Goal: Task Accomplishment & Management: Manage account settings

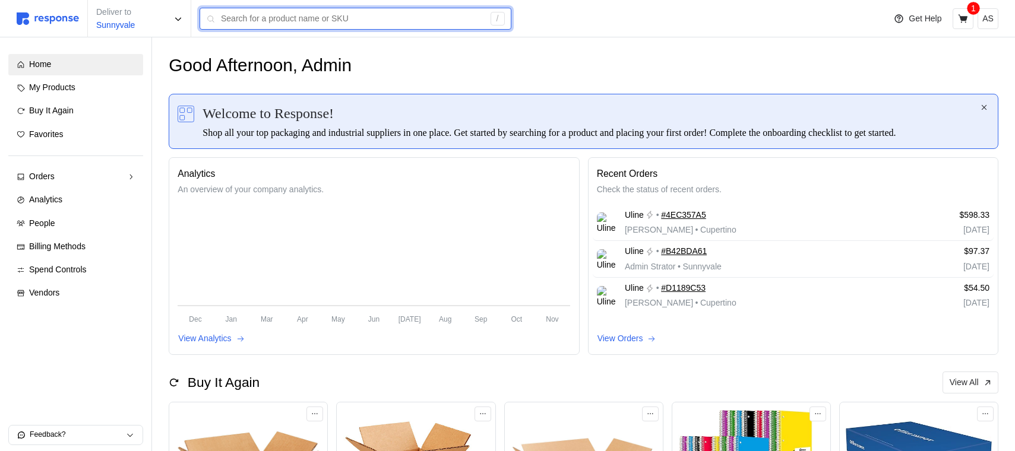
click at [255, 15] on input "text" at bounding box center [352, 18] width 263 height 21
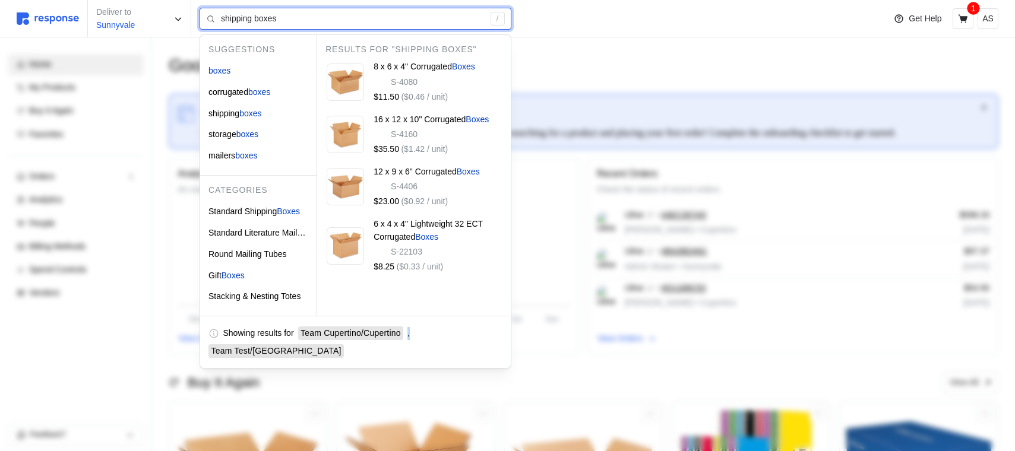
click at [456, 316] on div "Showing results for Team Cupertino / Cupertino , Team Test / San Francisco" at bounding box center [355, 342] width 311 height 53
type input "shipping boxes"
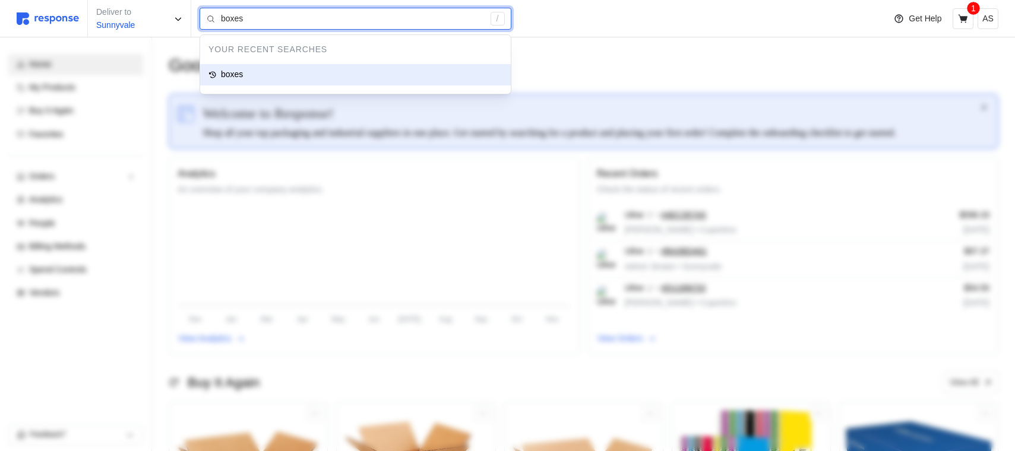
click at [300, 72] on div "boxes" at bounding box center [355, 74] width 311 height 21
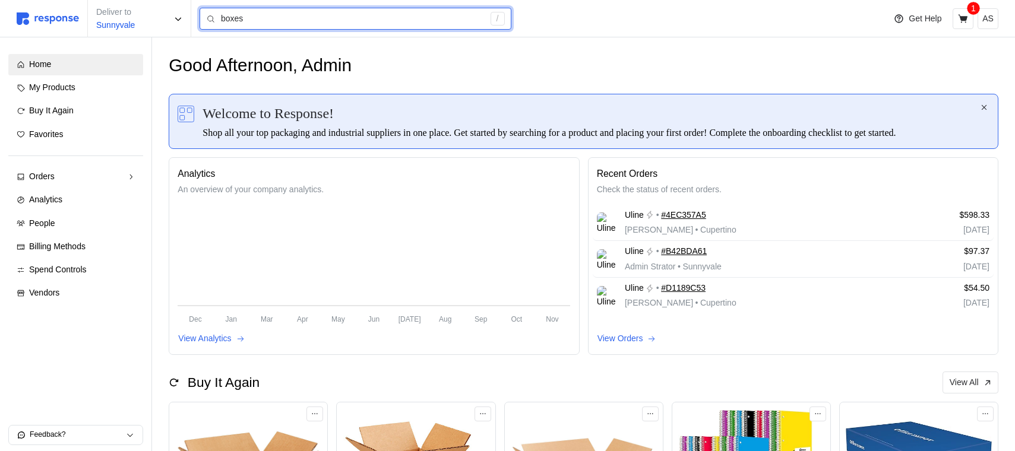
click at [273, 12] on input "boxes" at bounding box center [352, 18] width 263 height 21
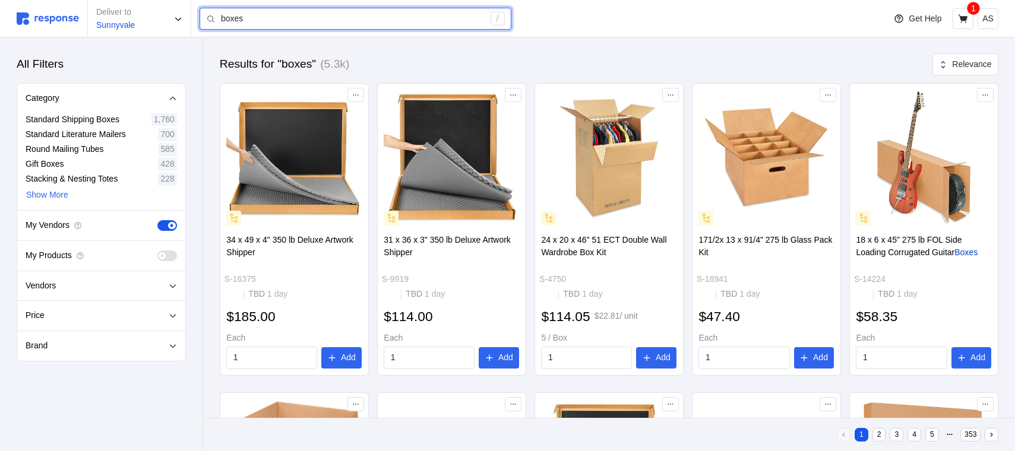
click at [273, 18] on input "boxes" at bounding box center [352, 18] width 263 height 21
click at [272, 18] on input "boxes" at bounding box center [352, 18] width 263 height 21
click at [325, 18] on input "boxes" at bounding box center [352, 18] width 263 height 21
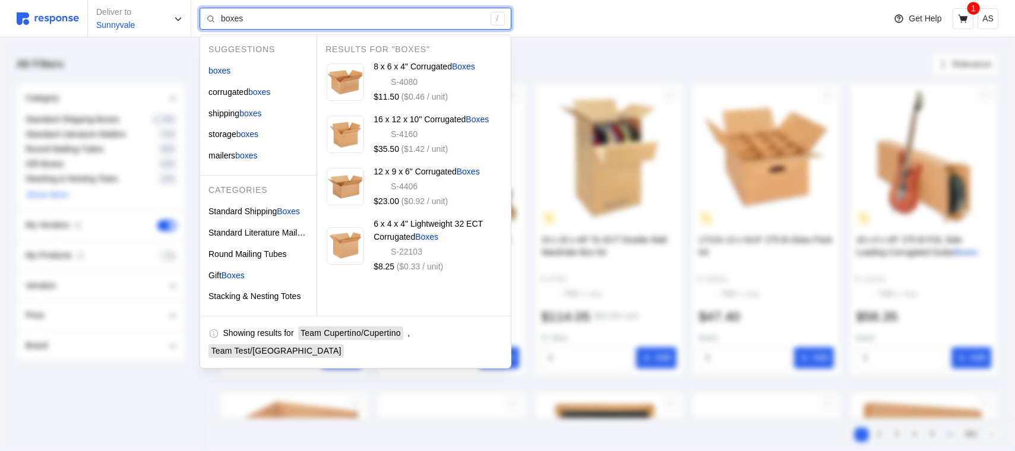
click at [325, 18] on input "boxes" at bounding box center [352, 18] width 263 height 21
click at [463, 323] on div "Showing results for Team Cupertino / Cupertino Team Test / San Francisco" at bounding box center [355, 342] width 311 height 53
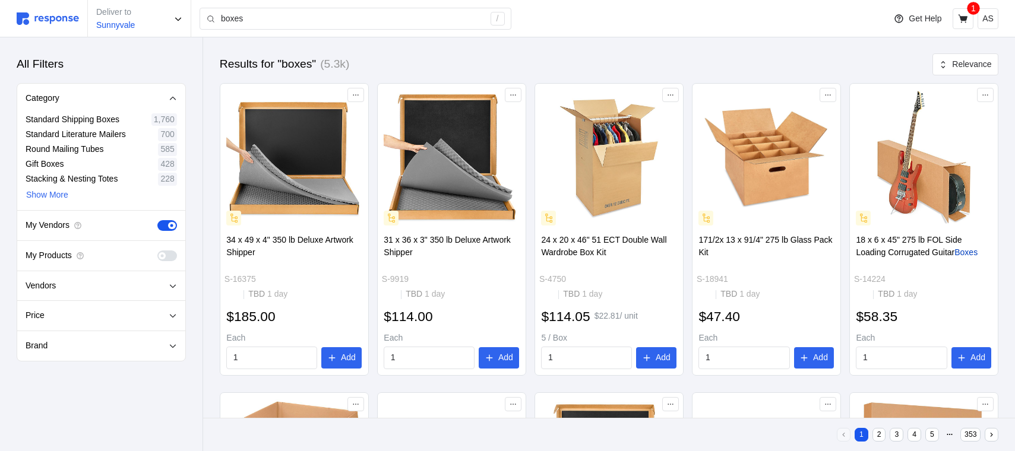
click at [53, 23] on img at bounding box center [48, 18] width 62 height 12
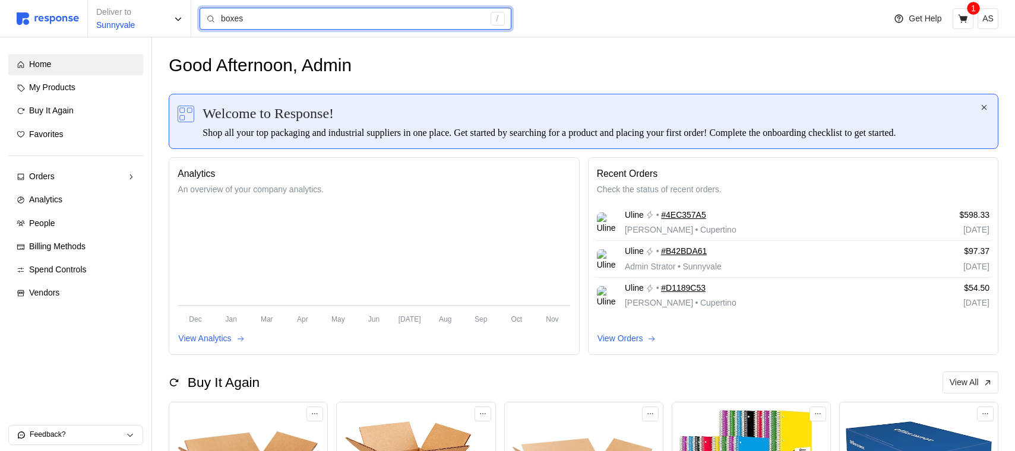
click at [256, 14] on input "boxes" at bounding box center [352, 18] width 263 height 21
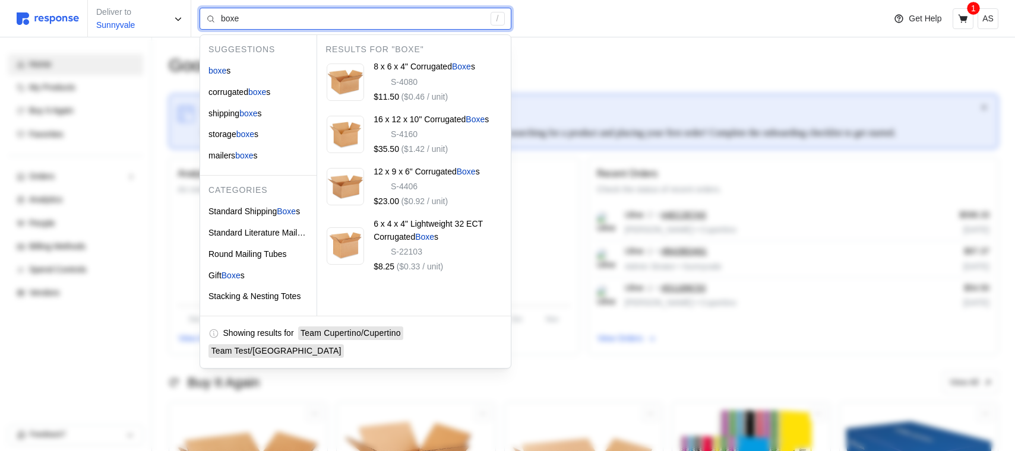
click at [288, 26] on input "boxe" at bounding box center [352, 18] width 263 height 21
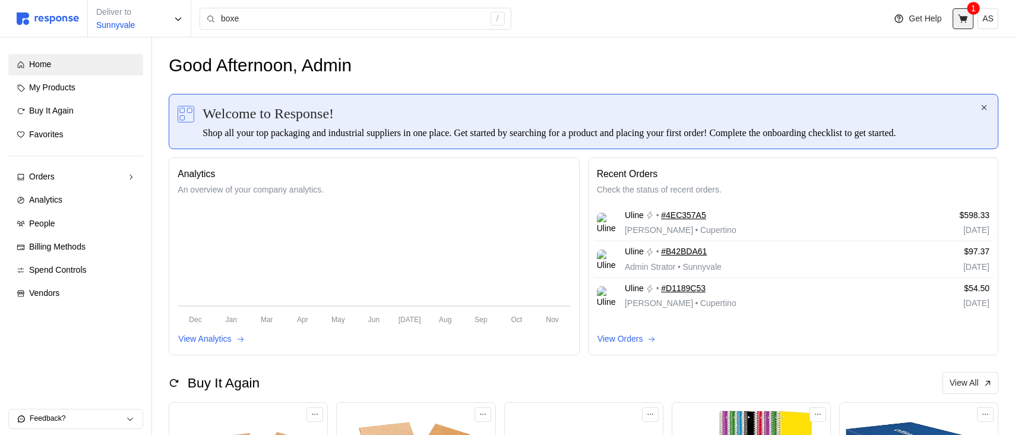
click at [960, 22] on icon at bounding box center [963, 19] width 11 height 11
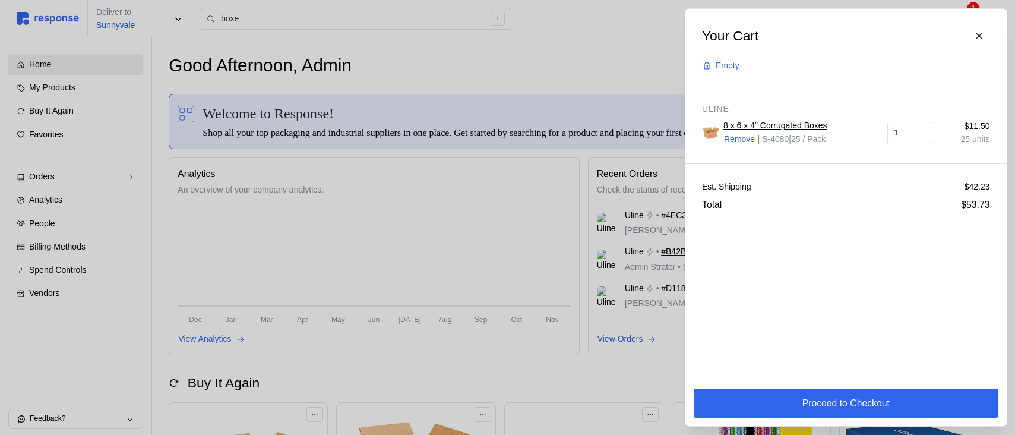
click at [481, 298] on div at bounding box center [507, 217] width 1015 height 435
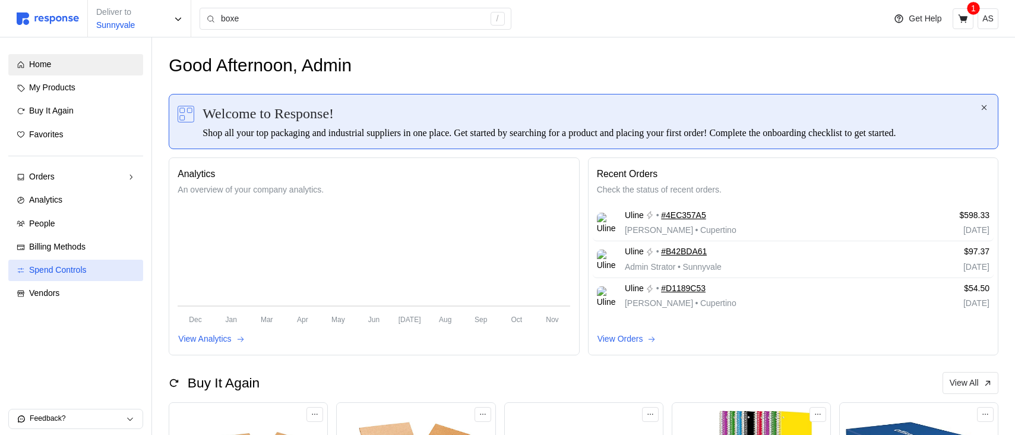
click at [79, 266] on span "Spend Controls" at bounding box center [58, 270] width 58 height 10
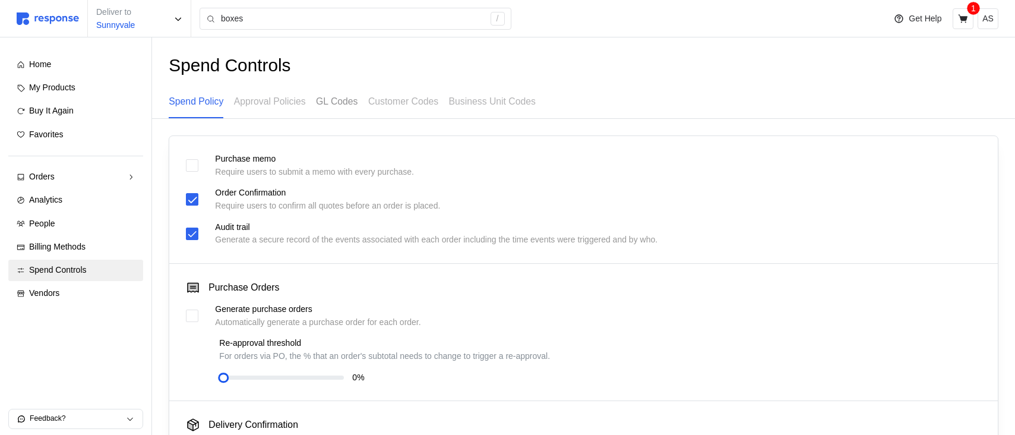
click at [350, 94] on p "GL Codes" at bounding box center [337, 101] width 42 height 15
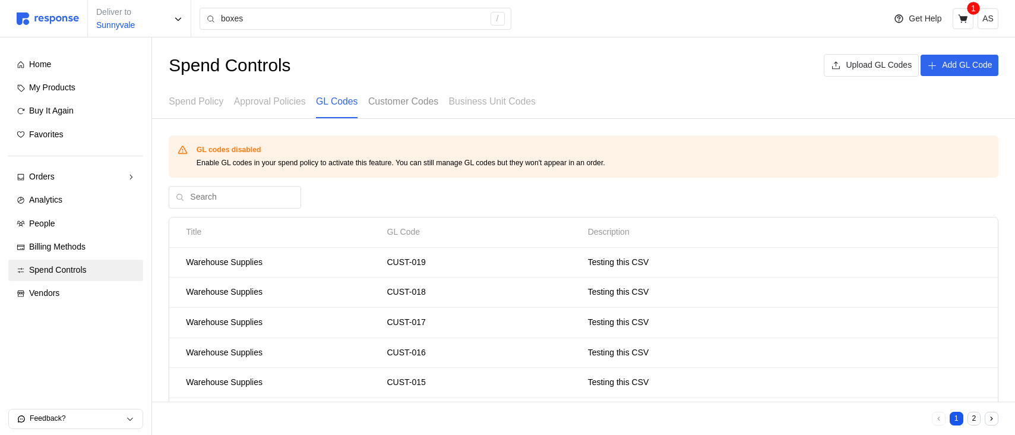
click at [425, 100] on p "Customer Codes" at bounding box center [403, 101] width 70 height 15
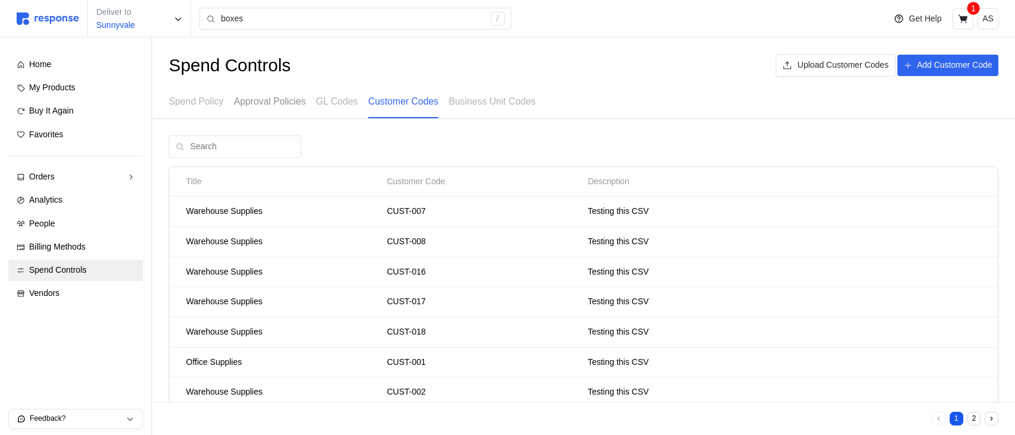
click at [281, 106] on p "Approval Policies" at bounding box center [270, 101] width 72 height 15
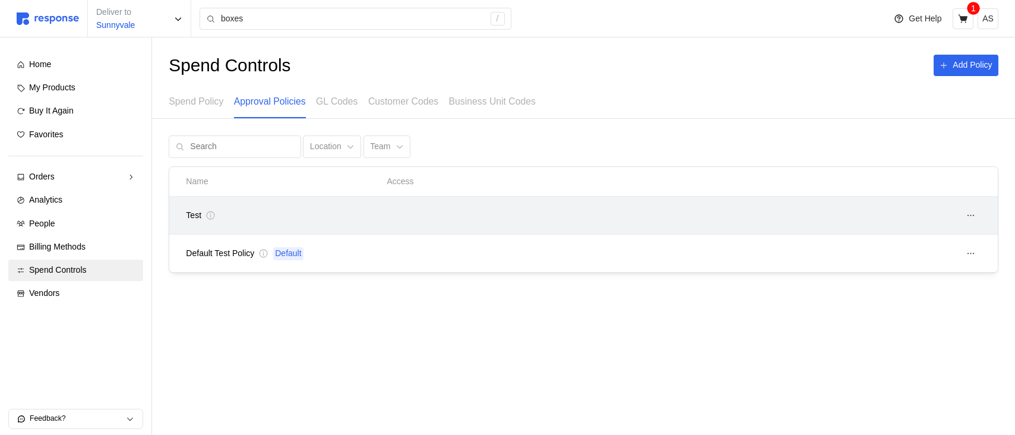
click at [409, 218] on div at bounding box center [483, 215] width 201 height 8
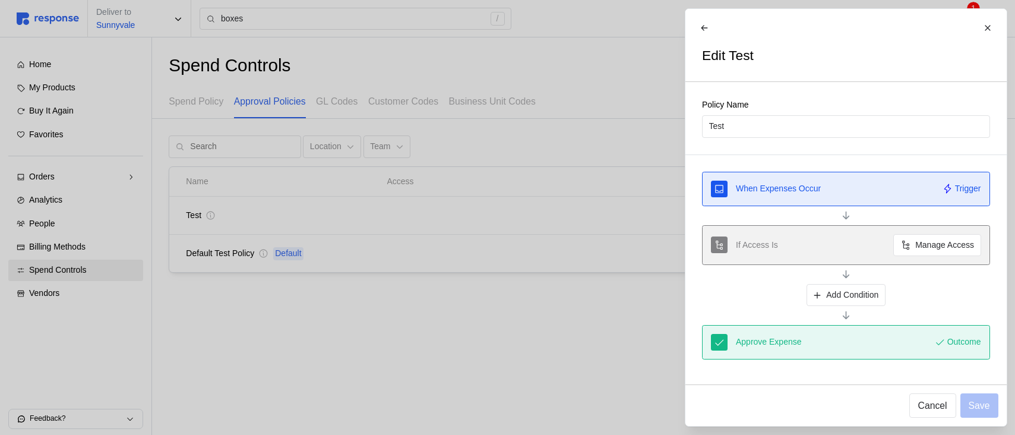
click at [409, 218] on div at bounding box center [507, 217] width 1015 height 435
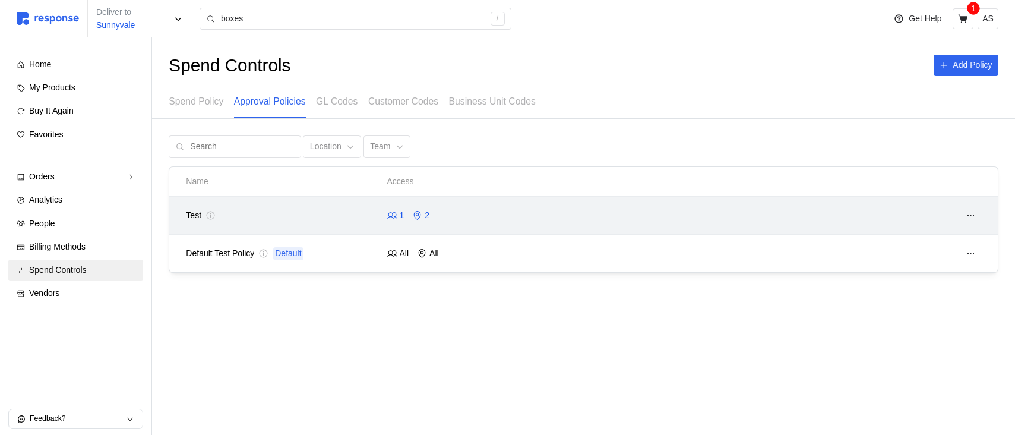
click at [413, 213] on icon at bounding box center [417, 215] width 11 height 11
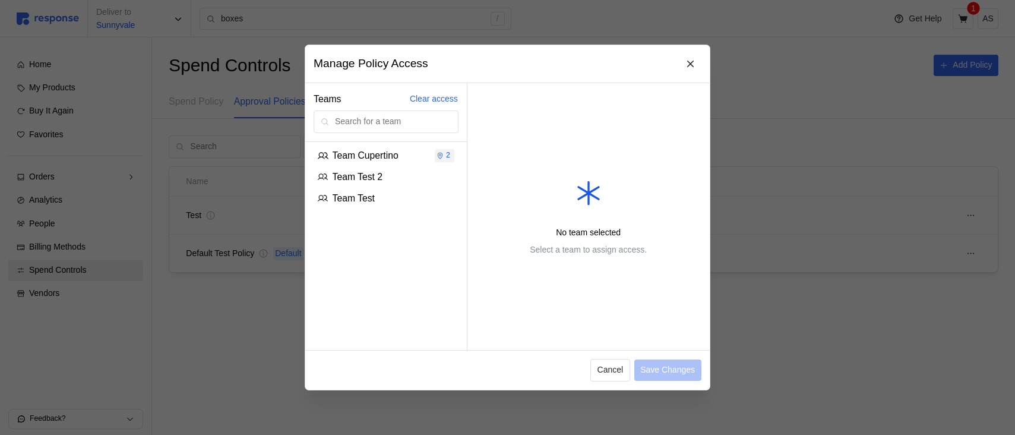
click at [825, 136] on div at bounding box center [507, 217] width 1015 height 435
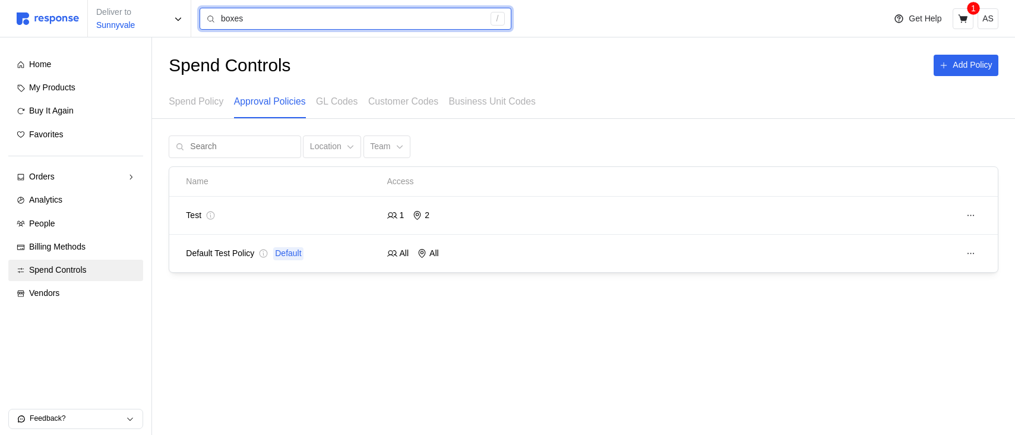
click at [292, 24] on input "boxes" at bounding box center [352, 18] width 263 height 21
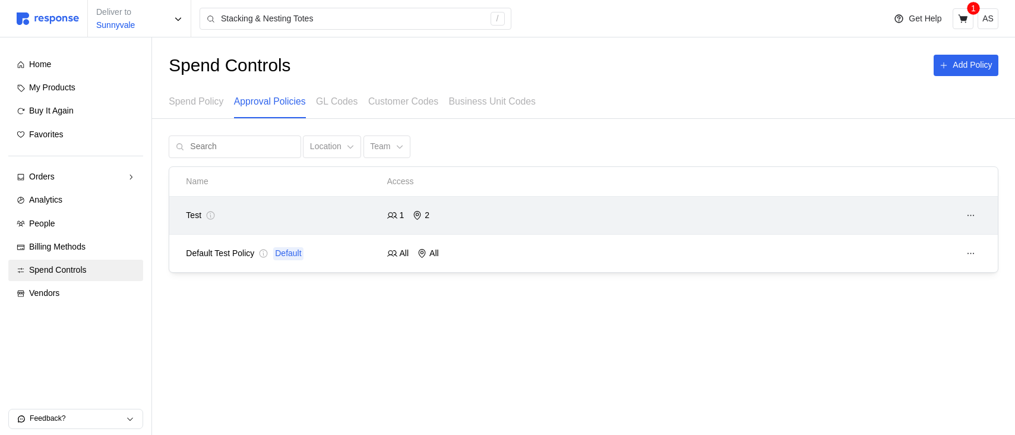
click at [423, 226] on div "Test 1 2" at bounding box center [583, 215] width 803 height 29
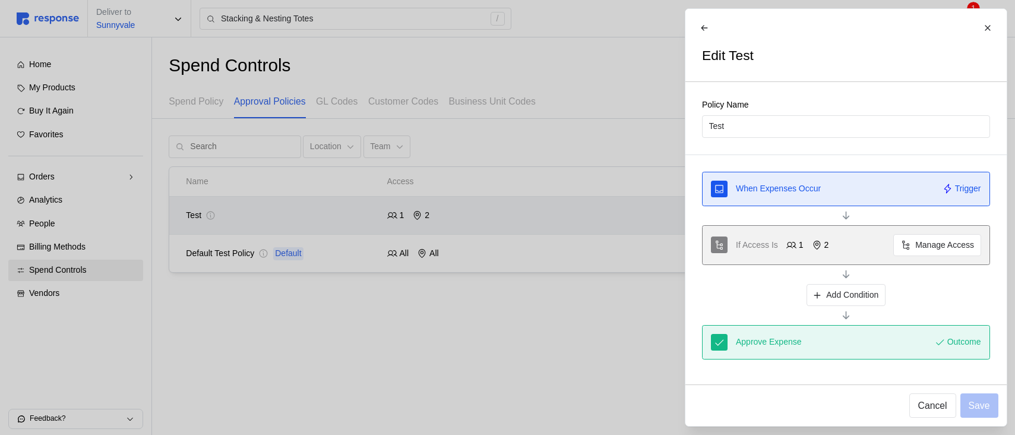
click at [423, 226] on div at bounding box center [507, 217] width 1015 height 435
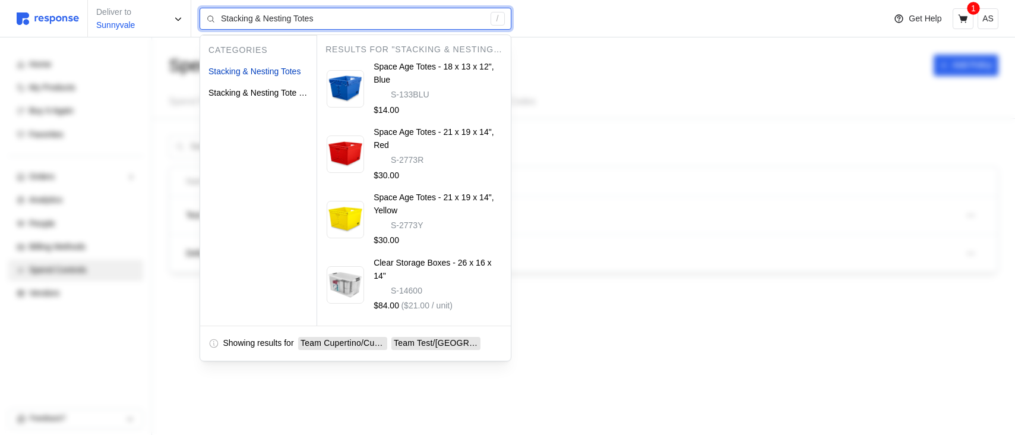
click at [304, 21] on input "Stacking & Nesting Totes" at bounding box center [352, 18] width 263 height 21
click at [305, 21] on input "Stacking & Nesting Totes" at bounding box center [352, 18] width 263 height 21
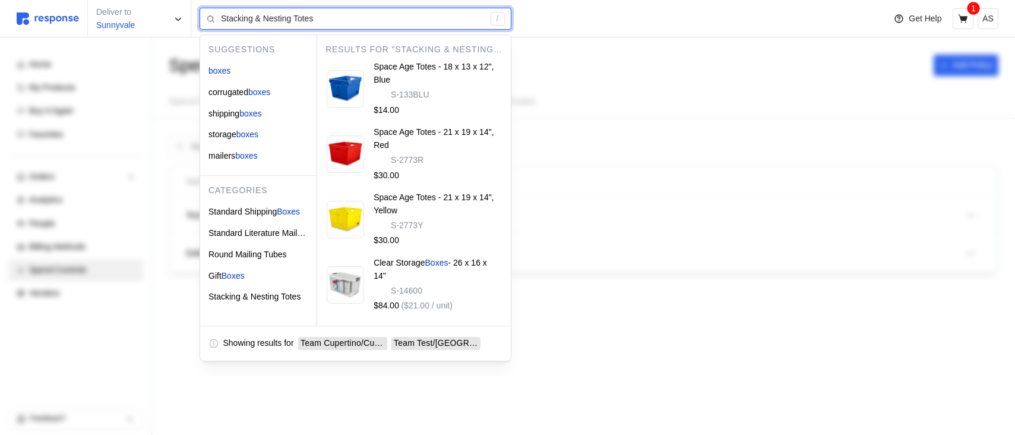
type input "boxes"
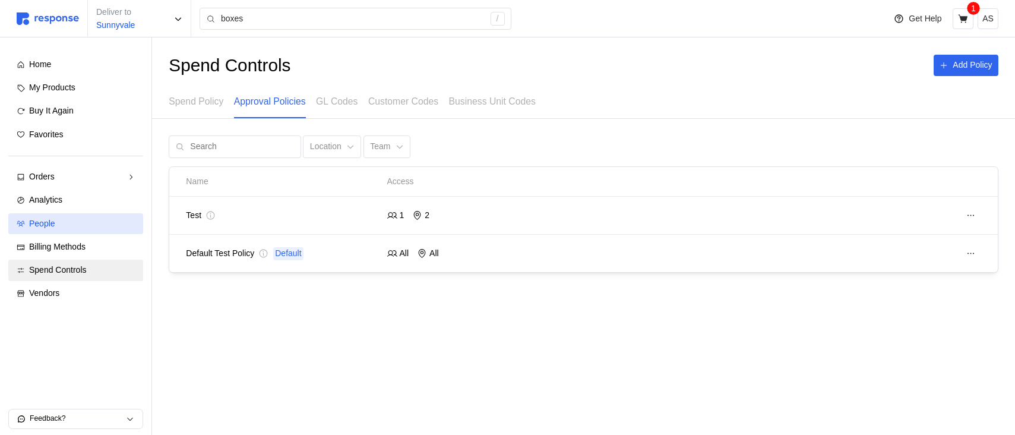
click at [94, 229] on div "People" at bounding box center [82, 223] width 106 height 13
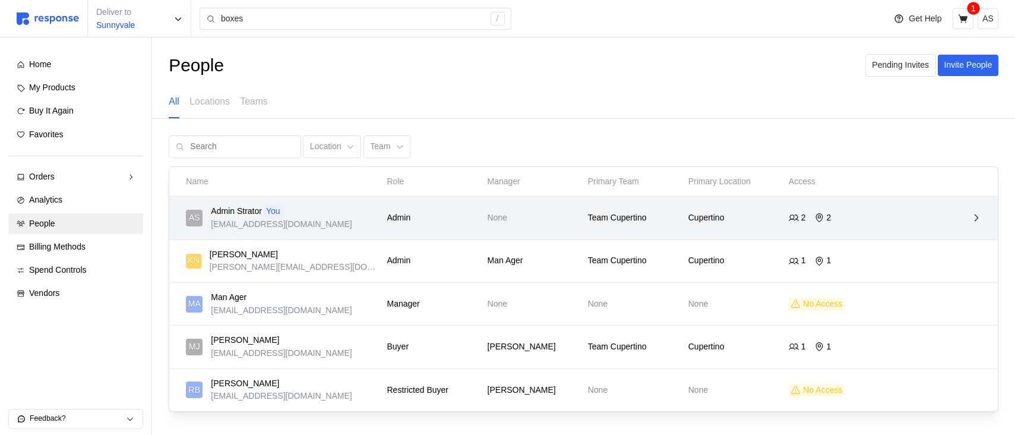
click at [523, 221] on p "None" at bounding box center [534, 217] width 92 height 13
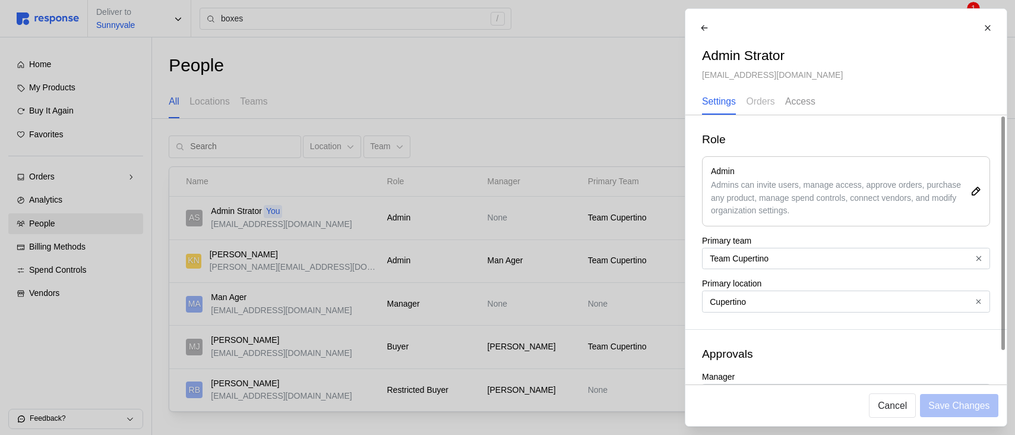
click at [799, 102] on p "Access" at bounding box center [800, 101] width 30 height 15
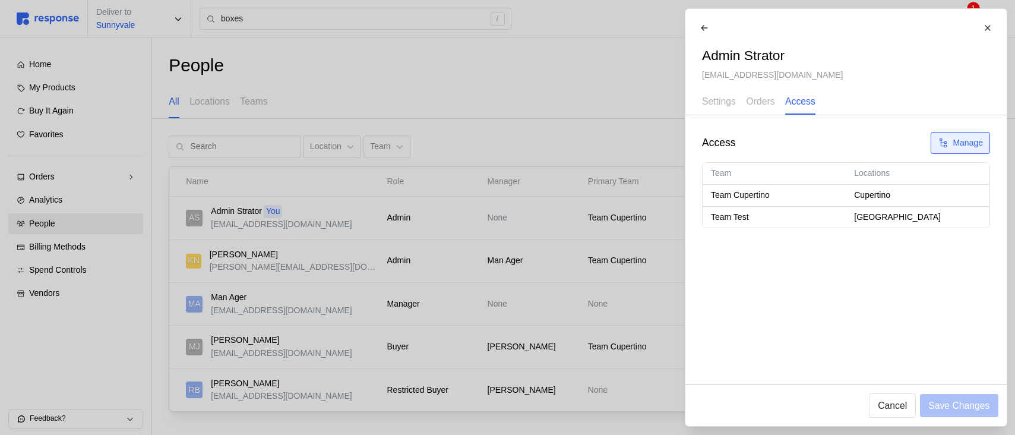
click at [946, 144] on icon at bounding box center [942, 143] width 11 height 11
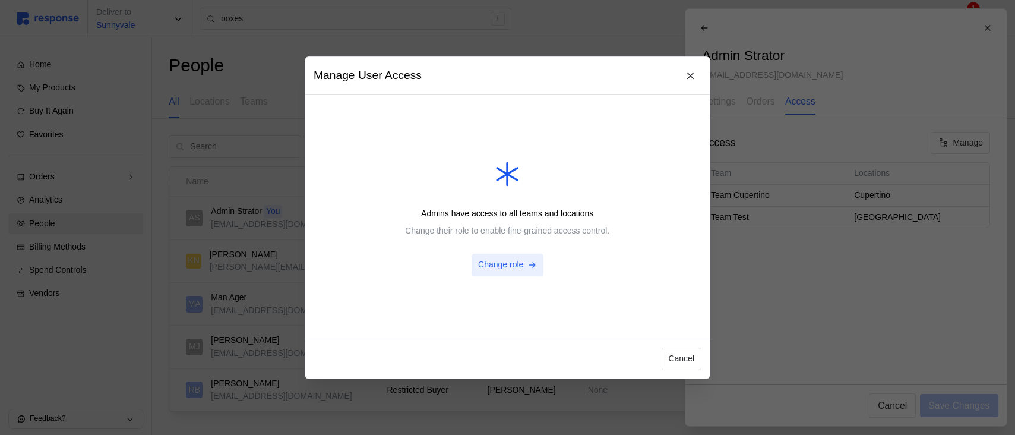
click at [512, 262] on p "Change role" at bounding box center [500, 264] width 45 height 13
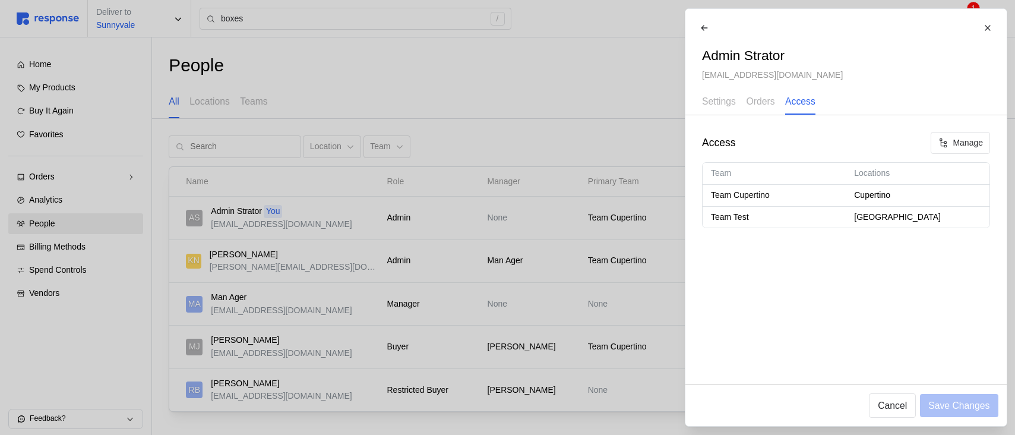
click at [622, 257] on div at bounding box center [507, 217] width 1015 height 435
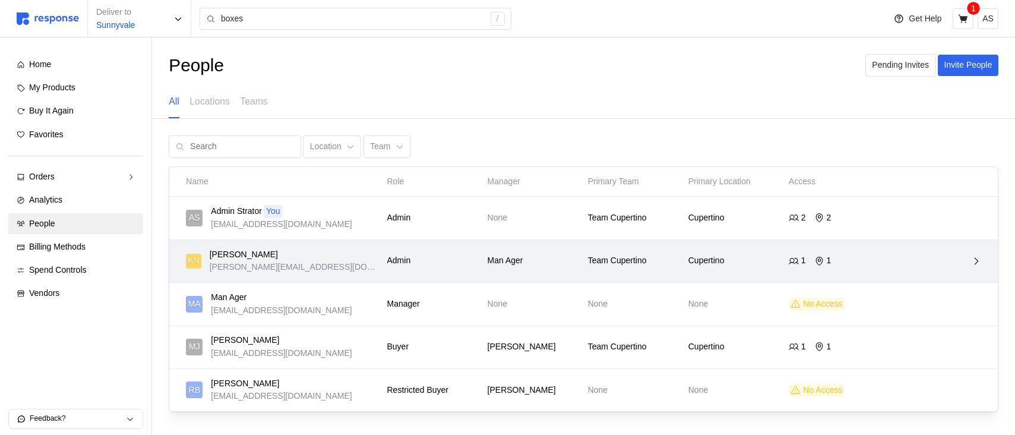
click at [652, 254] on p "Team Cupertino" at bounding box center [634, 260] width 92 height 13
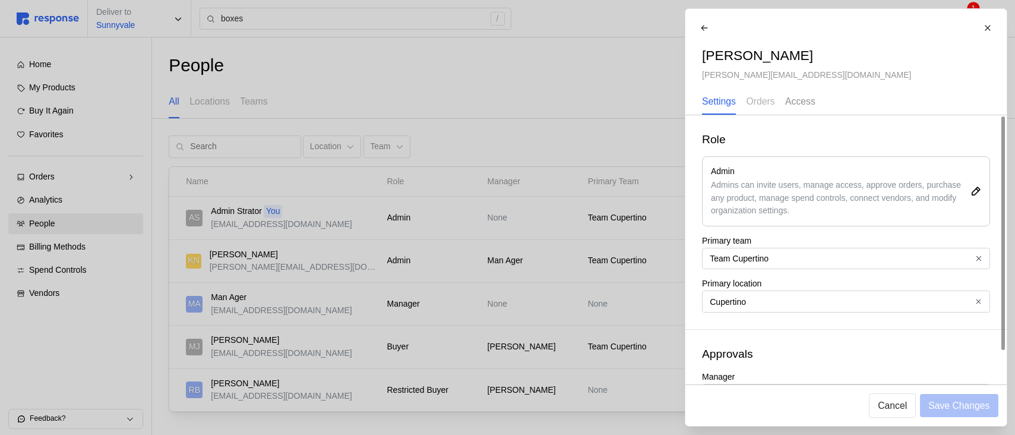
click at [805, 102] on p "Access" at bounding box center [800, 101] width 30 height 15
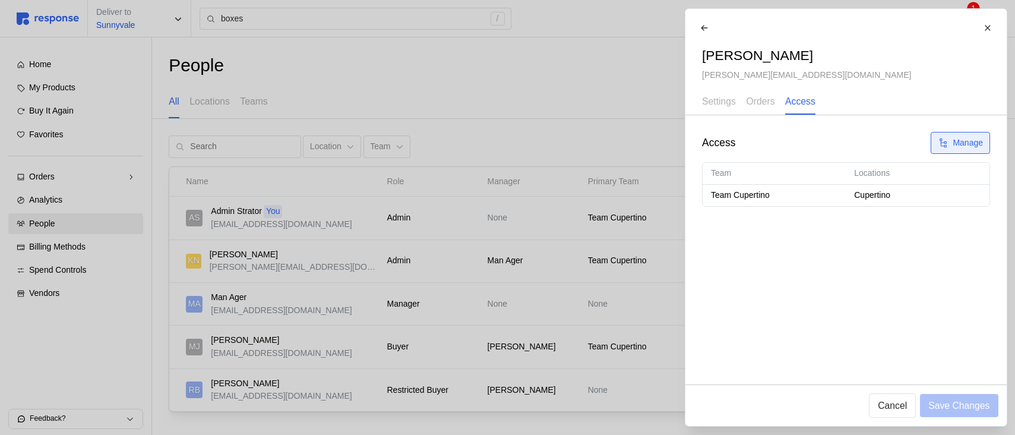
click at [960, 143] on p "Manage" at bounding box center [968, 143] width 30 height 13
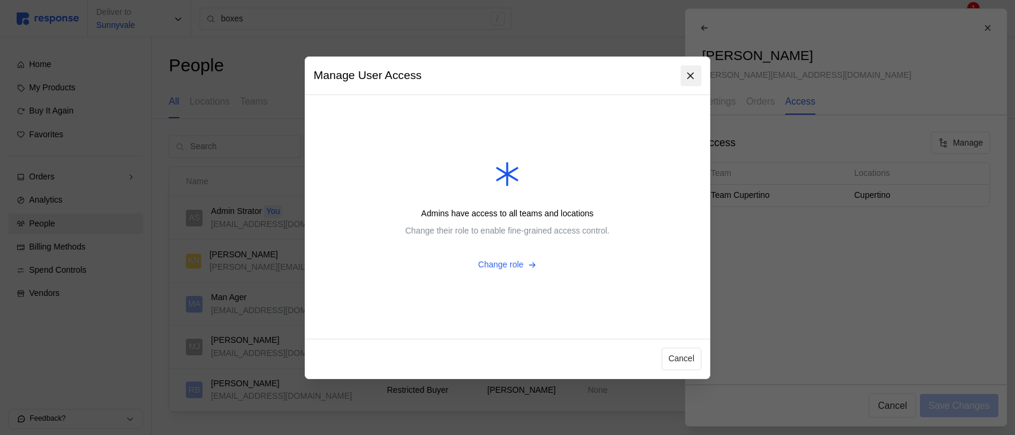
click at [692, 68] on button at bounding box center [691, 75] width 21 height 21
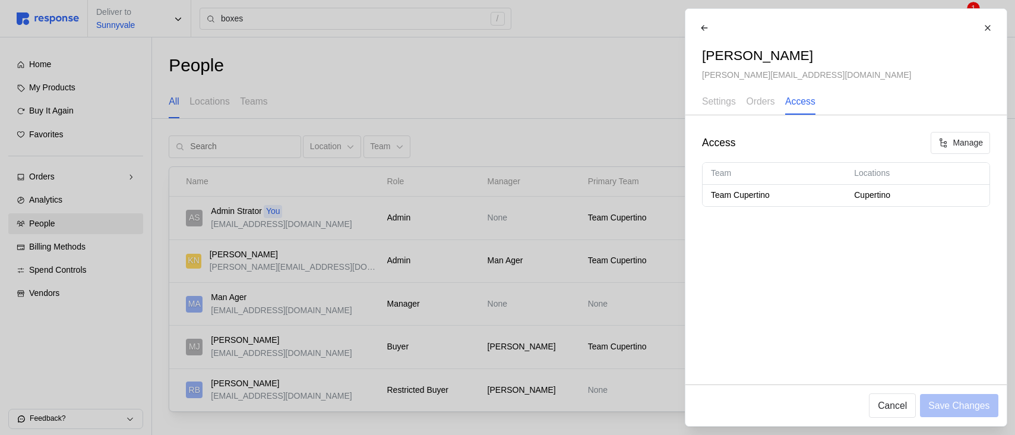
click at [605, 248] on div at bounding box center [507, 217] width 1015 height 435
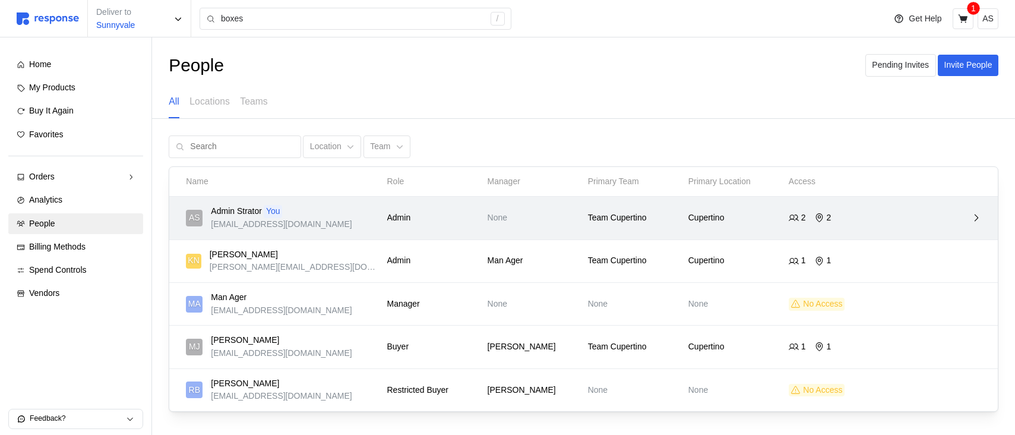
click at [701, 232] on div "AS Admin Strator You admin@tryresponse.com Admin None Team Cupertino Cupertino …" at bounding box center [583, 218] width 803 height 34
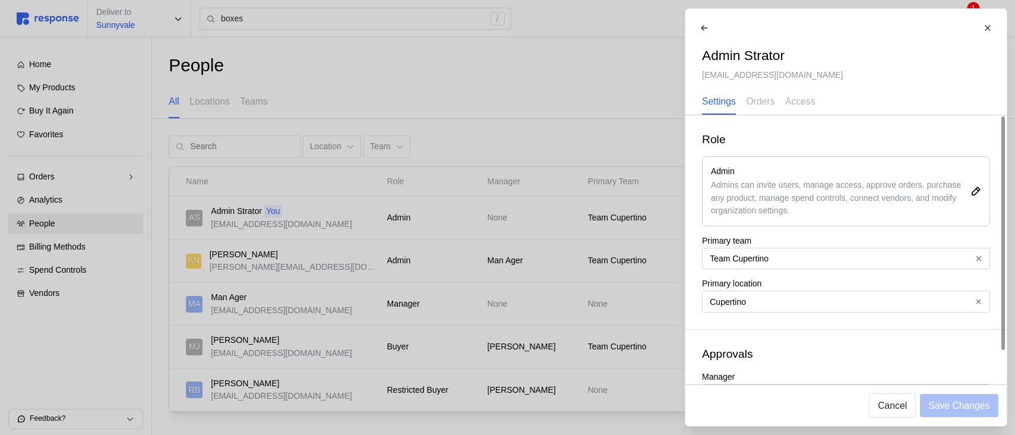
scroll to position [37, 0]
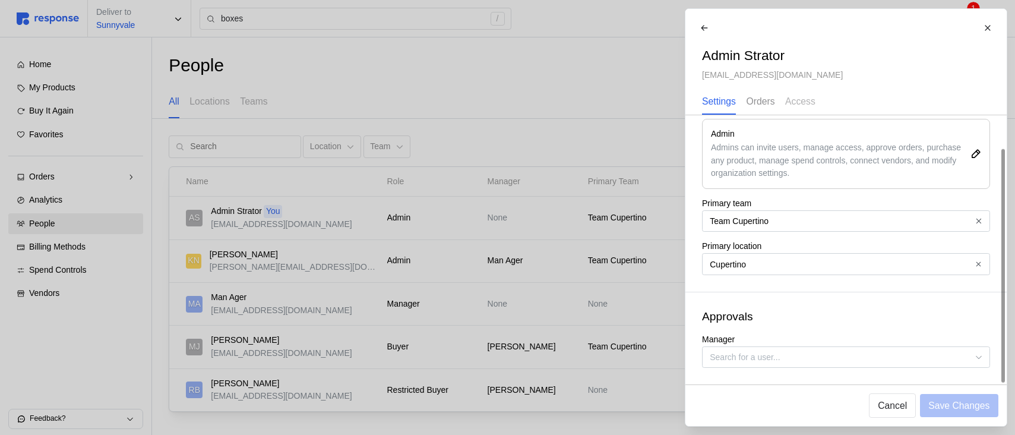
click at [766, 104] on p "Orders" at bounding box center [760, 101] width 29 height 15
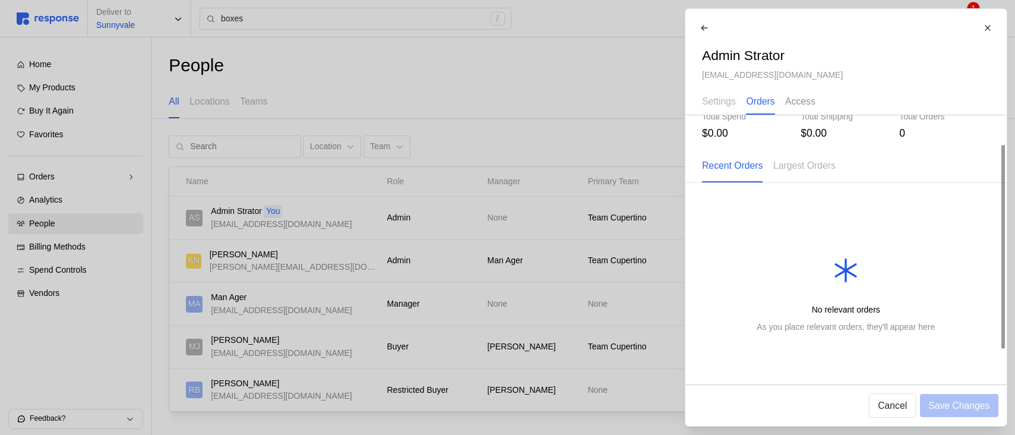
click at [815, 100] on p "Access" at bounding box center [800, 101] width 30 height 15
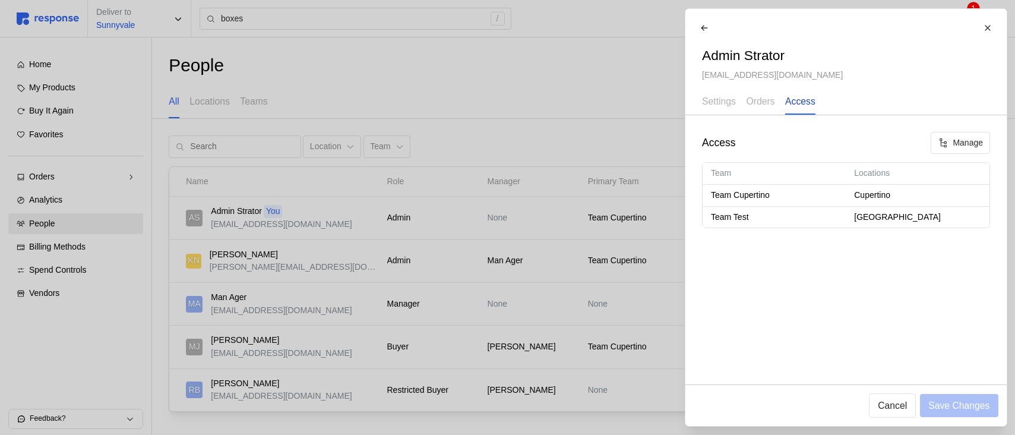
scroll to position [0, 0]
click at [945, 140] on icon at bounding box center [942, 143] width 11 height 11
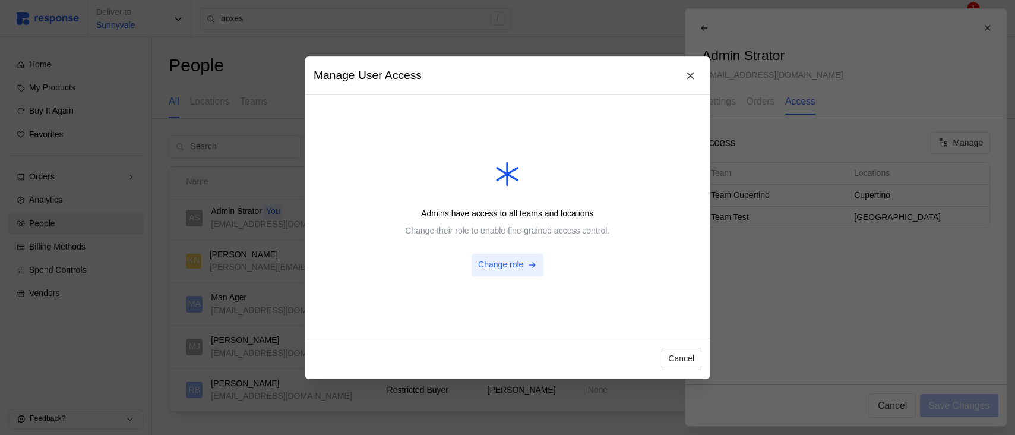
click at [518, 264] on p "Change role" at bounding box center [500, 264] width 45 height 13
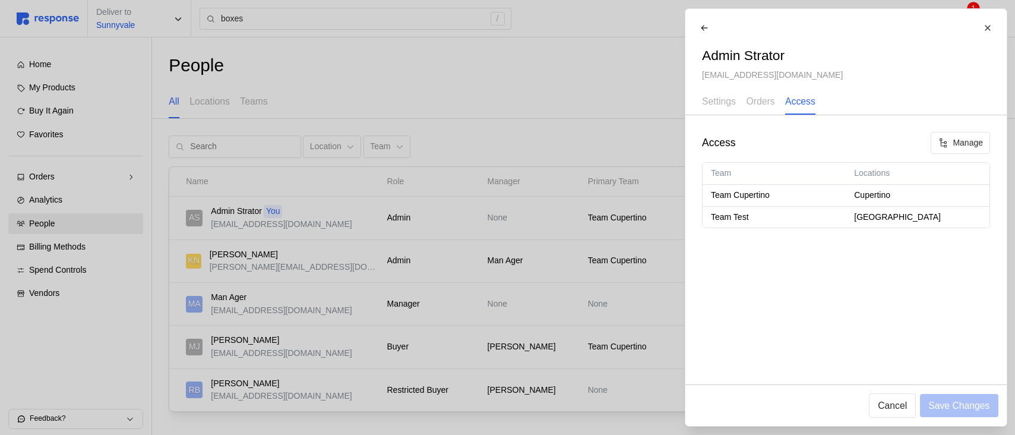
click at [632, 204] on div at bounding box center [507, 217] width 1015 height 435
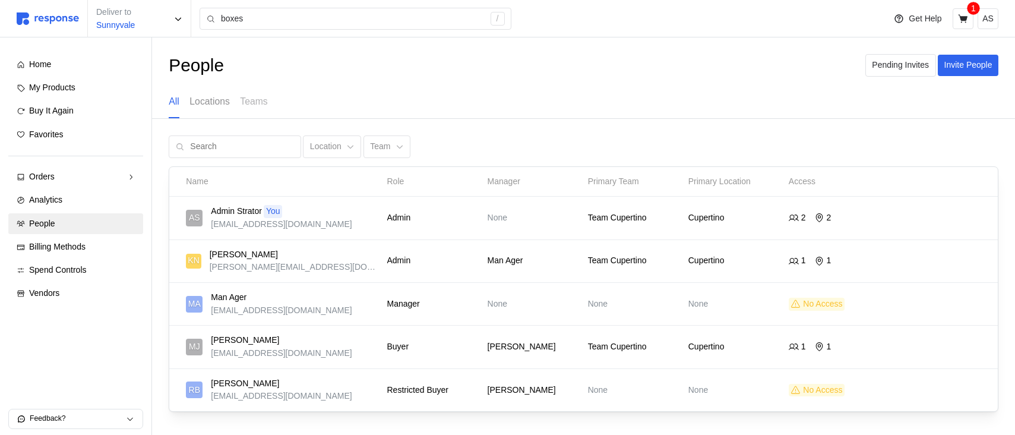
click at [216, 91] on div "Locations" at bounding box center [209, 102] width 40 height 33
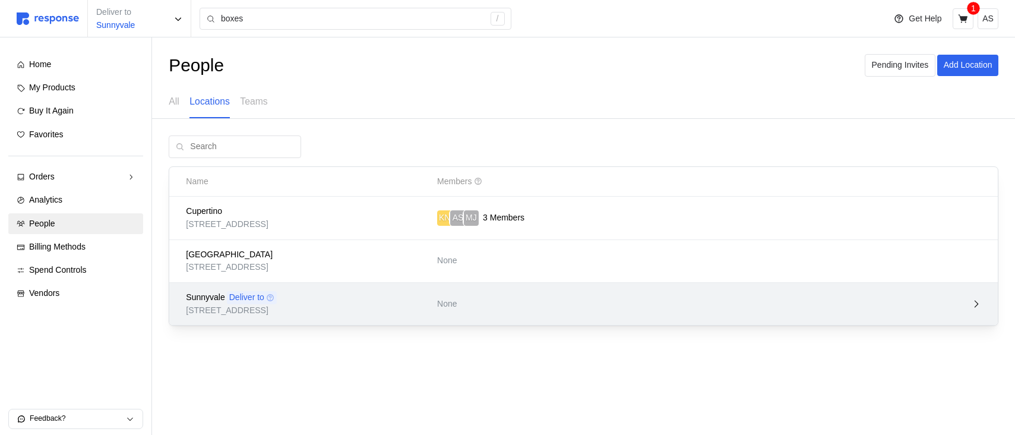
click at [359, 314] on p "[STREET_ADDRESS]" at bounding box center [307, 310] width 243 height 13
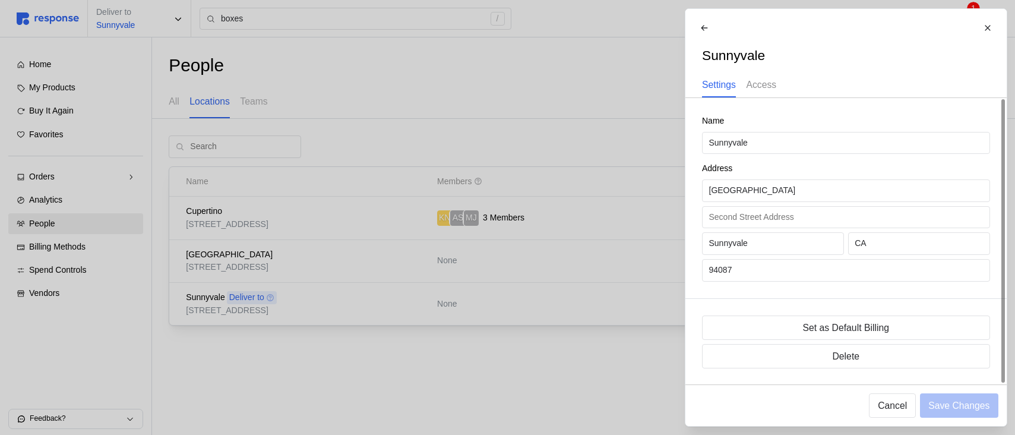
click at [765, 78] on p "Access" at bounding box center [761, 84] width 30 height 15
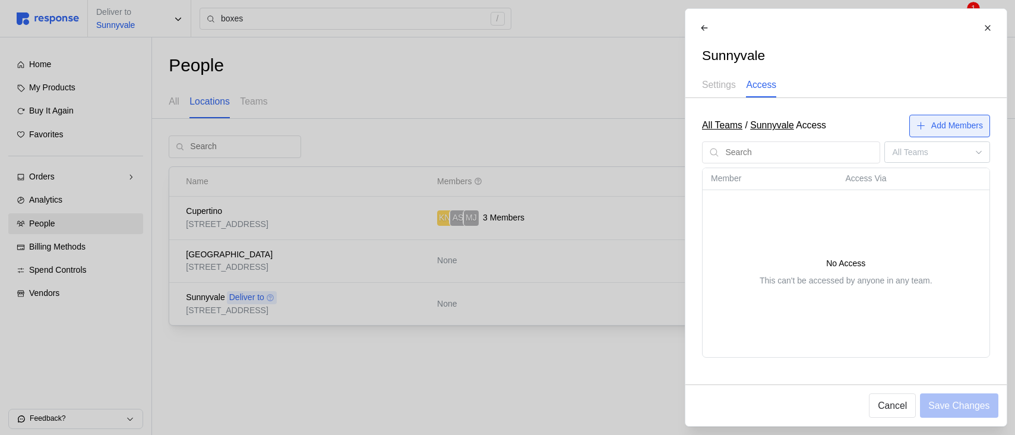
click at [938, 128] on p "Add Members" at bounding box center [957, 125] width 52 height 13
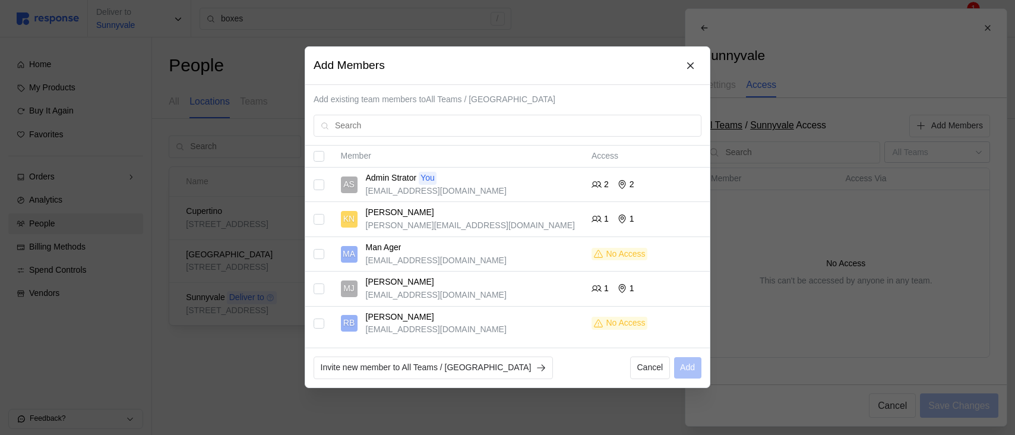
click at [458, 184] on div "Admin Strator You" at bounding box center [436, 178] width 141 height 13
click at [314, 185] on input "Select record 1" at bounding box center [319, 184] width 11 height 11
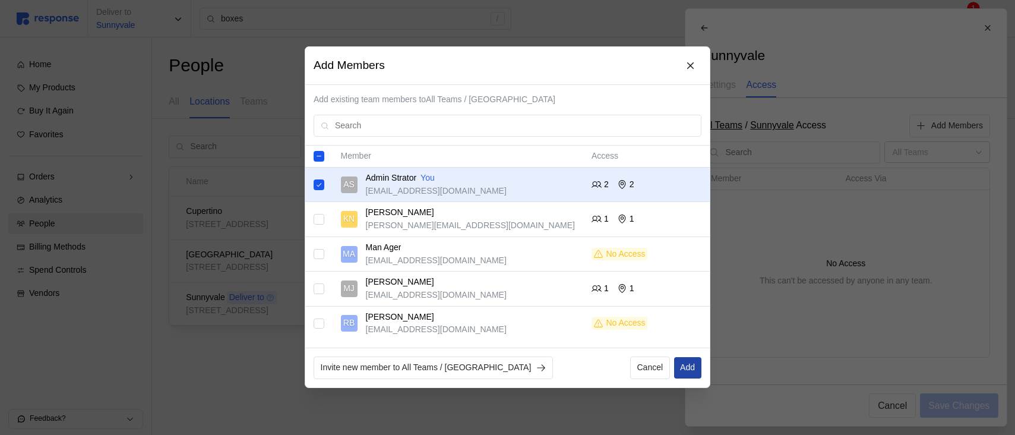
click at [688, 366] on p "Add" at bounding box center [687, 368] width 15 height 13
click at [319, 181] on input "Select record 1" at bounding box center [319, 184] width 11 height 11
checkbox input "false"
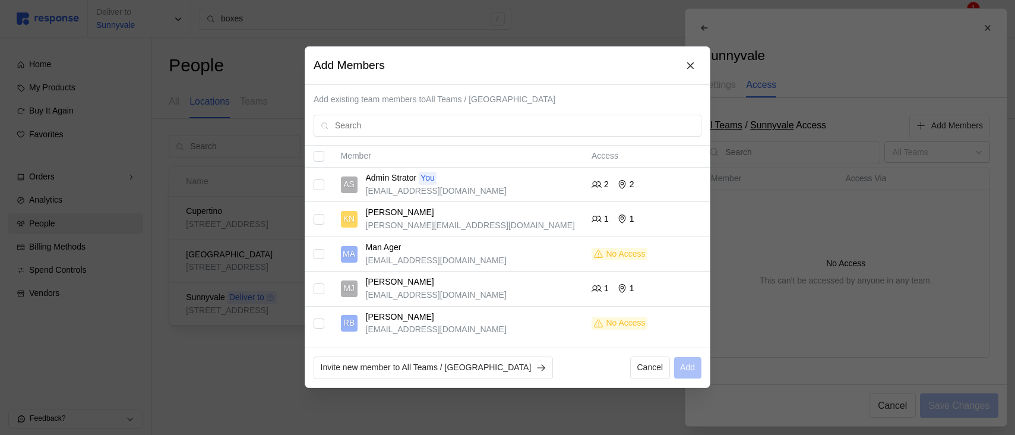
click at [322, 220] on input "Select record 2" at bounding box center [319, 219] width 11 height 11
checkbox input "true"
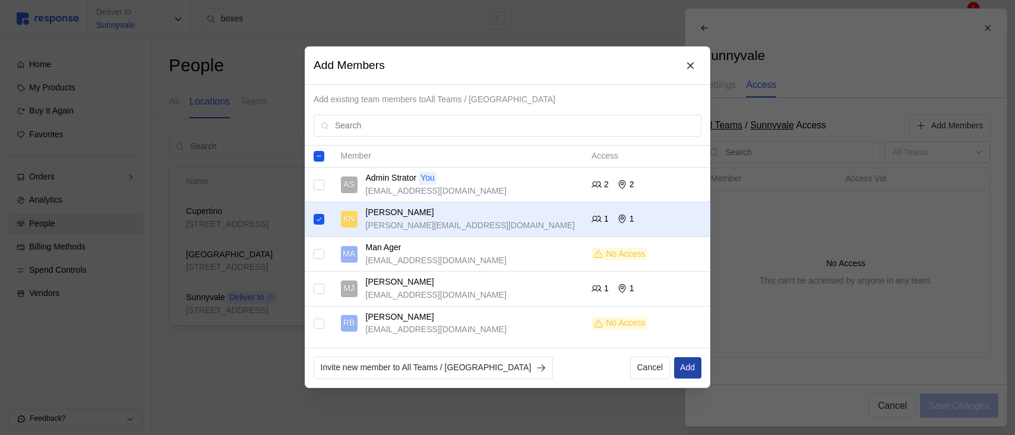
click at [686, 371] on p "Add" at bounding box center [687, 368] width 15 height 13
click at [694, 61] on icon at bounding box center [691, 66] width 11 height 11
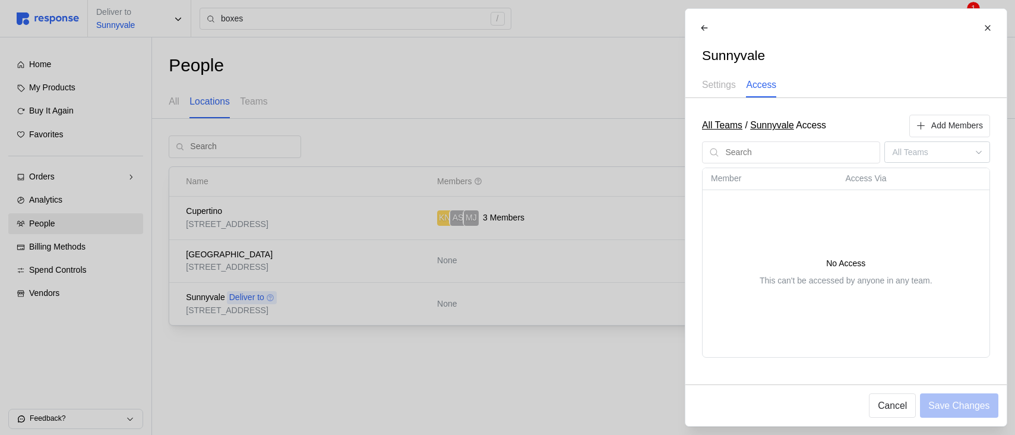
click at [492, 236] on div at bounding box center [507, 217] width 1015 height 435
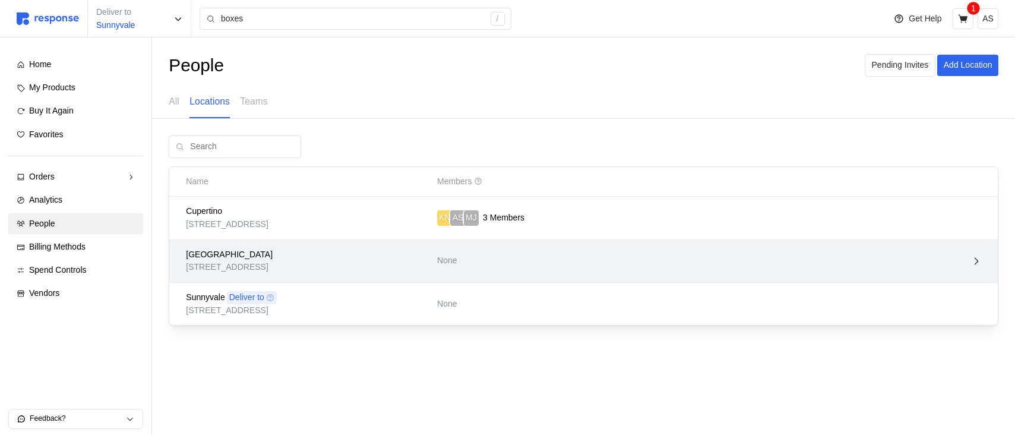
click at [514, 258] on p "None" at bounding box center [508, 260] width 143 height 13
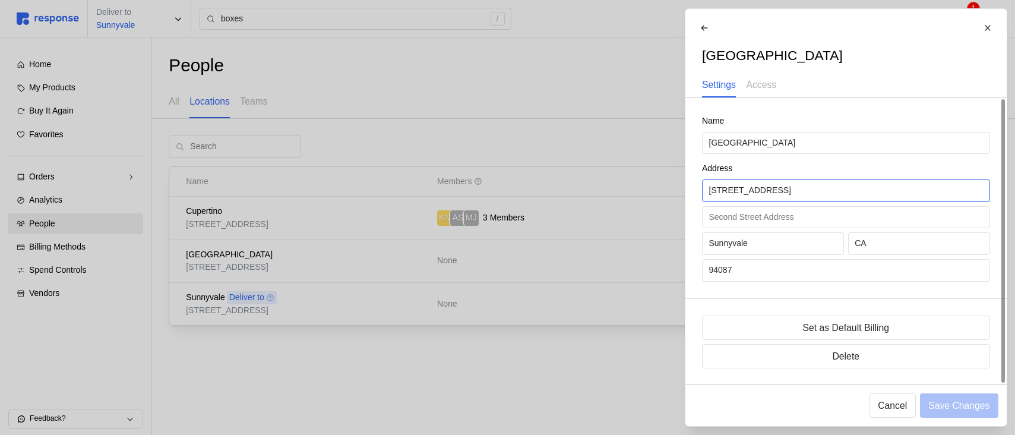
scroll to position [1, 0]
click at [769, 78] on p "Access" at bounding box center [761, 84] width 30 height 15
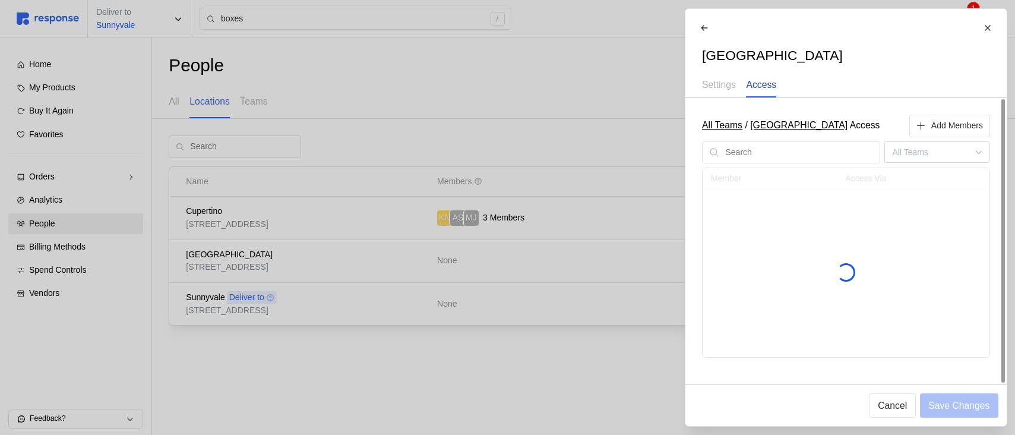
scroll to position [0, 0]
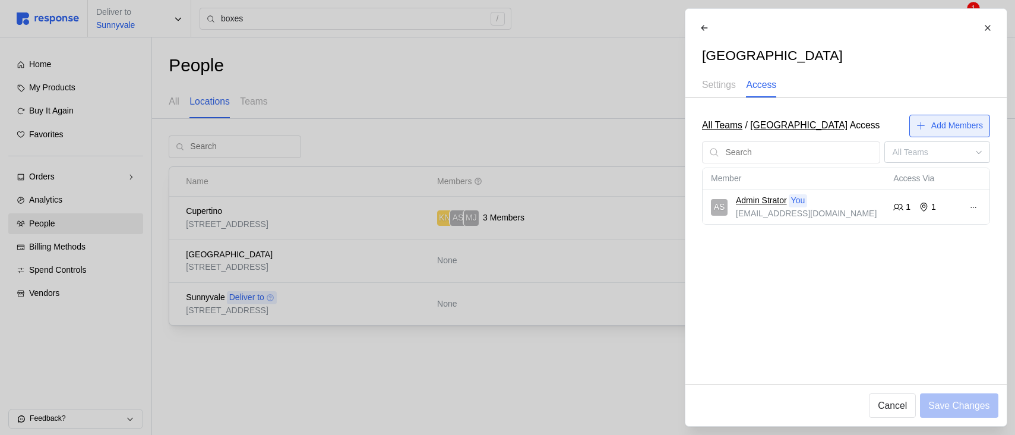
click at [939, 126] on p "Add Members" at bounding box center [957, 125] width 52 height 13
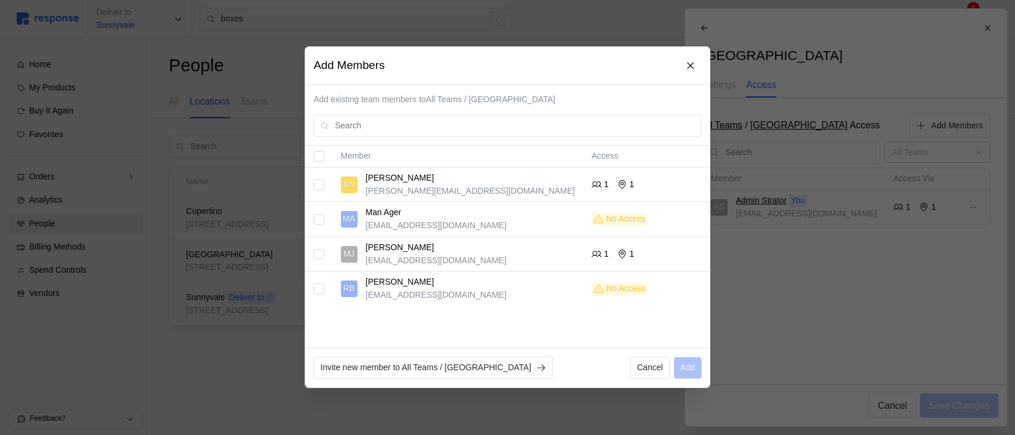
click at [463, 188] on p "[PERSON_NAME][EMAIL_ADDRESS][DOMAIN_NAME]" at bounding box center [470, 191] width 209 height 13
click at [314, 182] on input "Select record 1" at bounding box center [319, 184] width 11 height 11
checkbox input "true"
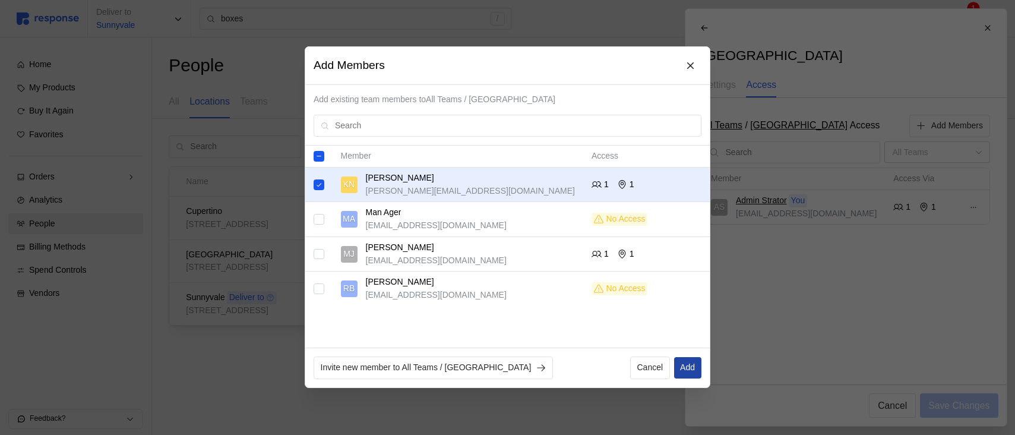
click at [687, 369] on p "Add" at bounding box center [687, 368] width 15 height 13
click at [323, 285] on input "Select record 4" at bounding box center [319, 289] width 11 height 11
checkbox input "true"
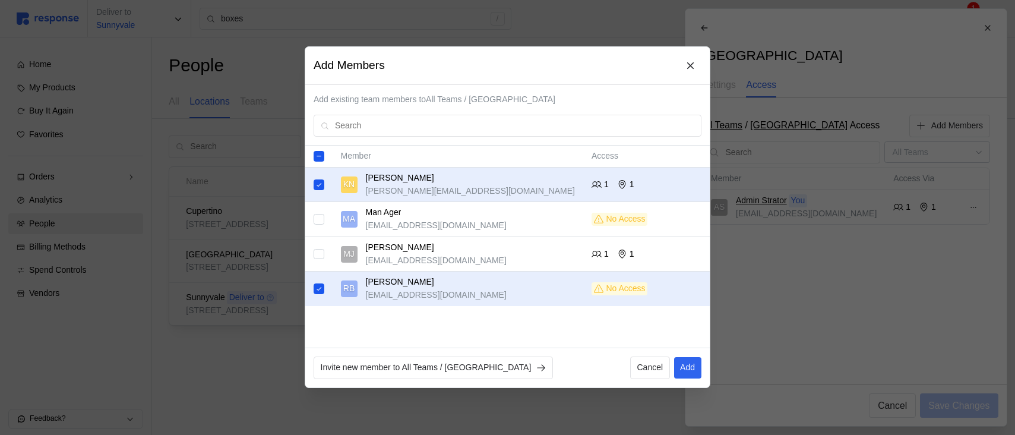
click at [318, 185] on input "Select record 1" at bounding box center [319, 184] width 11 height 11
checkbox input "false"
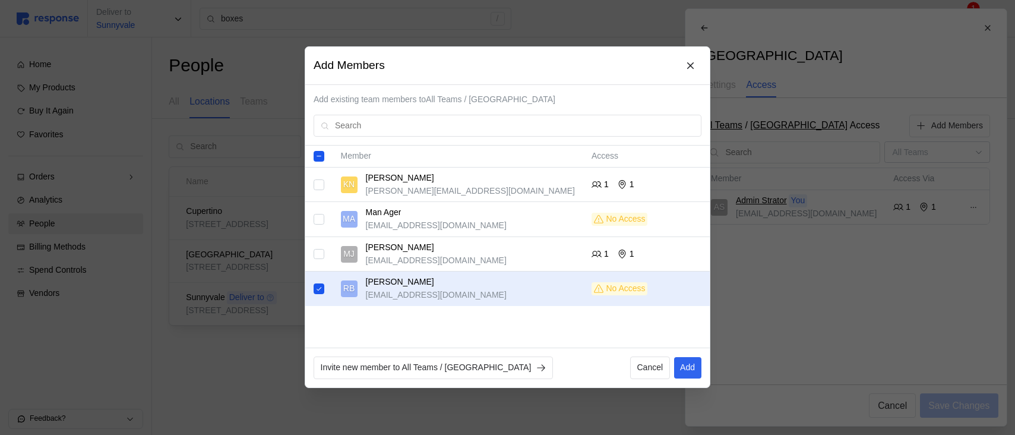
click at [687, 353] on div "Invite new member to All Teams / San Francisco Cancel Add" at bounding box center [507, 368] width 404 height 39
click at [689, 368] on p "Add" at bounding box center [687, 368] width 15 height 13
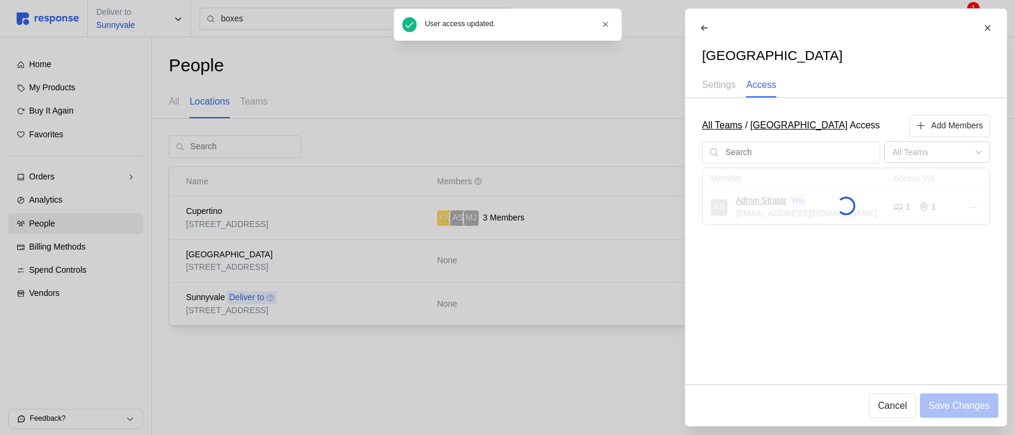
checkbox input "false"
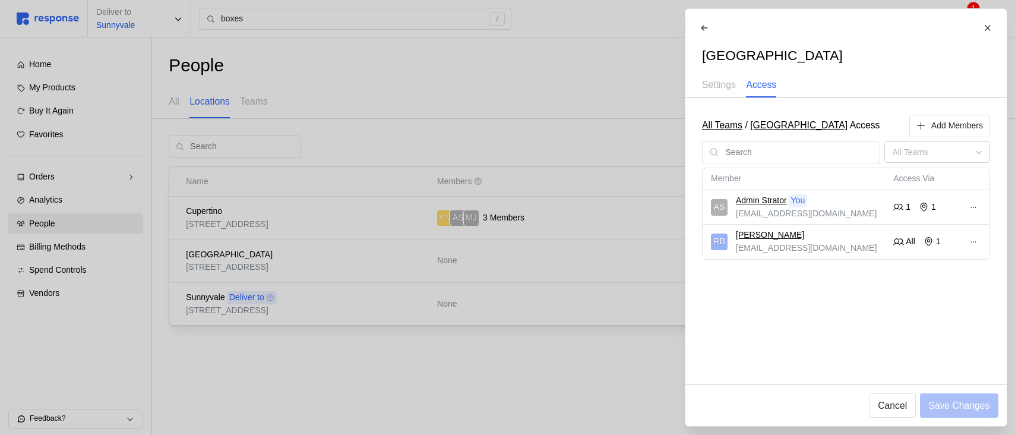
click at [524, 297] on div at bounding box center [507, 217] width 1015 height 435
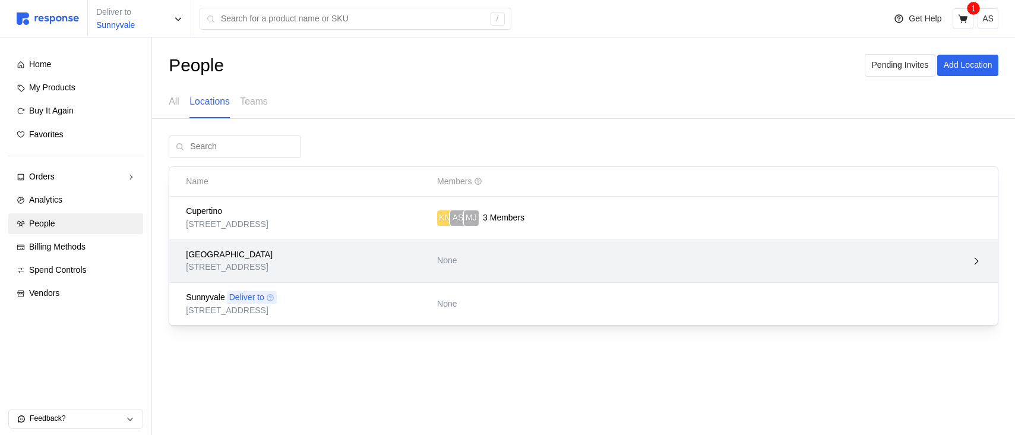
click at [590, 254] on div at bounding box center [784, 261] width 401 height 19
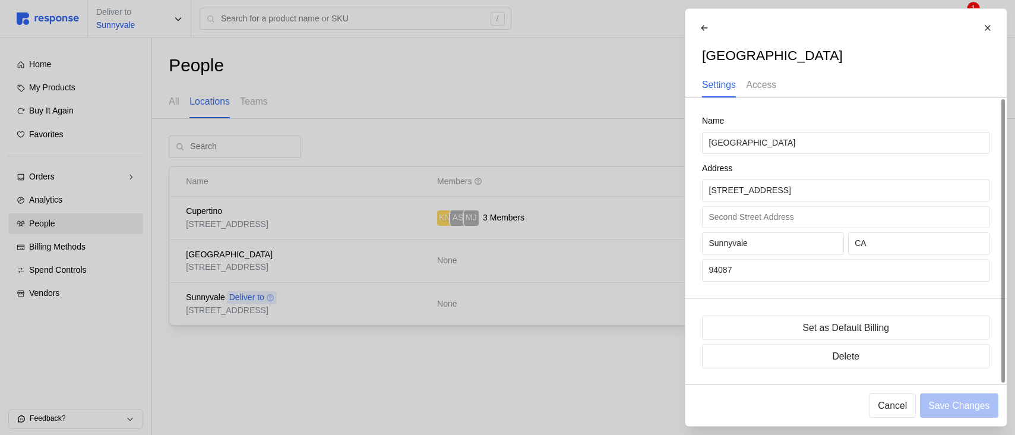
click at [755, 74] on div "Access" at bounding box center [761, 85] width 30 height 24
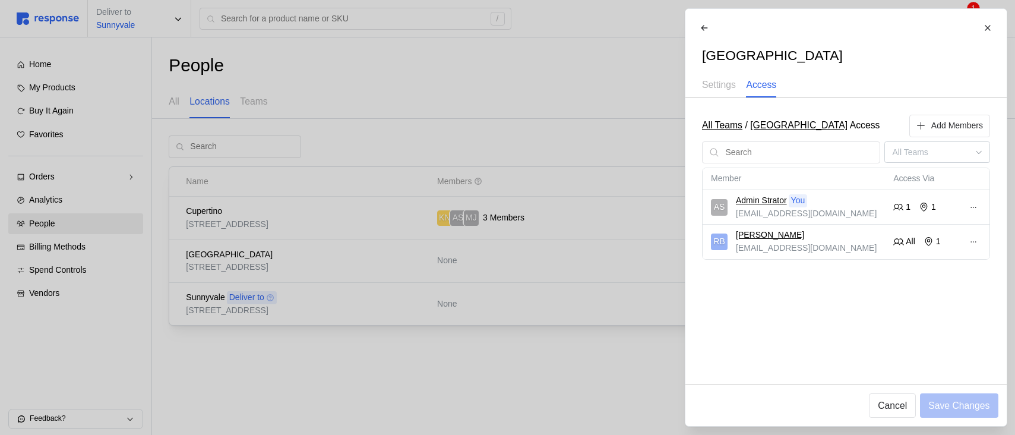
click at [506, 289] on div at bounding box center [507, 217] width 1015 height 435
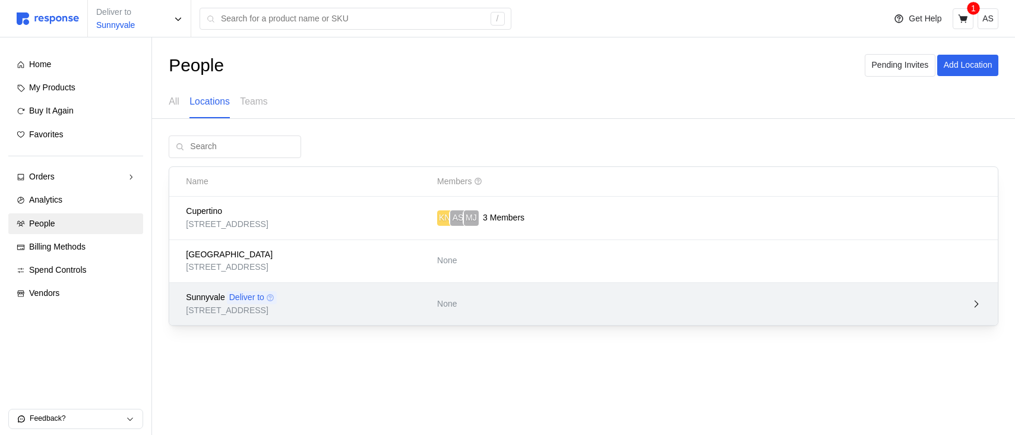
click at [533, 309] on p "None" at bounding box center [508, 304] width 143 height 13
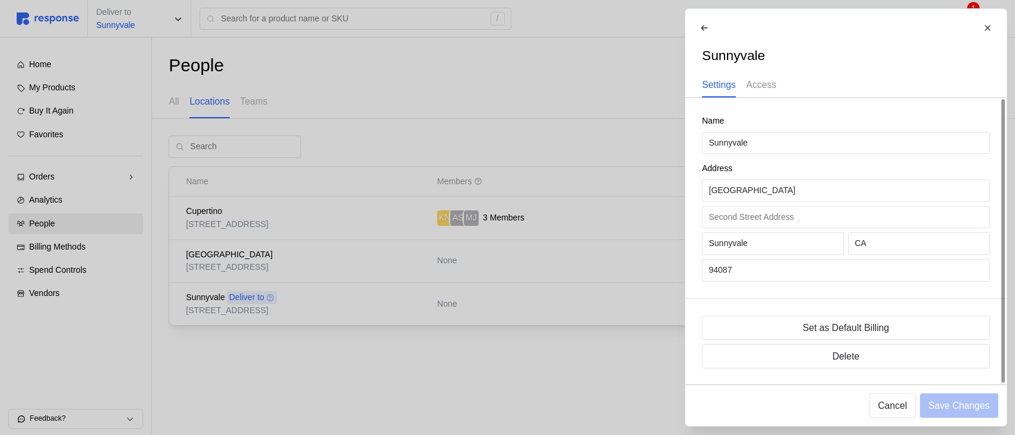
click at [757, 84] on p "Access" at bounding box center [761, 84] width 30 height 15
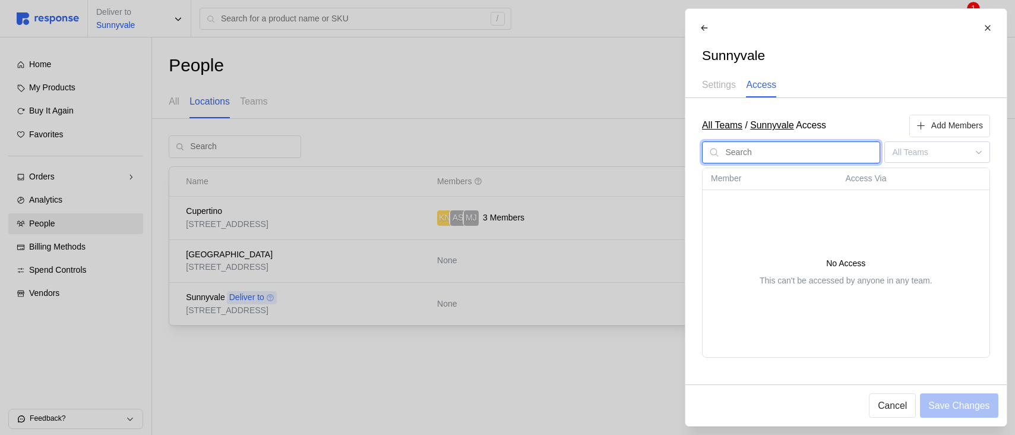
click at [822, 154] on input "text" at bounding box center [799, 152] width 148 height 21
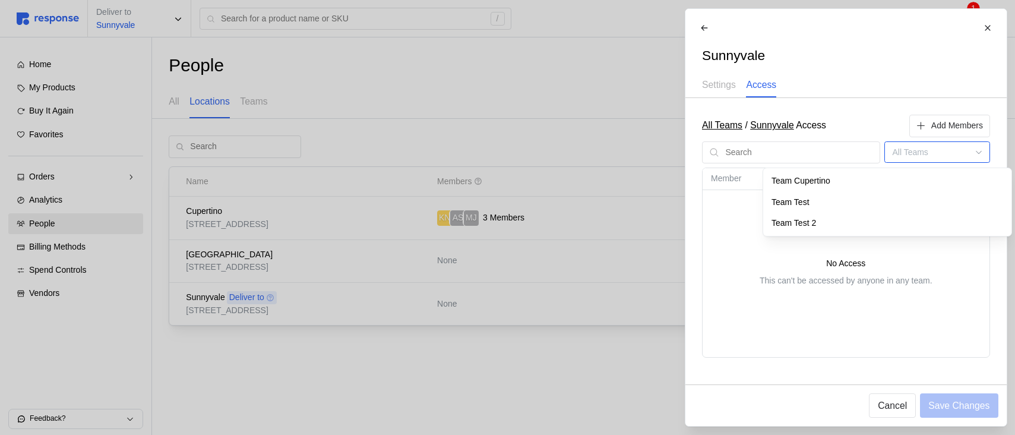
click at [921, 147] on input at bounding box center [936, 152] width 105 height 22
click at [899, 220] on div "Team Test 2" at bounding box center [937, 223] width 244 height 21
type input "Team Test 2"
click at [914, 156] on input "Team Test 2" at bounding box center [936, 152] width 105 height 22
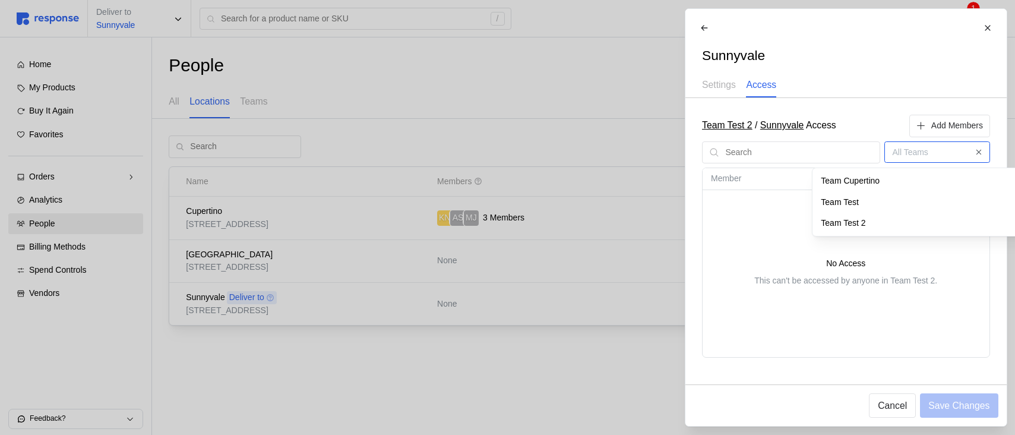
click at [903, 182] on div "Team Cupertino" at bounding box center [937, 180] width 244 height 21
type input "Team Cupertino"
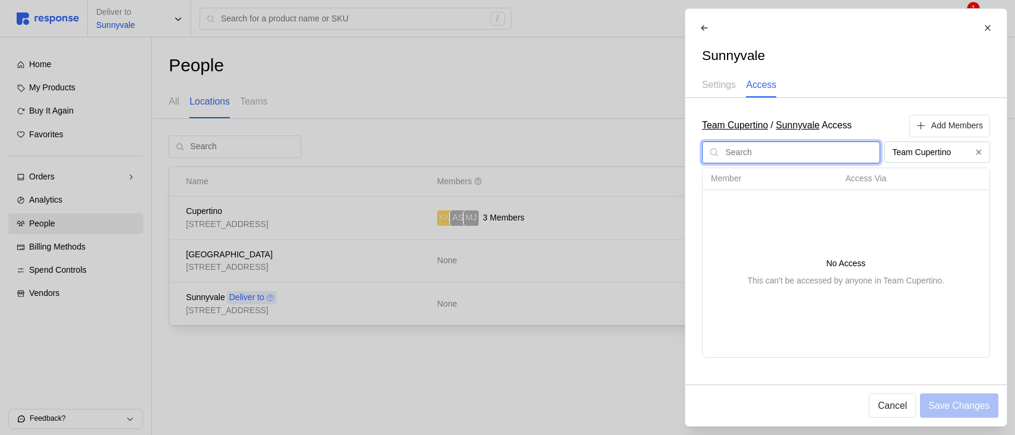
click at [852, 147] on input "text" at bounding box center [799, 152] width 148 height 21
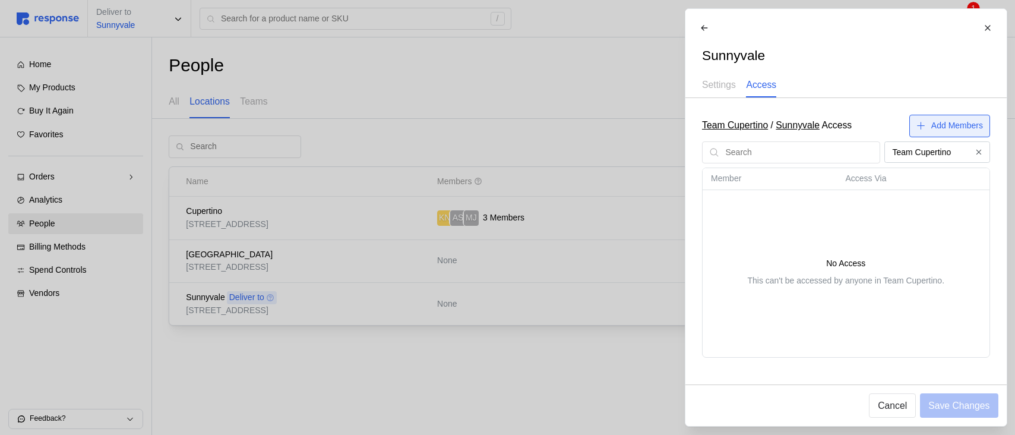
click at [926, 129] on button "Add Members" at bounding box center [949, 126] width 81 height 23
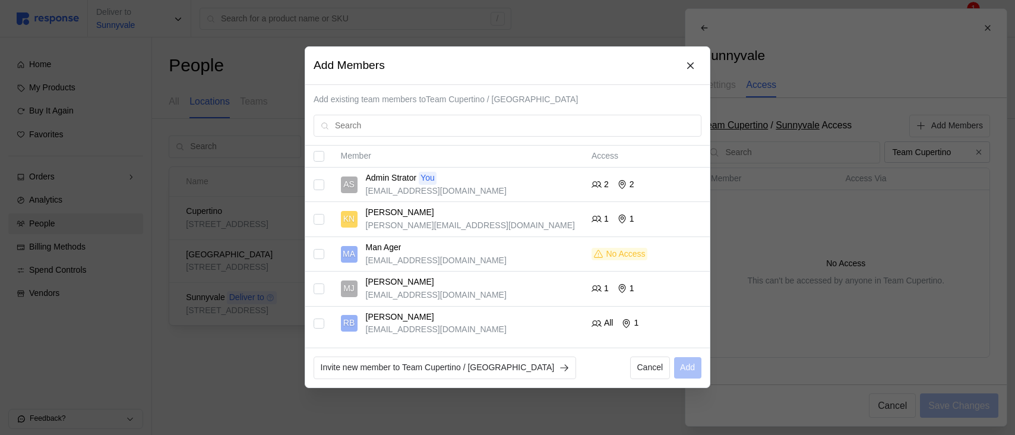
click at [400, 314] on p "[PERSON_NAME]" at bounding box center [400, 317] width 68 height 13
click at [319, 321] on input "Select record 5" at bounding box center [319, 323] width 11 height 11
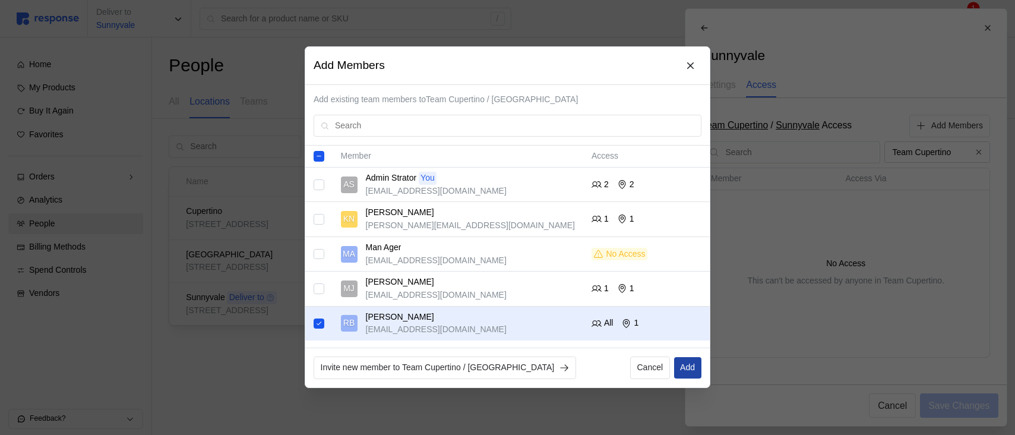
click at [692, 370] on p "Add" at bounding box center [687, 368] width 15 height 13
checkbox input "false"
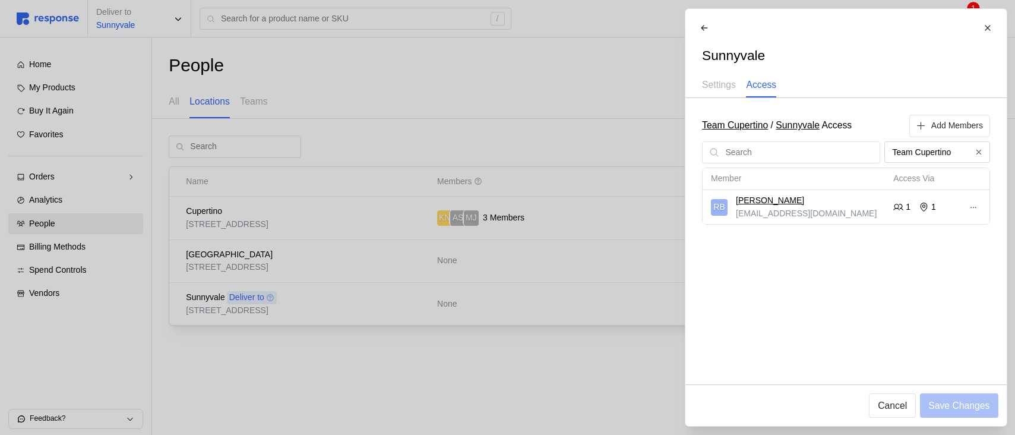
click at [580, 266] on div at bounding box center [507, 217] width 1015 height 435
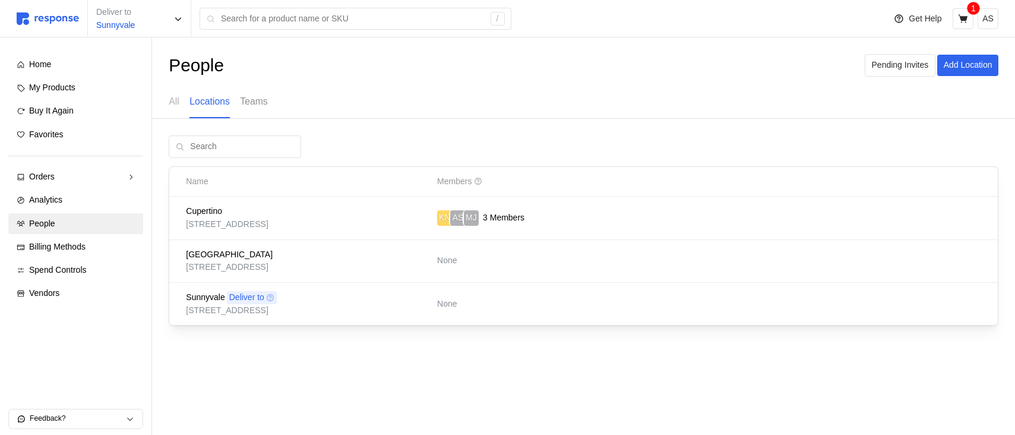
click at [266, 98] on p "Teams" at bounding box center [253, 101] width 27 height 15
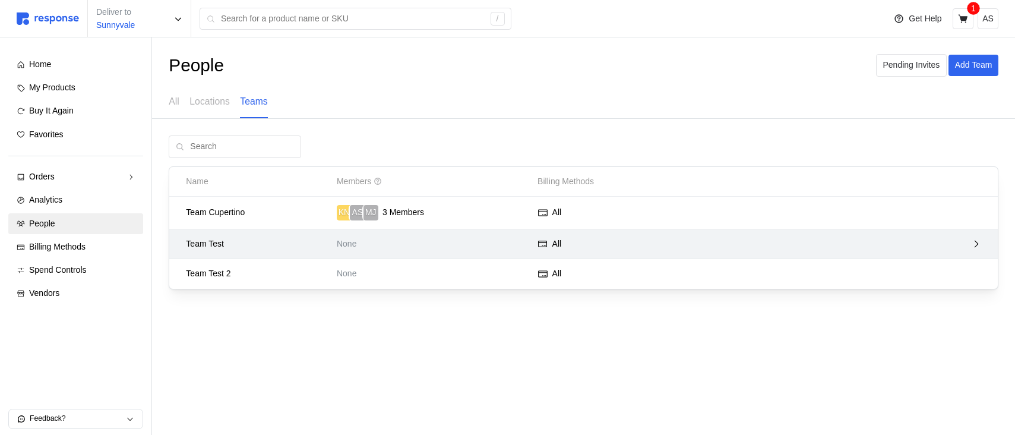
click at [678, 258] on div "Team Test None All" at bounding box center [583, 244] width 828 height 30
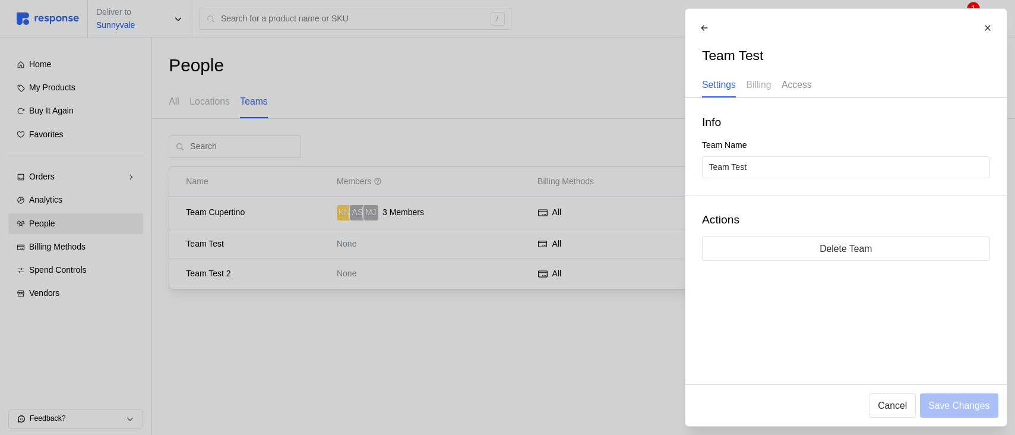
click at [803, 81] on p "Access" at bounding box center [796, 84] width 30 height 15
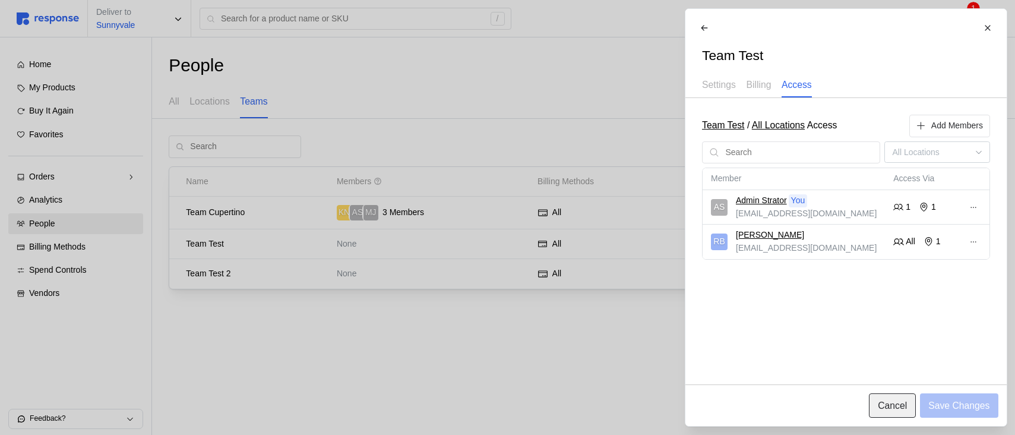
click at [891, 400] on p "Cancel" at bounding box center [892, 405] width 29 height 15
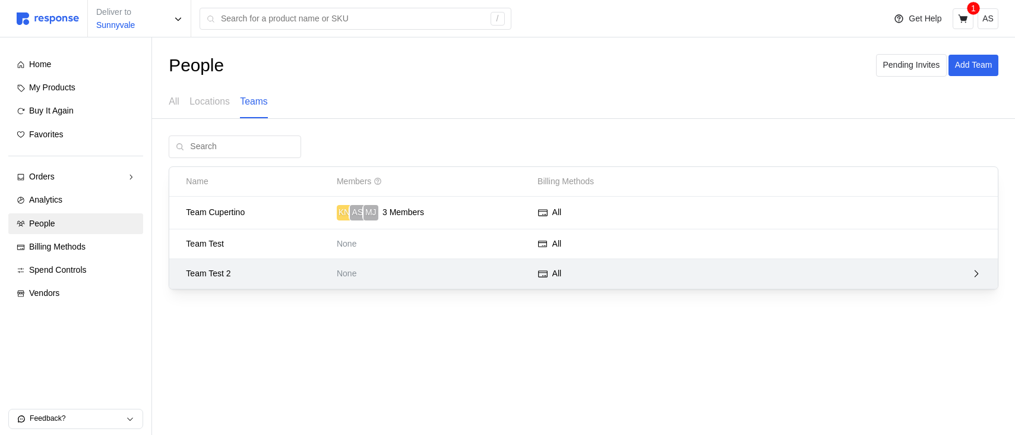
click at [511, 270] on p "None" at bounding box center [433, 273] width 192 height 13
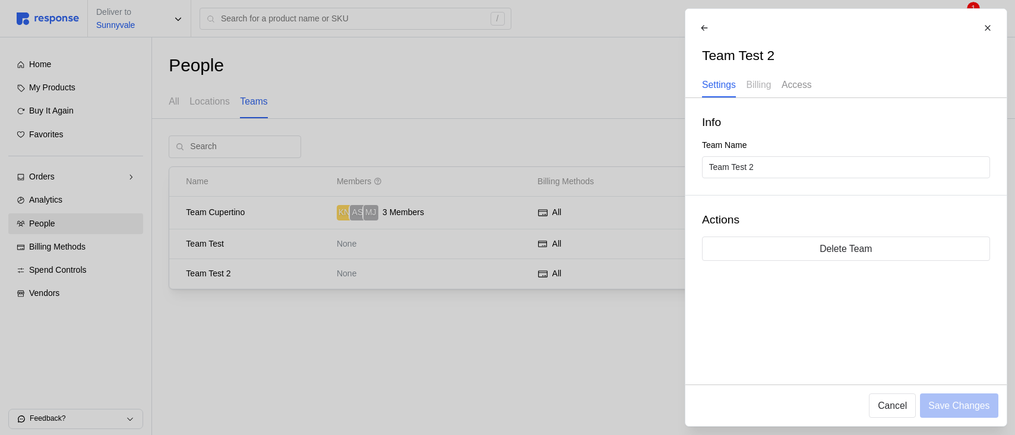
drag, startPoint x: 768, startPoint y: 84, endPoint x: 803, endPoint y: 84, distance: 34.4
click at [768, 84] on p "Billing" at bounding box center [758, 84] width 25 height 15
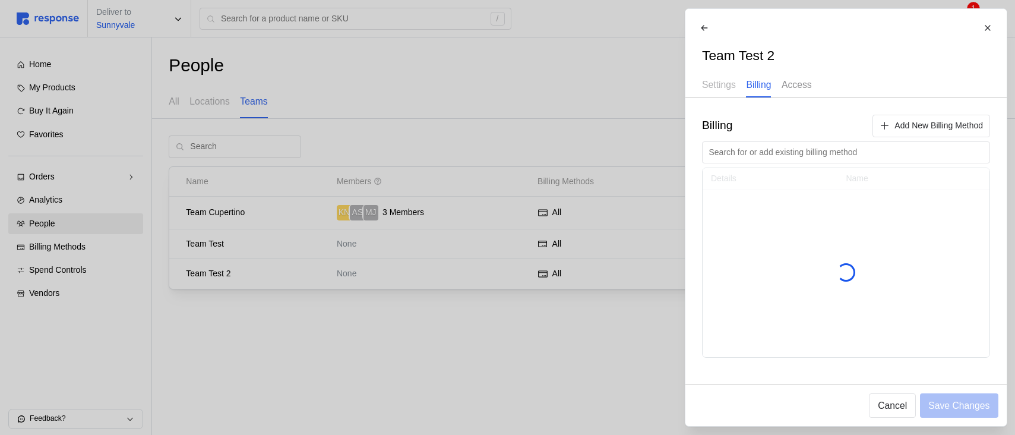
click at [805, 85] on p "Access" at bounding box center [796, 84] width 30 height 15
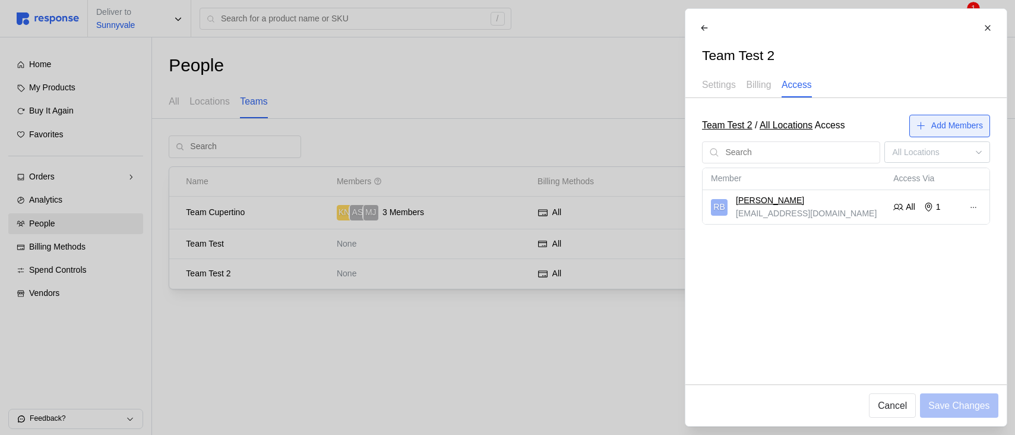
click at [925, 128] on button "Add Members" at bounding box center [949, 126] width 81 height 23
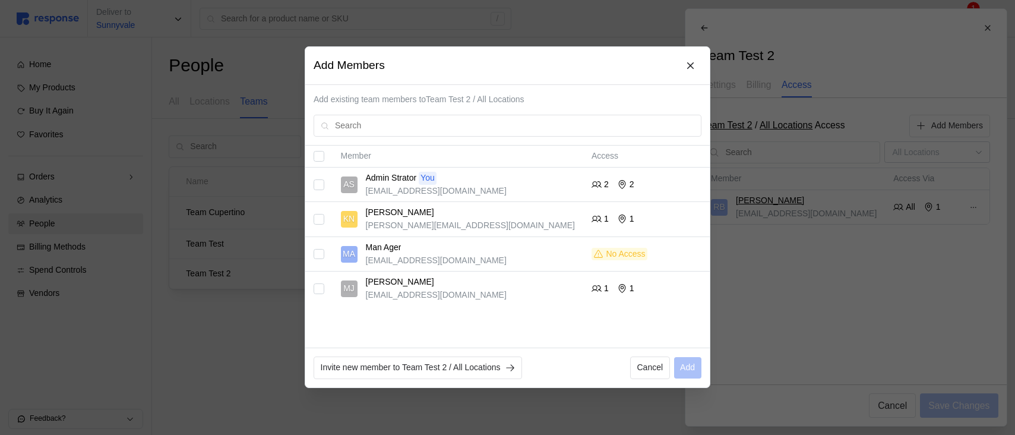
click at [319, 216] on input "Select record 2" at bounding box center [319, 219] width 11 height 11
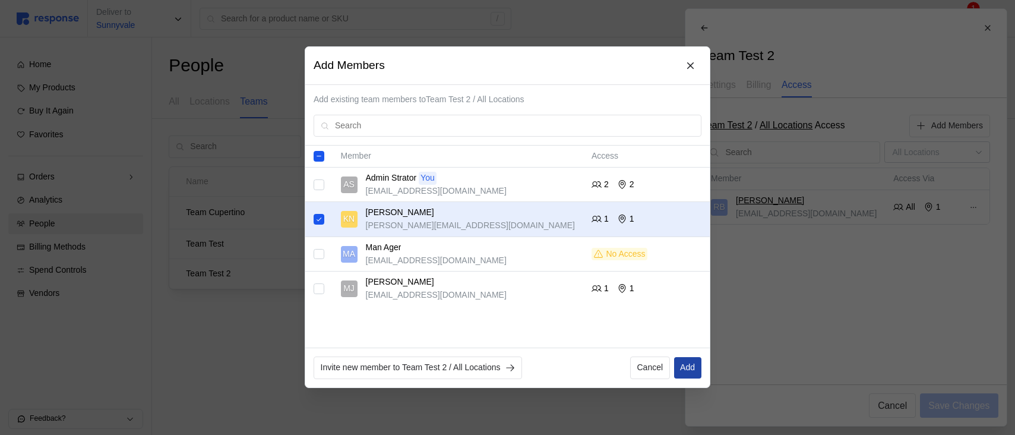
click at [684, 363] on p "Add" at bounding box center [687, 368] width 15 height 13
click at [318, 223] on input "Select record 2" at bounding box center [319, 219] width 11 height 11
checkbox input "false"
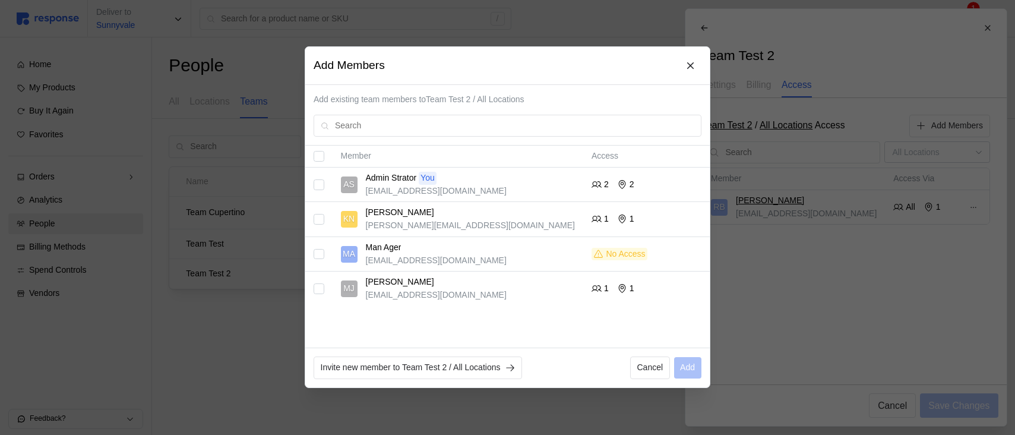
click at [319, 188] on input "Select record 1" at bounding box center [319, 184] width 11 height 11
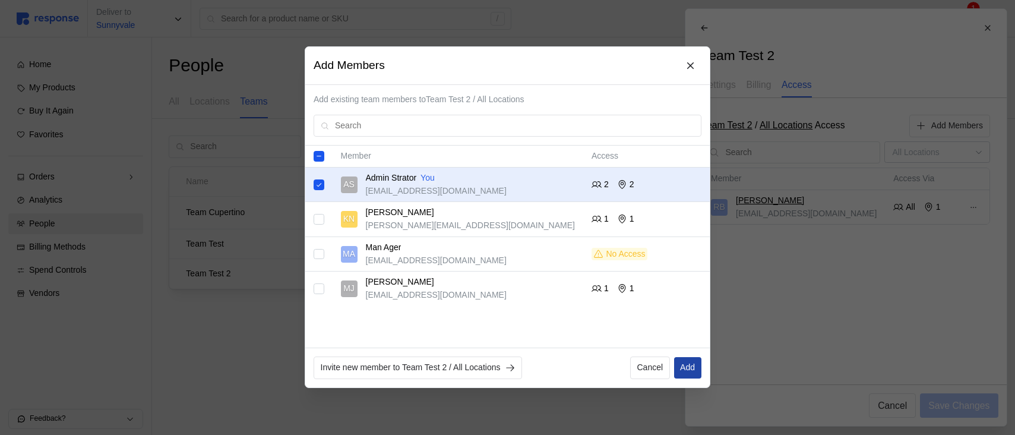
click at [687, 362] on p "Add" at bounding box center [687, 368] width 15 height 13
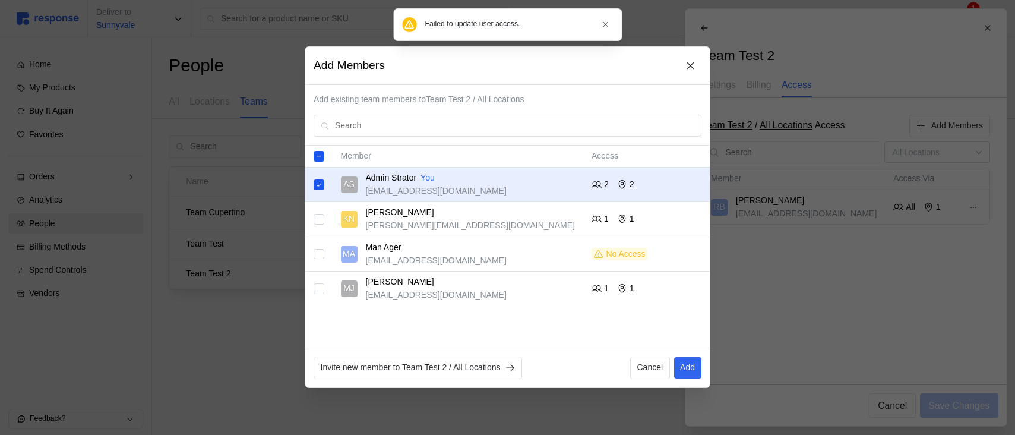
click at [312, 186] on td at bounding box center [318, 185] width 27 height 34
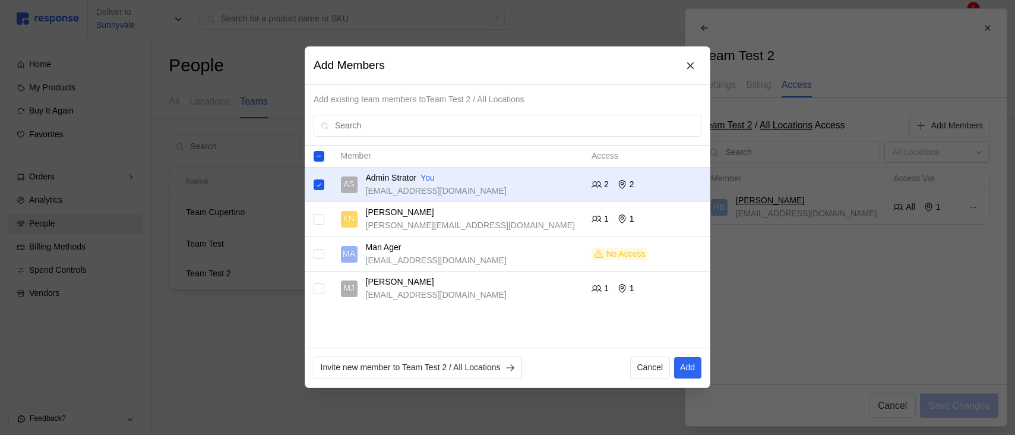
click at [320, 185] on input "Select record 1" at bounding box center [319, 184] width 11 height 11
checkbox input "false"
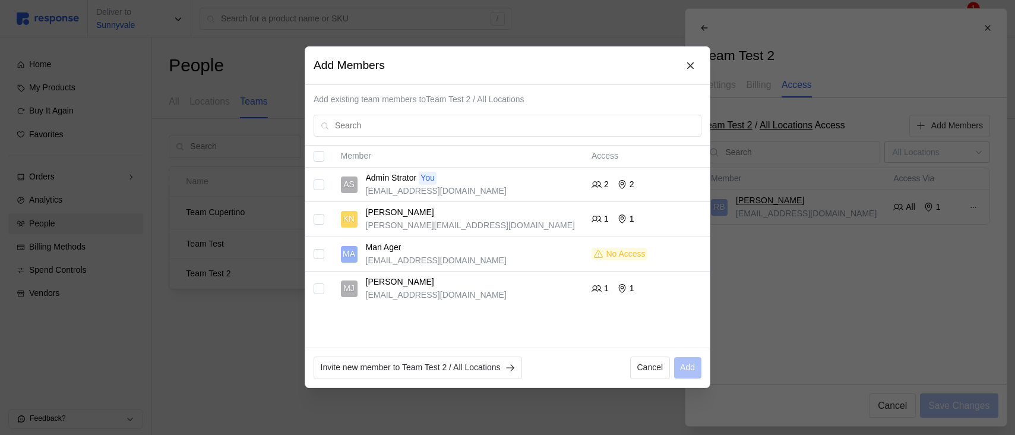
click at [315, 254] on input "Select record 3" at bounding box center [319, 254] width 11 height 11
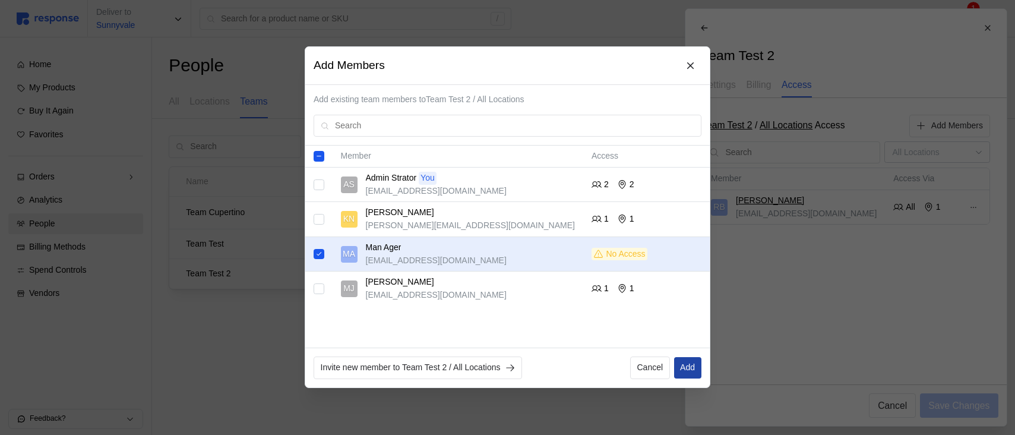
click at [691, 365] on p "Add" at bounding box center [687, 368] width 15 height 13
checkbox input "false"
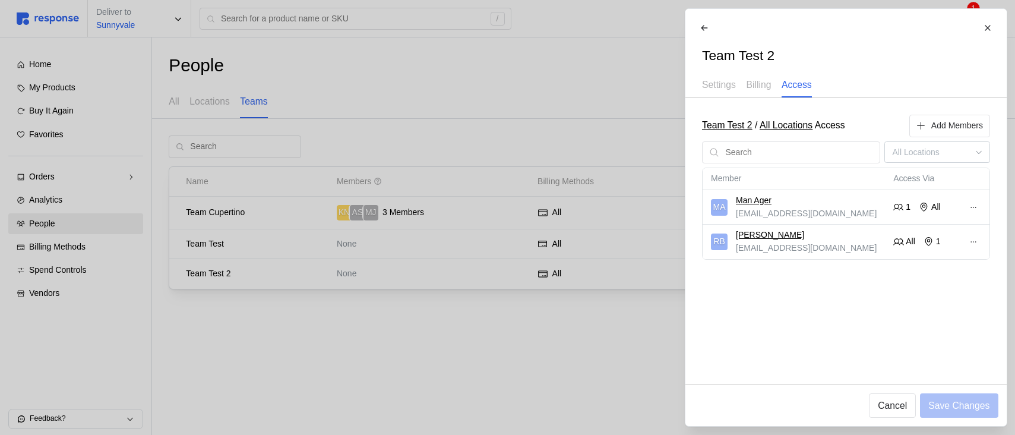
click at [625, 345] on div at bounding box center [507, 217] width 1015 height 435
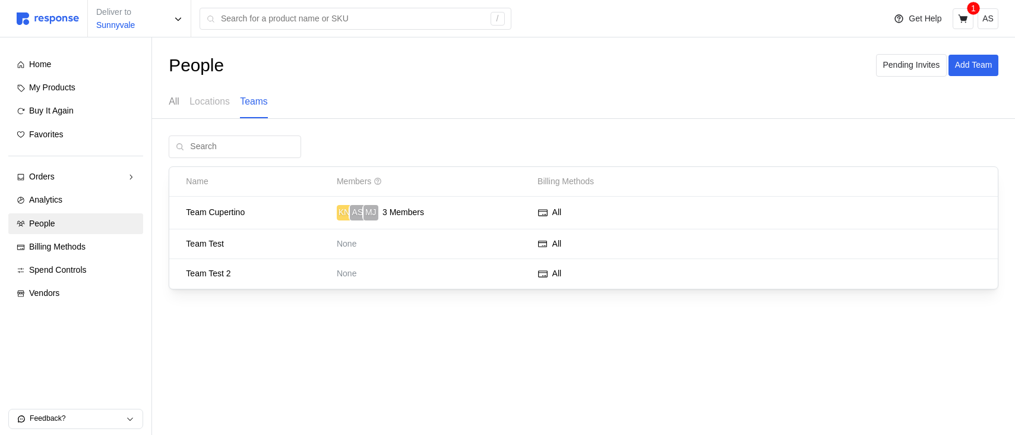
click at [177, 105] on p "All" at bounding box center [174, 101] width 11 height 15
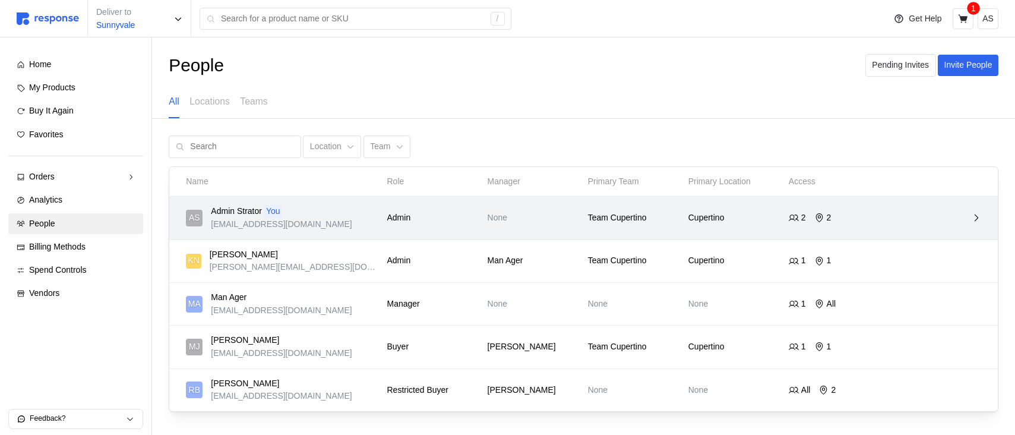
click at [765, 222] on p "Cupertino" at bounding box center [734, 217] width 92 height 13
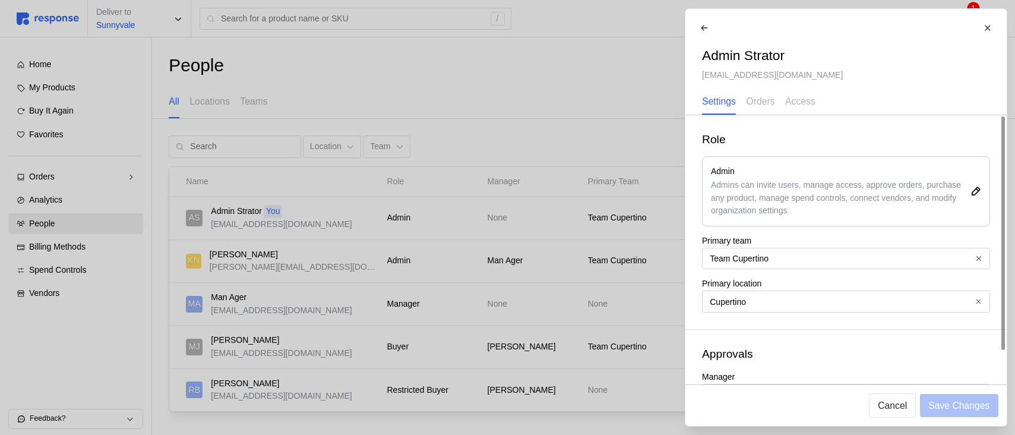
click at [453, 199] on div at bounding box center [507, 217] width 1015 height 435
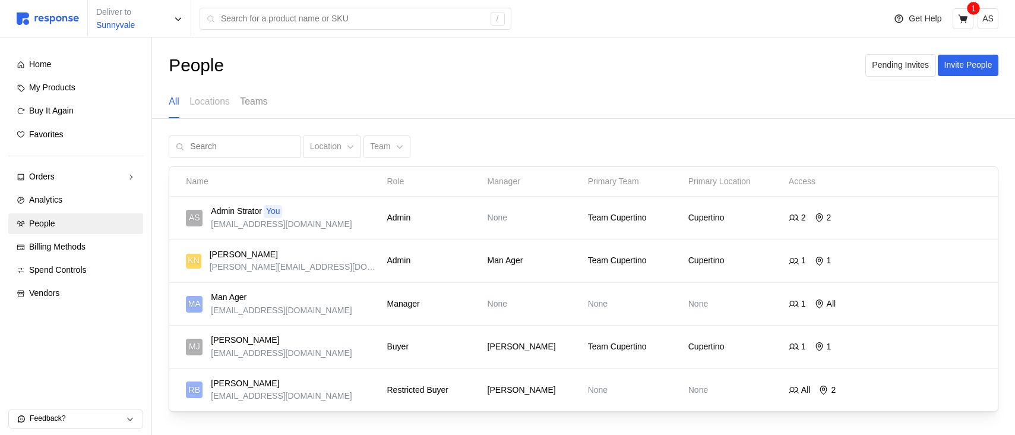
click at [267, 104] on p "Teams" at bounding box center [253, 101] width 27 height 15
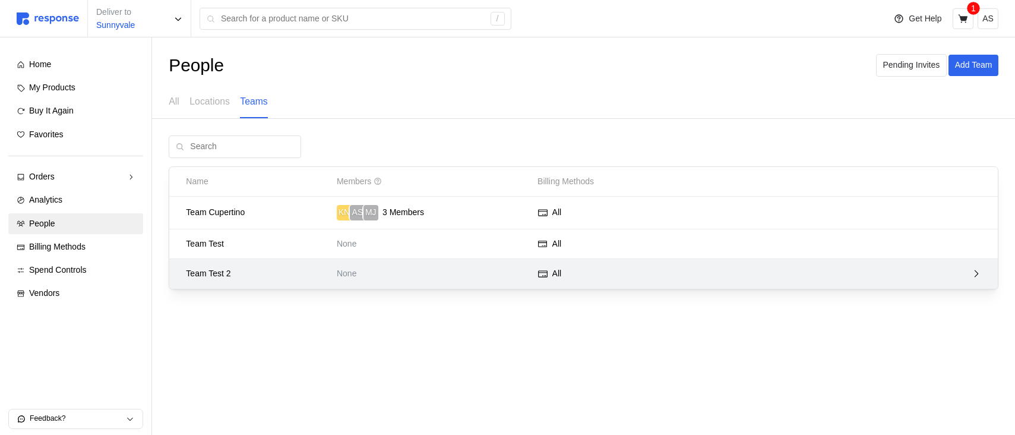
click at [305, 265] on div "Team Test 2" at bounding box center [257, 273] width 151 height 21
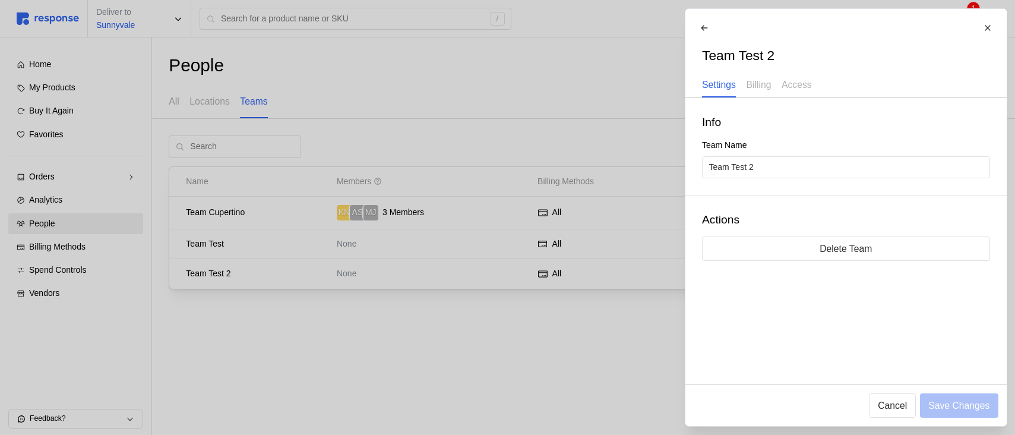
click at [317, 217] on div at bounding box center [507, 217] width 1015 height 435
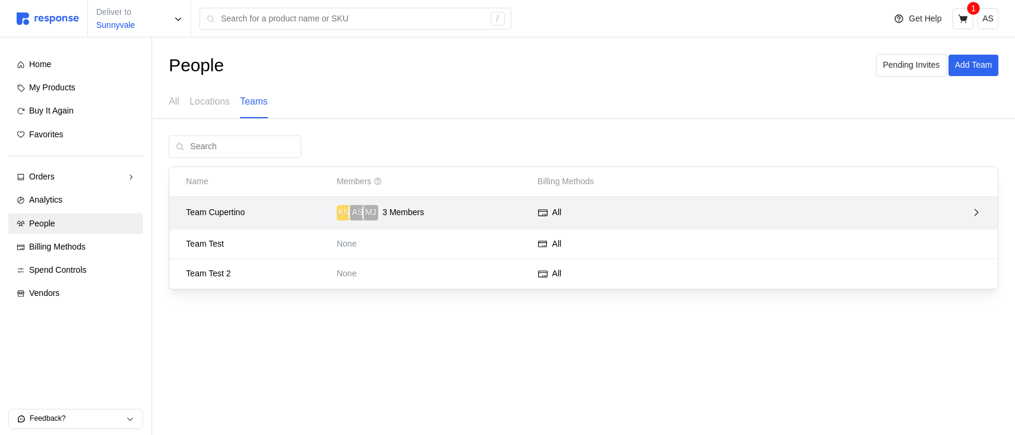
click at [309, 217] on p "Team Cupertino" at bounding box center [257, 212] width 143 height 13
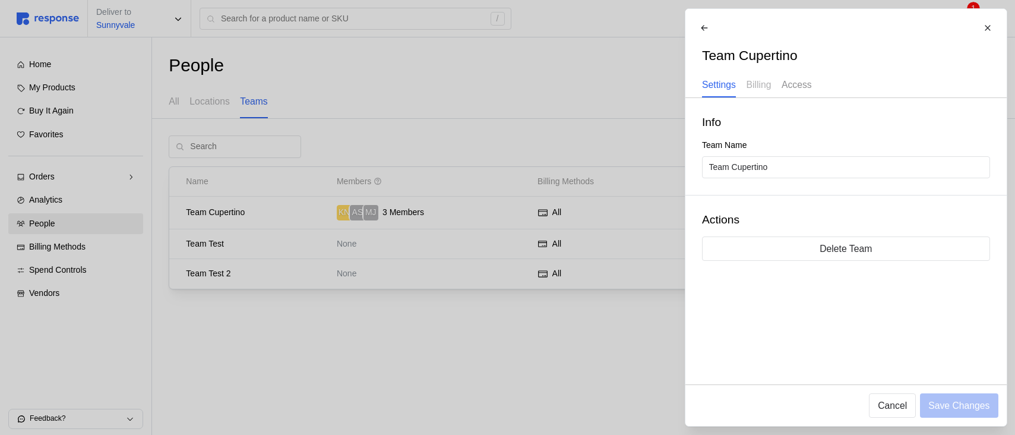
click at [787, 84] on p "Access" at bounding box center [796, 84] width 30 height 15
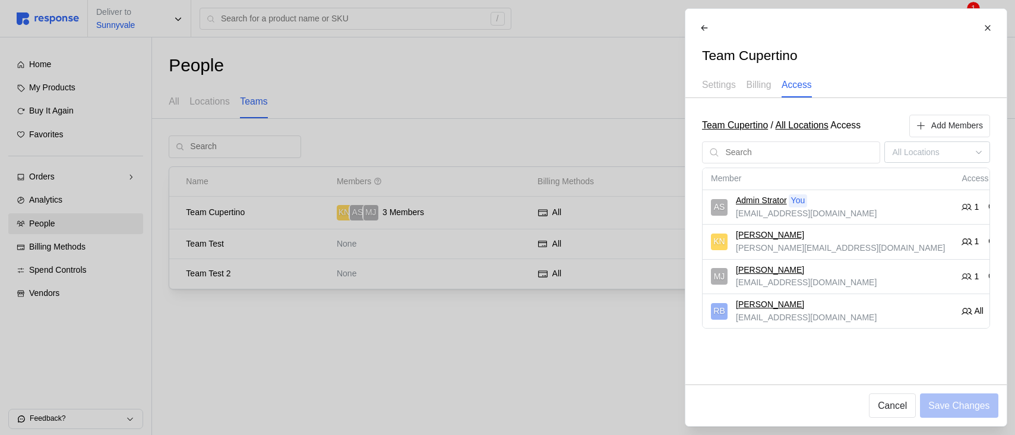
click at [430, 229] on div at bounding box center [507, 217] width 1015 height 435
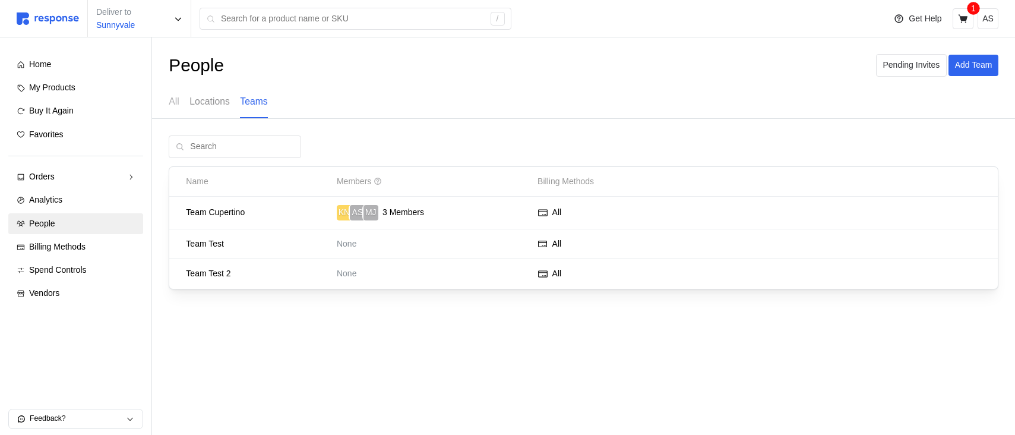
click at [216, 101] on p "Locations" at bounding box center [209, 101] width 40 height 15
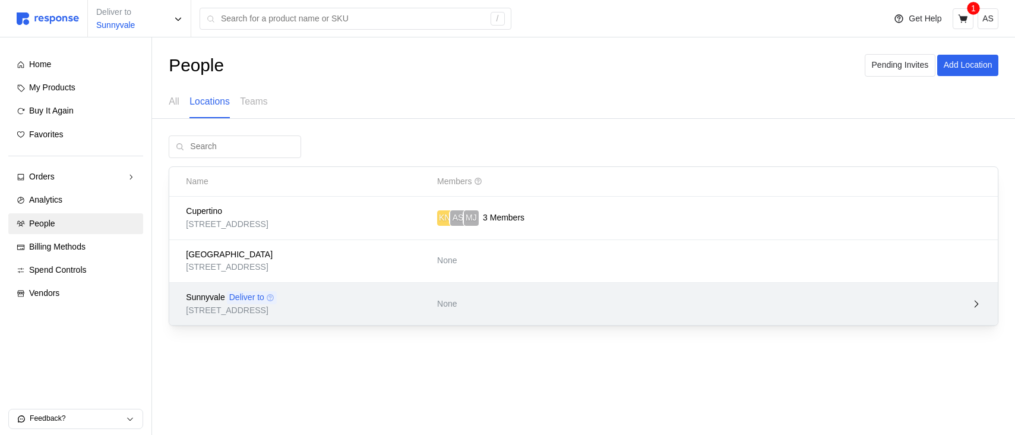
click at [517, 298] on p "None" at bounding box center [508, 304] width 143 height 13
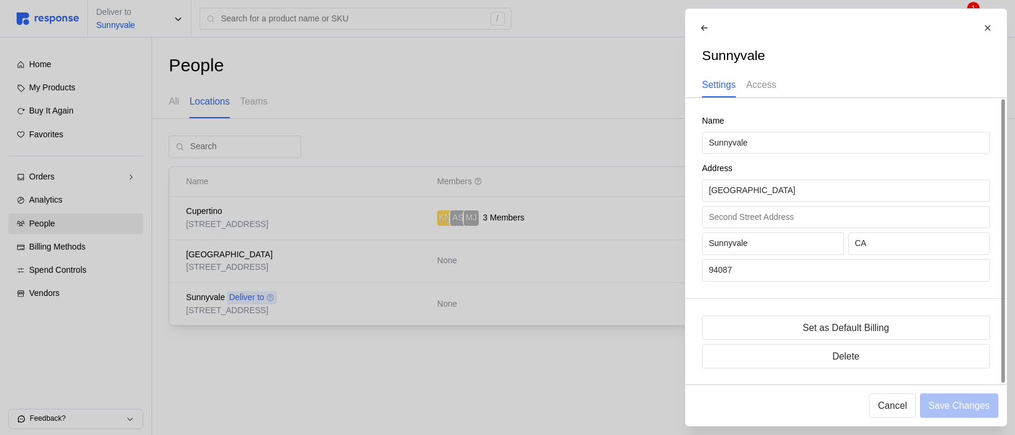
click at [757, 91] on p "Access" at bounding box center [761, 84] width 30 height 15
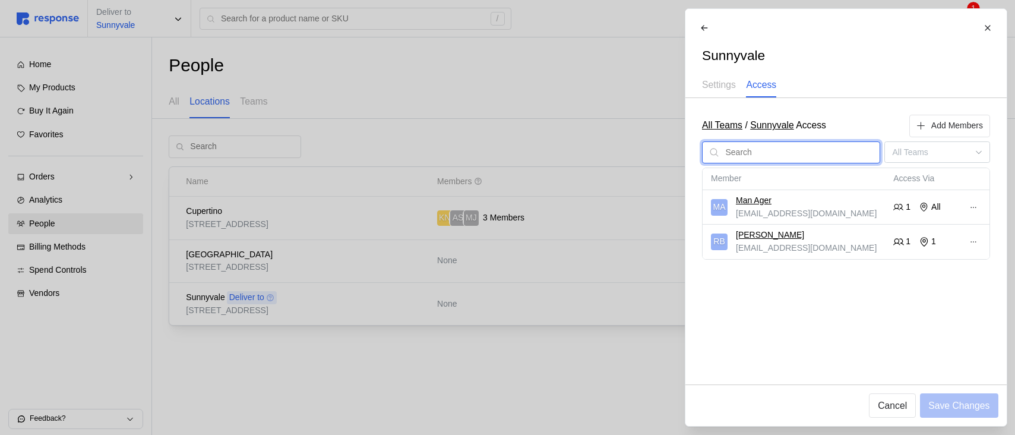
click at [856, 153] on input "text" at bounding box center [799, 152] width 148 height 21
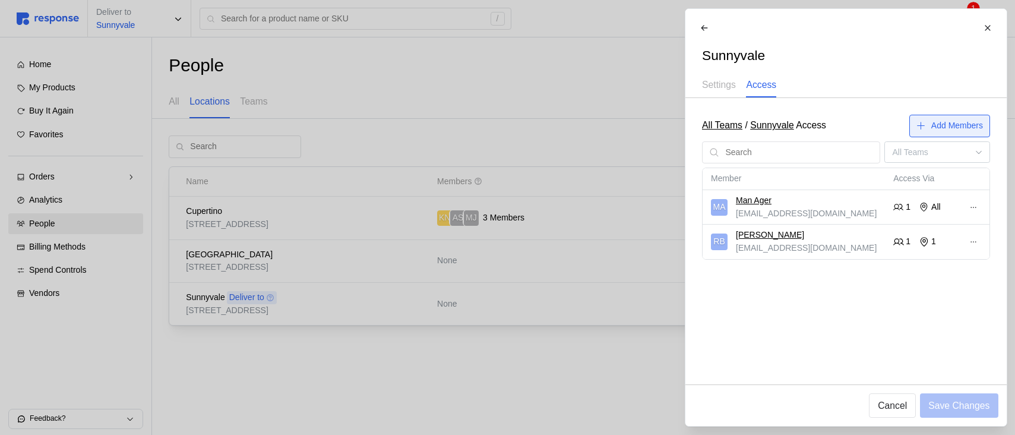
click at [923, 126] on icon at bounding box center [921, 126] width 11 height 11
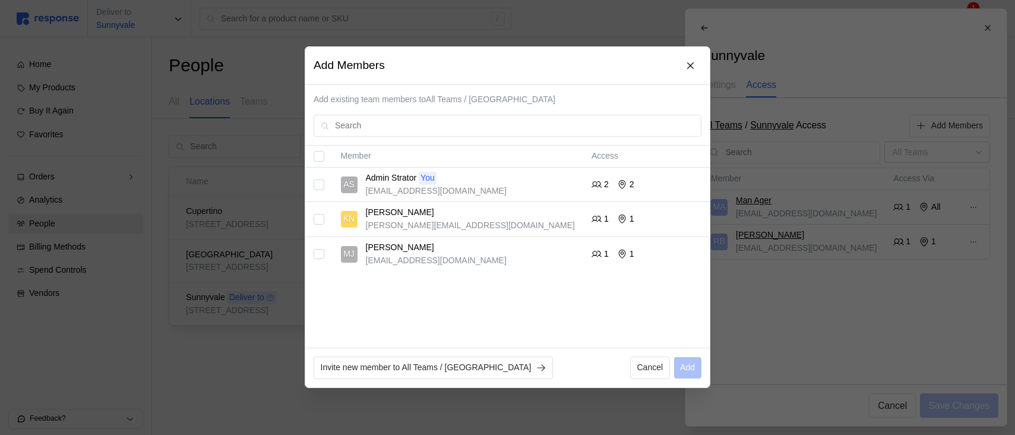
click at [319, 179] on input "Select record 1" at bounding box center [319, 184] width 11 height 11
checkbox input "true"
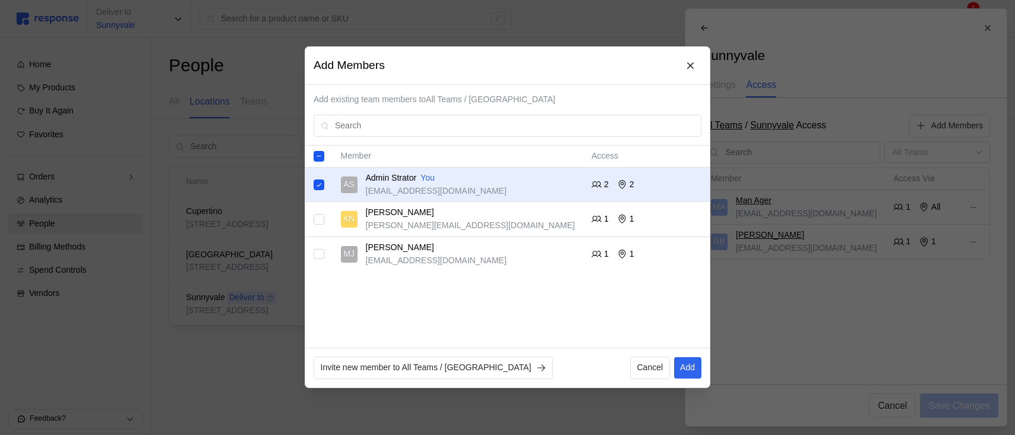
click at [321, 219] on input "Select record 2" at bounding box center [319, 219] width 11 height 11
checkbox input "true"
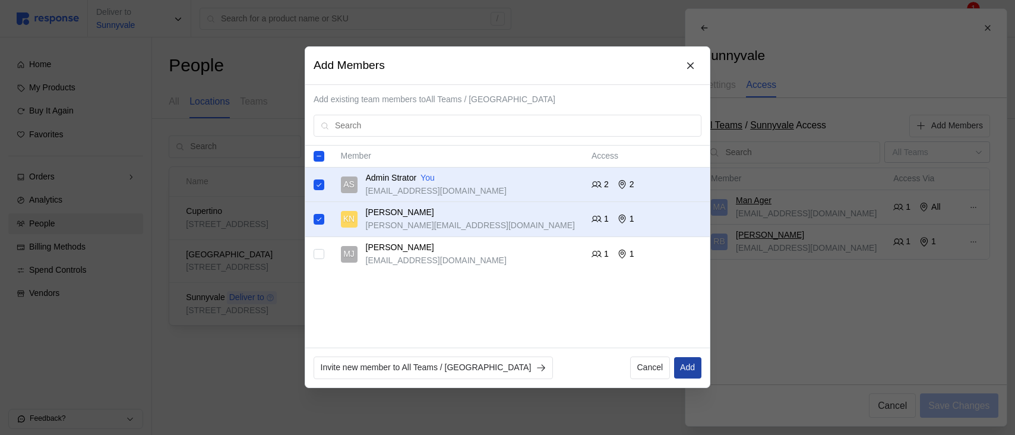
click at [689, 367] on p "Add" at bounding box center [687, 368] width 15 height 13
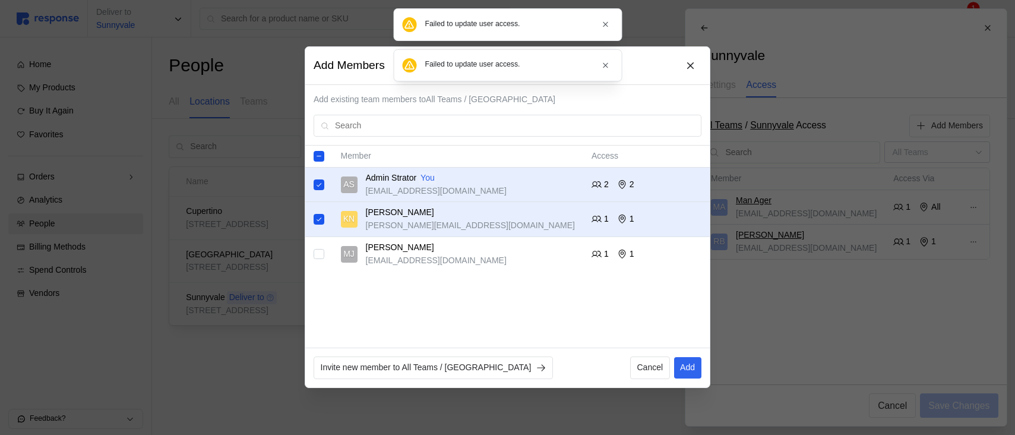
click at [317, 184] on input "Select record 1" at bounding box center [319, 184] width 11 height 11
checkbox input "false"
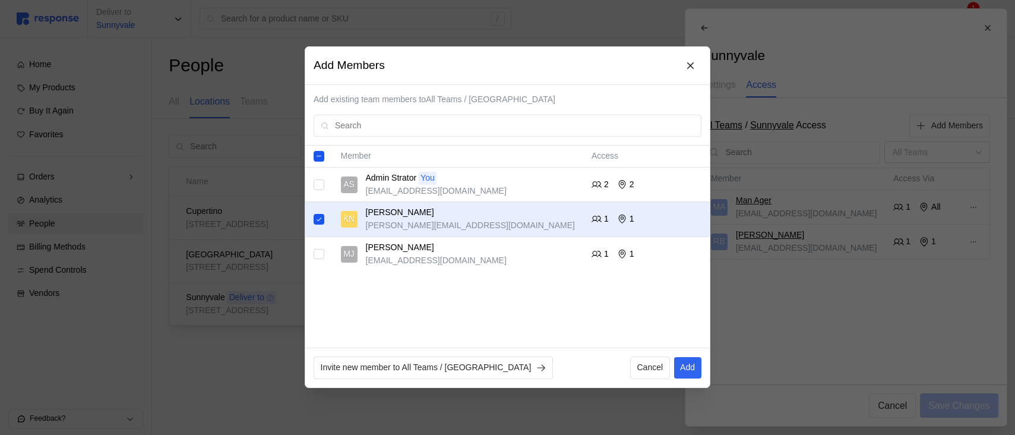
click at [318, 227] on td at bounding box center [318, 220] width 27 height 34
click at [318, 219] on input "Select record 2" at bounding box center [319, 219] width 11 height 11
checkbox input "false"
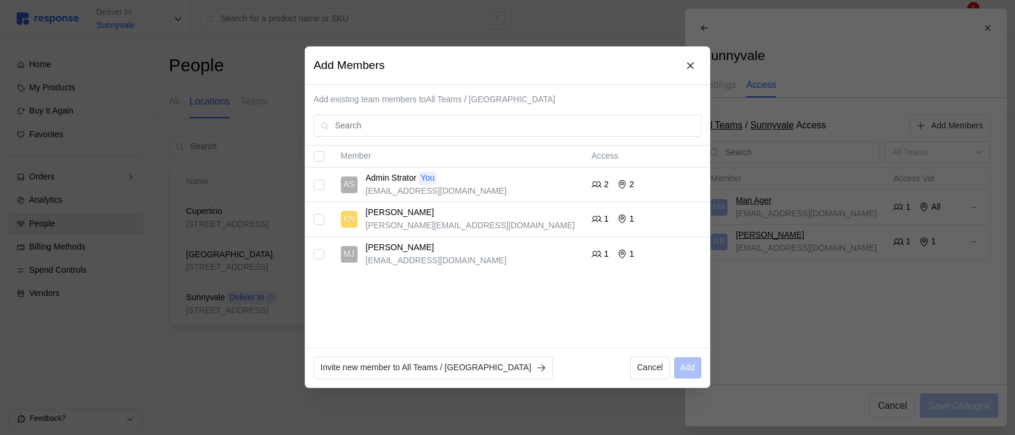
click at [318, 185] on input "Select record 1" at bounding box center [319, 184] width 11 height 11
checkbox input "true"
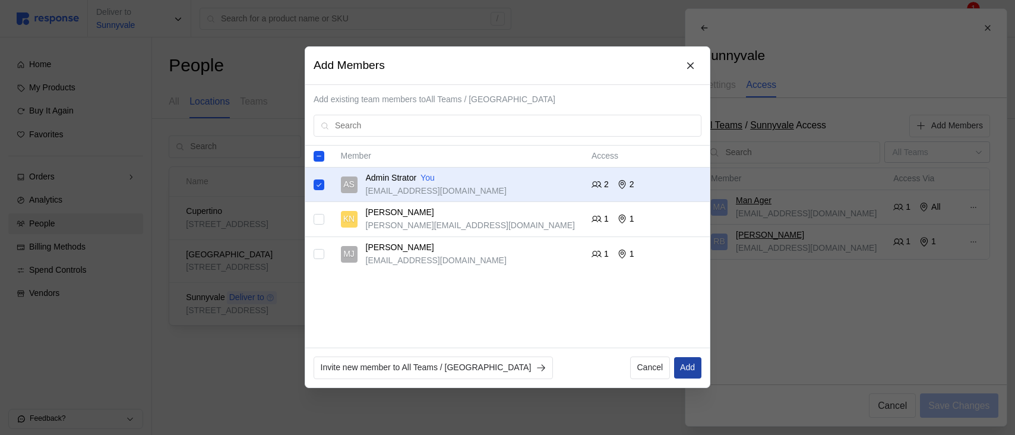
click at [689, 365] on p "Add" at bounding box center [687, 368] width 15 height 13
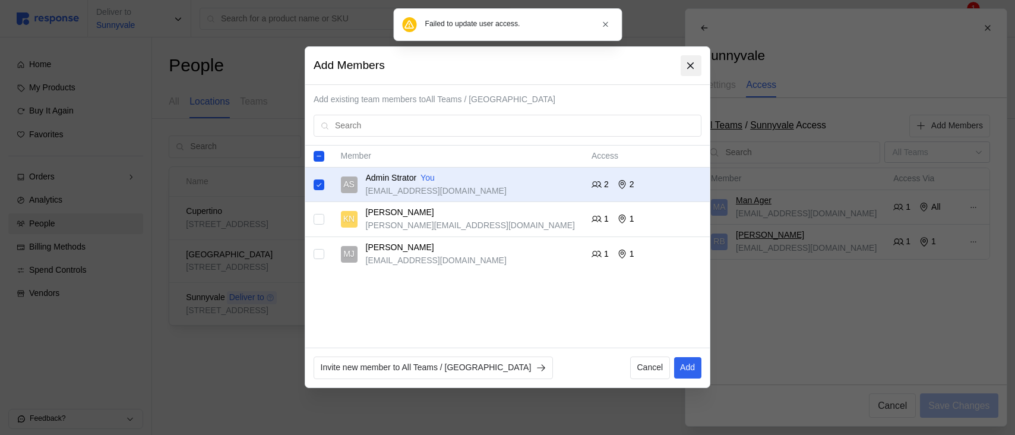
click at [690, 66] on icon at bounding box center [691, 65] width 7 height 7
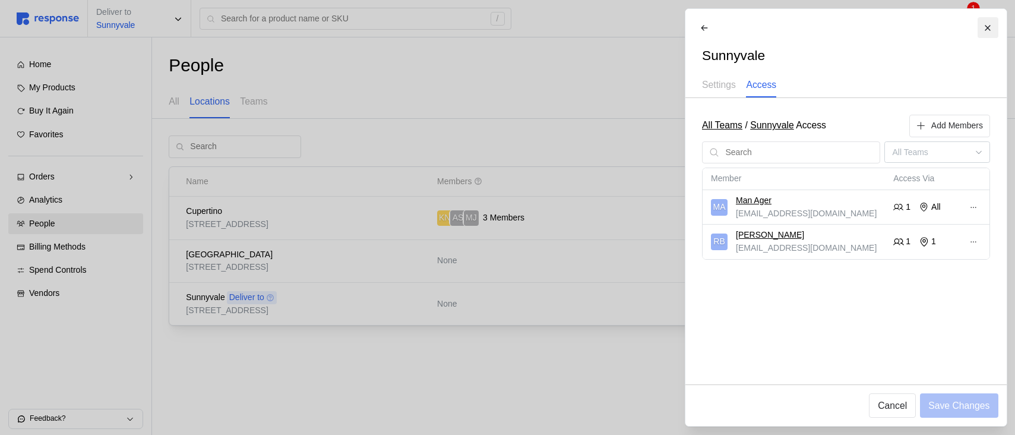
click at [983, 36] on button at bounding box center [987, 27] width 21 height 21
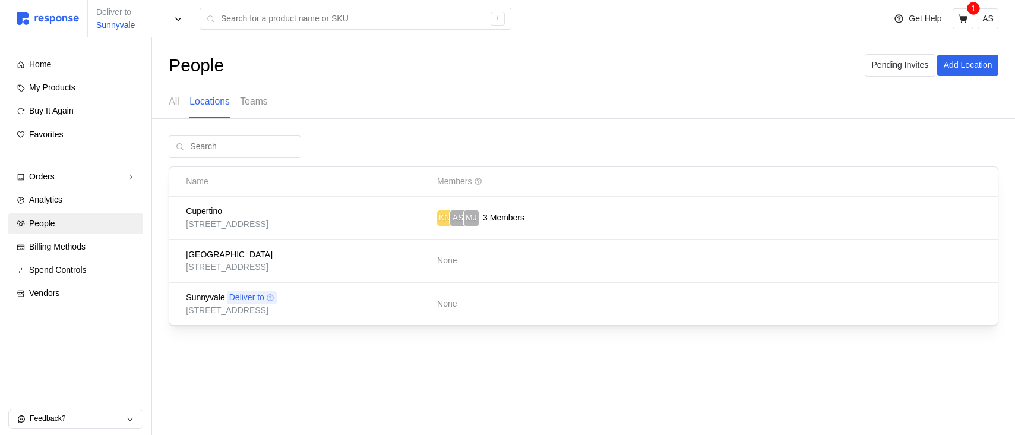
click at [260, 99] on p "Teams" at bounding box center [253, 101] width 27 height 15
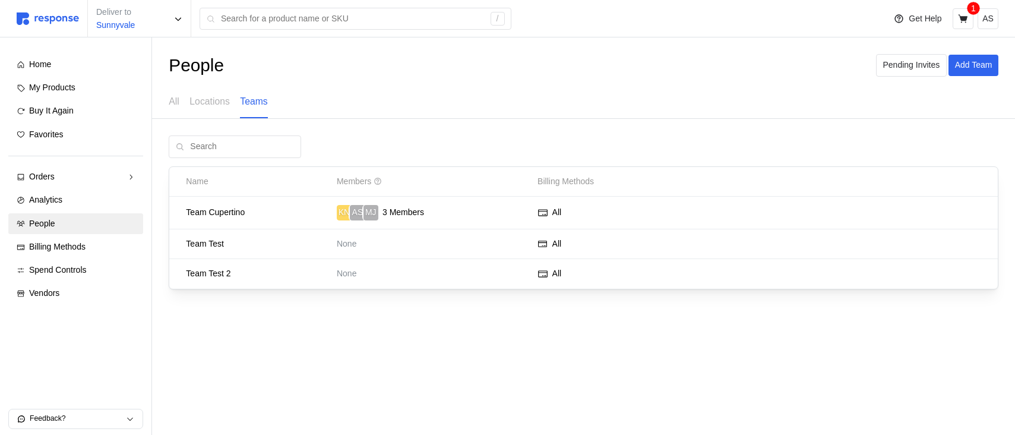
click at [156, 100] on div "People Pending Invites Add Team All Locations Teams" at bounding box center [583, 86] width 863 height 64
click at [167, 102] on div "People Pending Invites Add Team All Locations Teams" at bounding box center [583, 86] width 863 height 64
click at [174, 103] on p "All" at bounding box center [174, 101] width 11 height 15
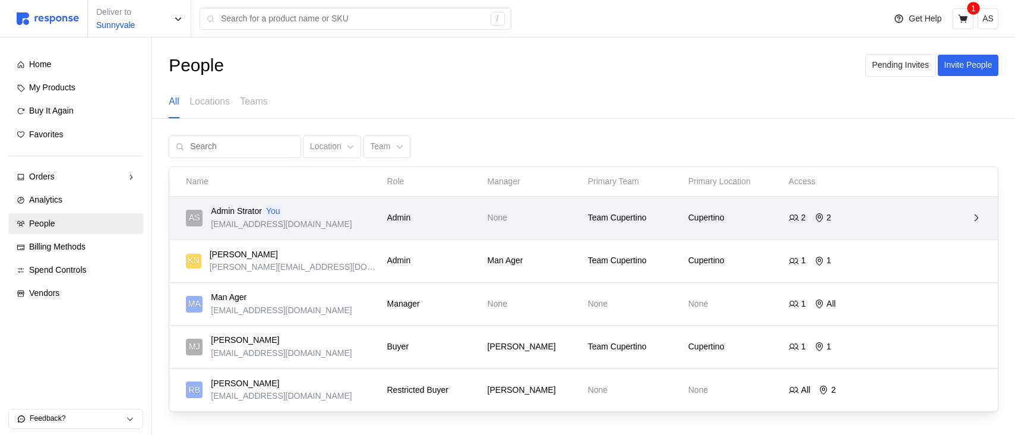
click at [382, 221] on div "AS Admin Strator You [EMAIL_ADDRESS][DOMAIN_NAME]" at bounding box center [282, 218] width 201 height 34
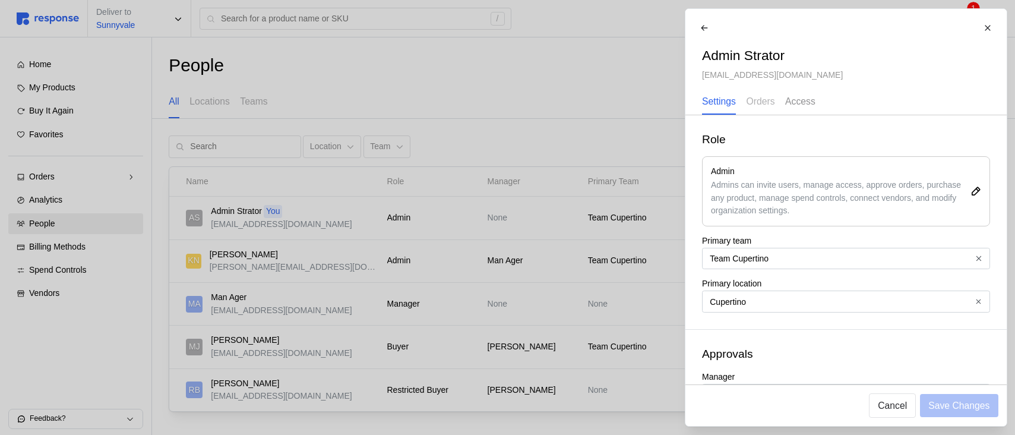
click at [790, 109] on div "Access" at bounding box center [800, 102] width 30 height 24
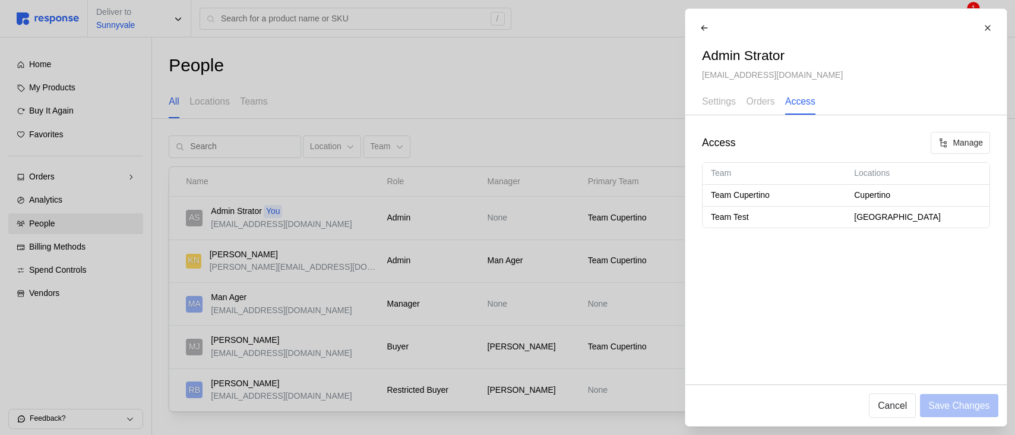
click at [378, 163] on div at bounding box center [507, 217] width 1015 height 435
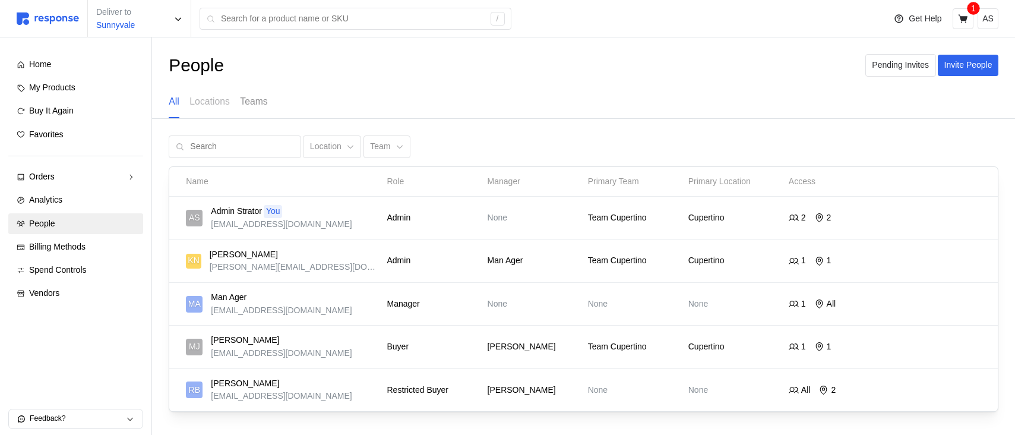
click at [265, 102] on p "Teams" at bounding box center [253, 101] width 27 height 15
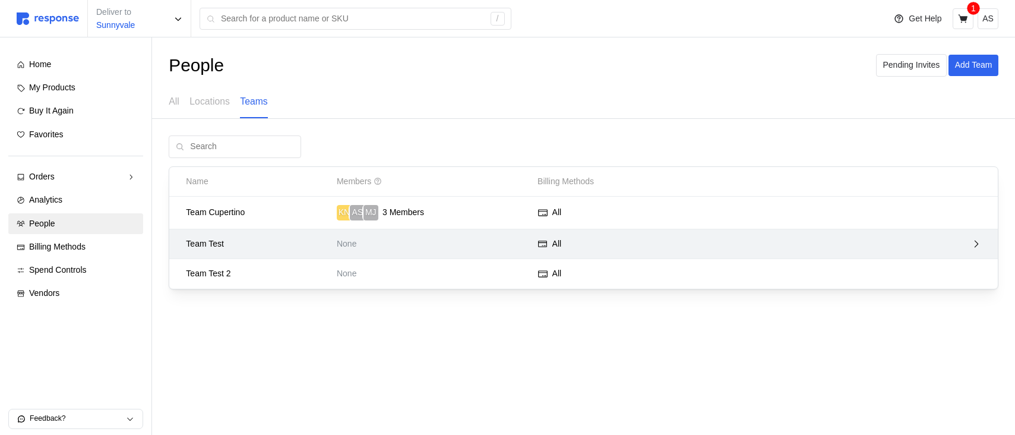
click at [248, 245] on p "Team Test" at bounding box center [257, 244] width 143 height 13
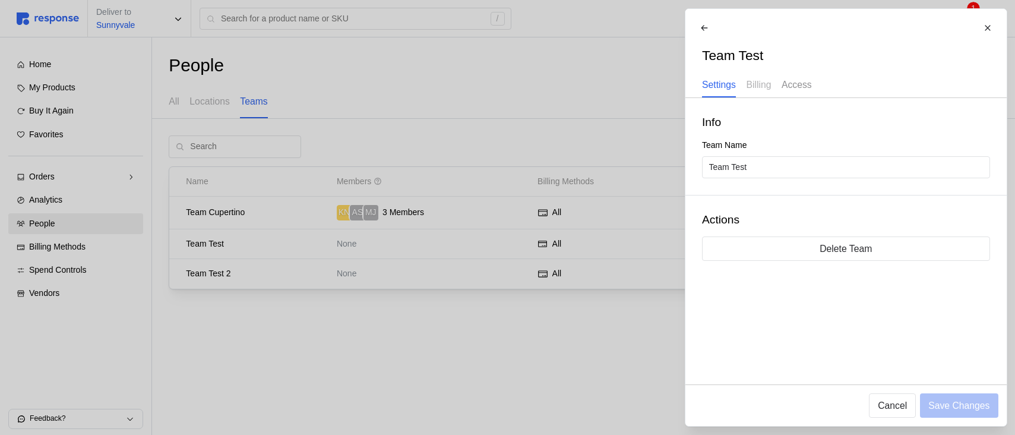
click at [796, 86] on p "Access" at bounding box center [796, 84] width 30 height 15
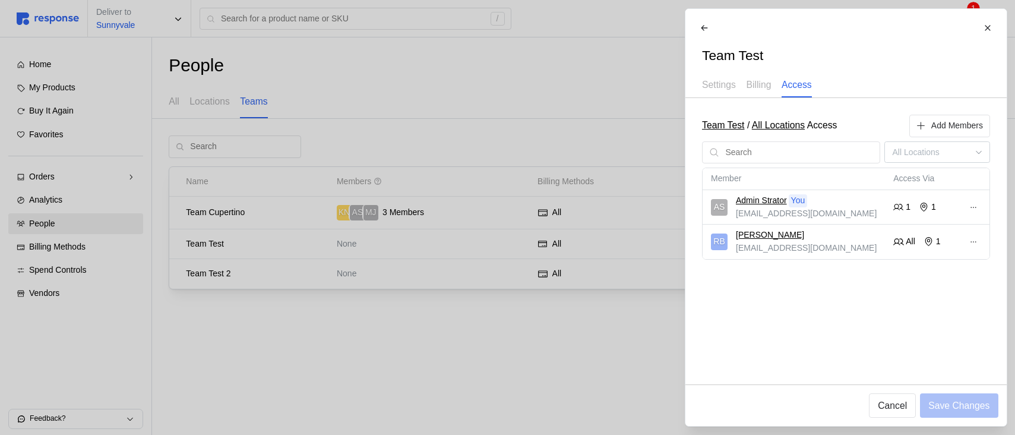
click at [381, 352] on div at bounding box center [507, 217] width 1015 height 435
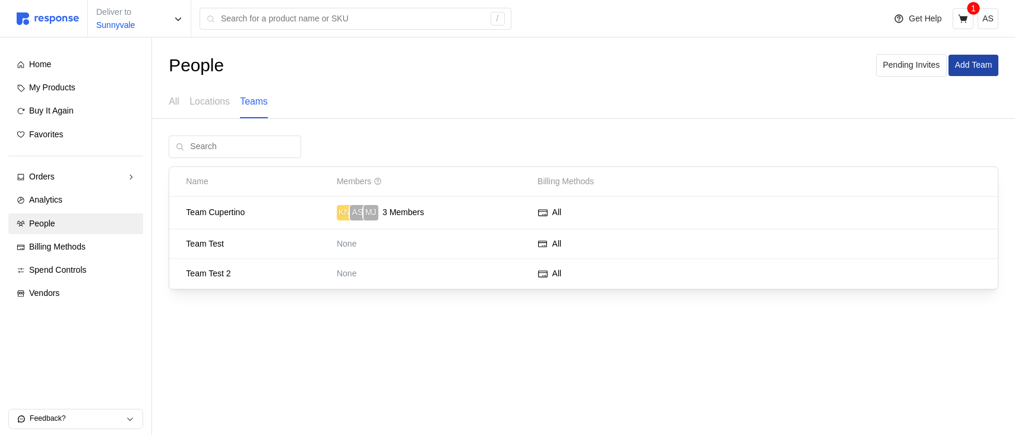
click at [984, 65] on p "Add Team" at bounding box center [973, 65] width 37 height 13
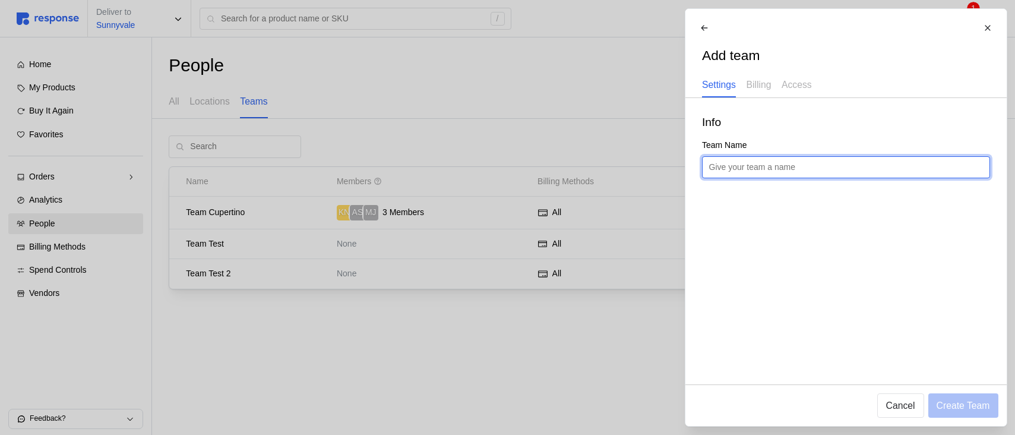
click at [765, 165] on input "text" at bounding box center [845, 167] width 274 height 21
type input "Manufacturing"
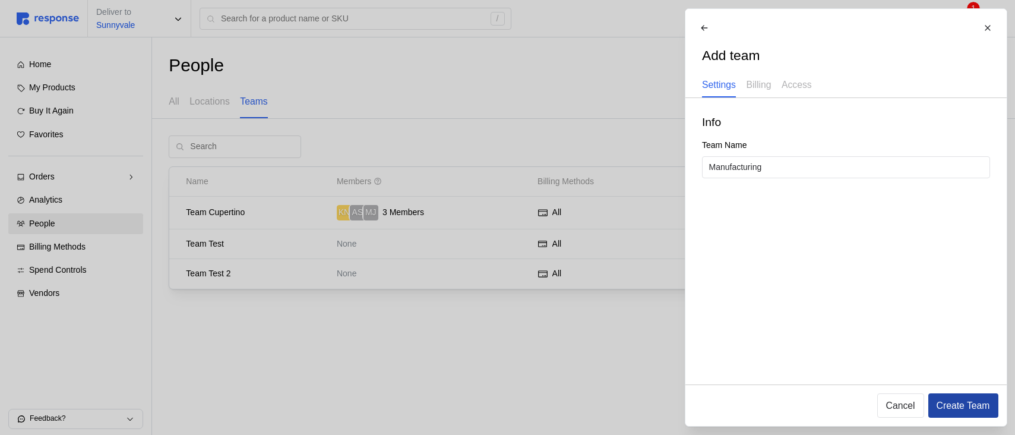
click at [980, 410] on p "Create Team" at bounding box center [962, 405] width 53 height 15
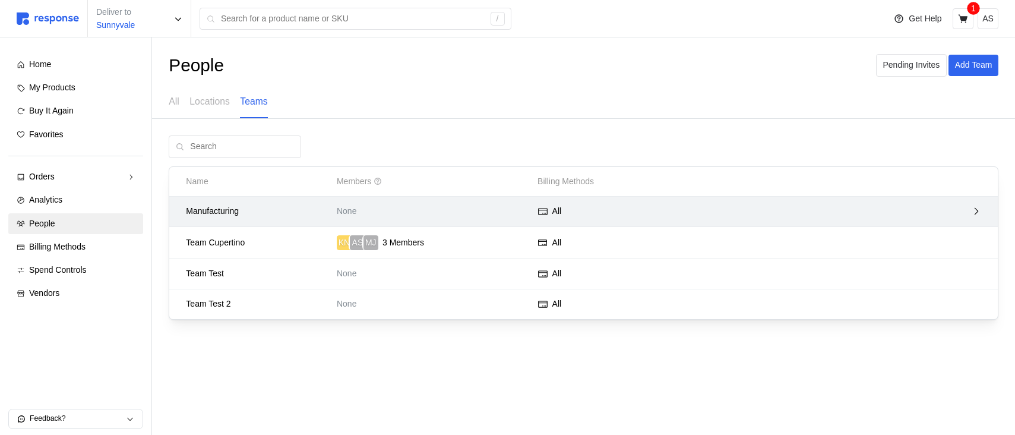
click at [442, 201] on div "None" at bounding box center [433, 211] width 201 height 21
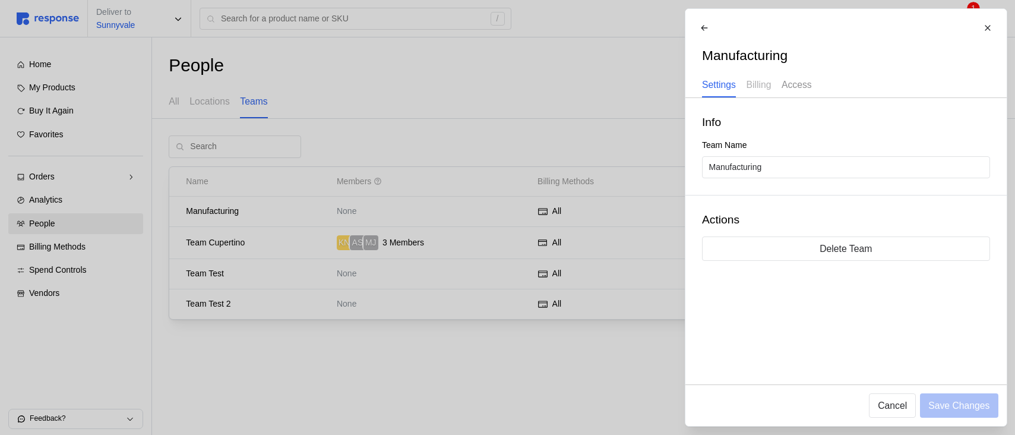
click at [809, 73] on div "Access" at bounding box center [796, 85] width 30 height 24
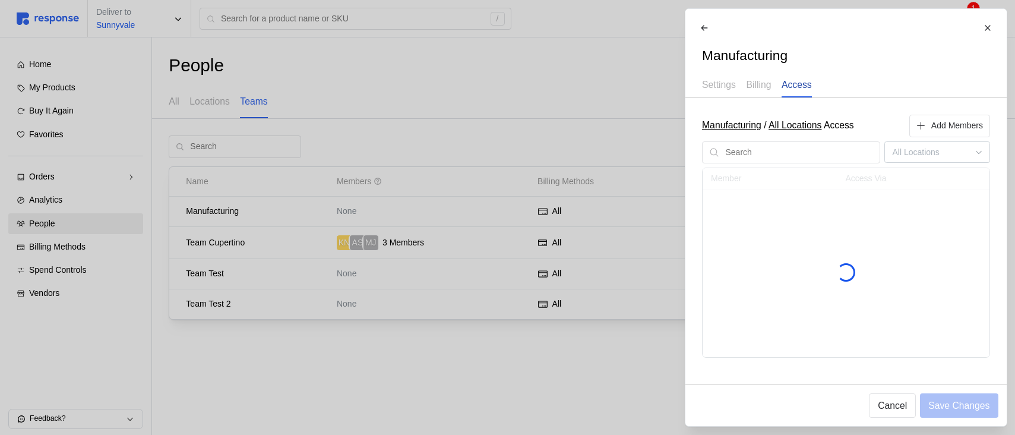
click at [809, 87] on p "Access" at bounding box center [796, 84] width 30 height 15
click at [770, 90] on p "Billing" at bounding box center [758, 84] width 25 height 15
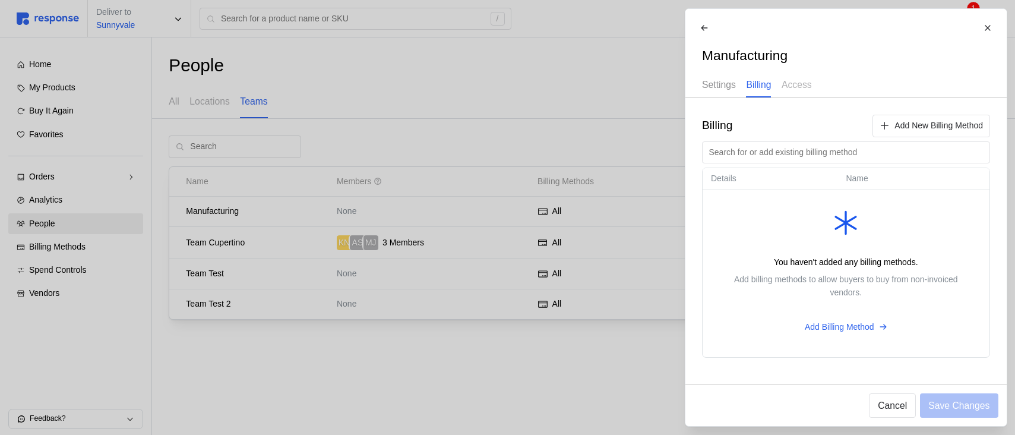
click at [728, 89] on p "Settings" at bounding box center [719, 84] width 34 height 15
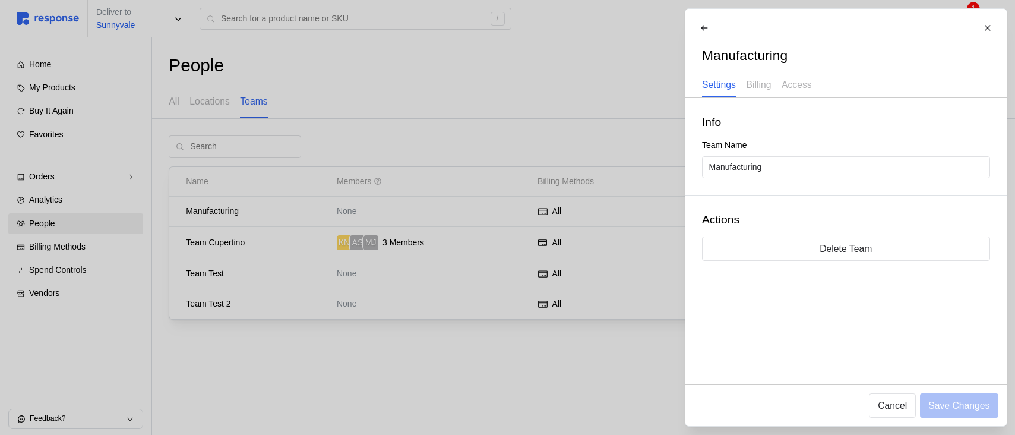
click at [396, 181] on div at bounding box center [507, 217] width 1015 height 435
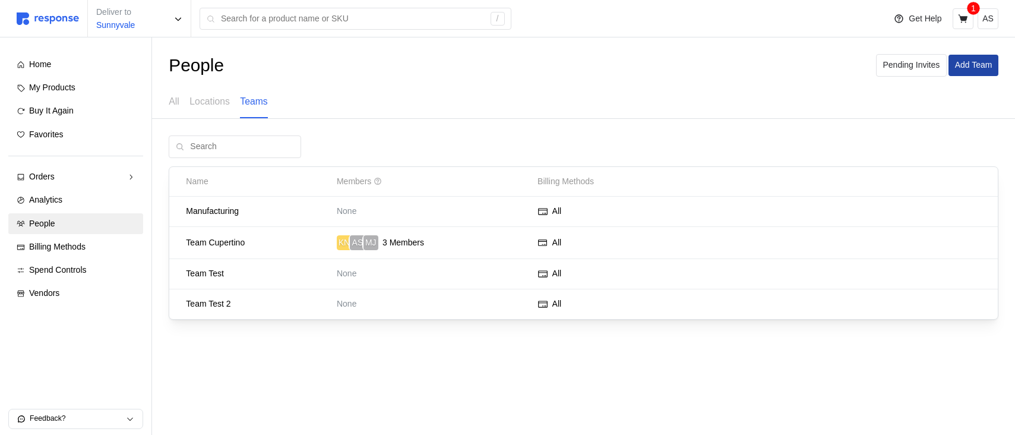
click at [965, 65] on p "Add Team" at bounding box center [973, 65] width 37 height 13
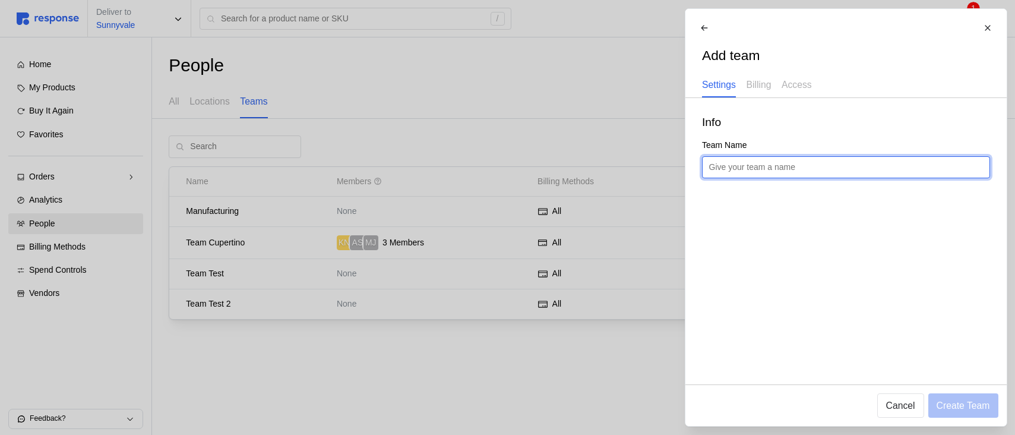
click at [783, 169] on input "text" at bounding box center [845, 167] width 274 height 21
type input "Packing"
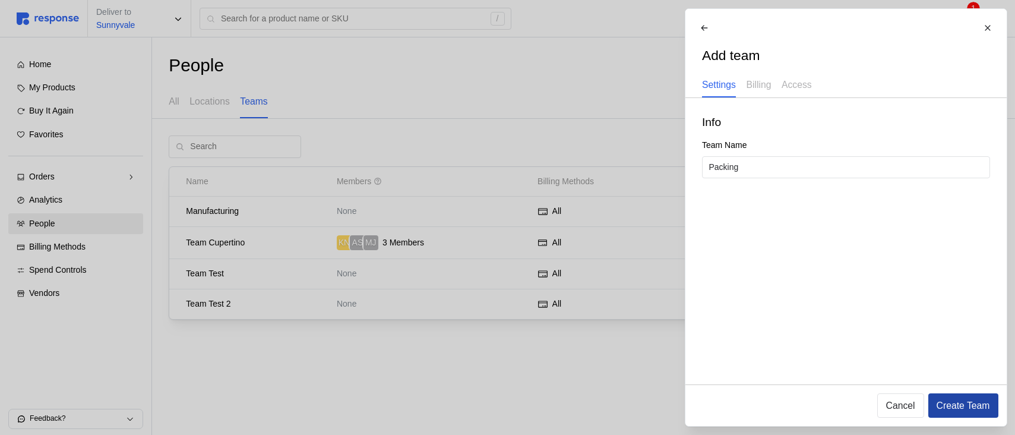
click at [958, 404] on p "Create Team" at bounding box center [962, 405] width 53 height 15
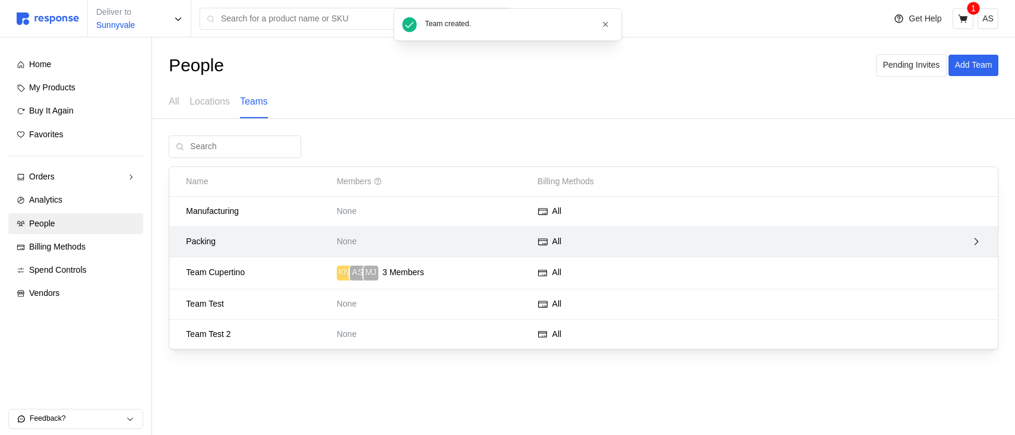
click at [400, 243] on p "None" at bounding box center [433, 241] width 192 height 13
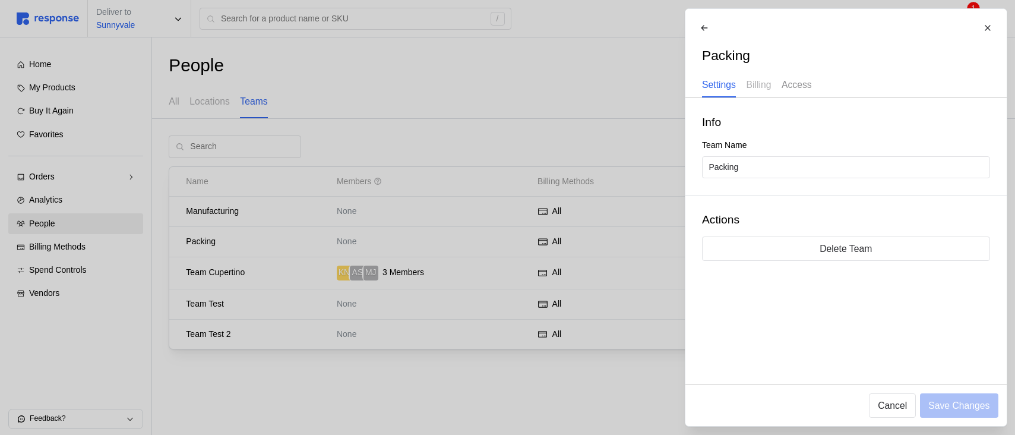
click at [792, 93] on div "Access" at bounding box center [796, 85] width 30 height 24
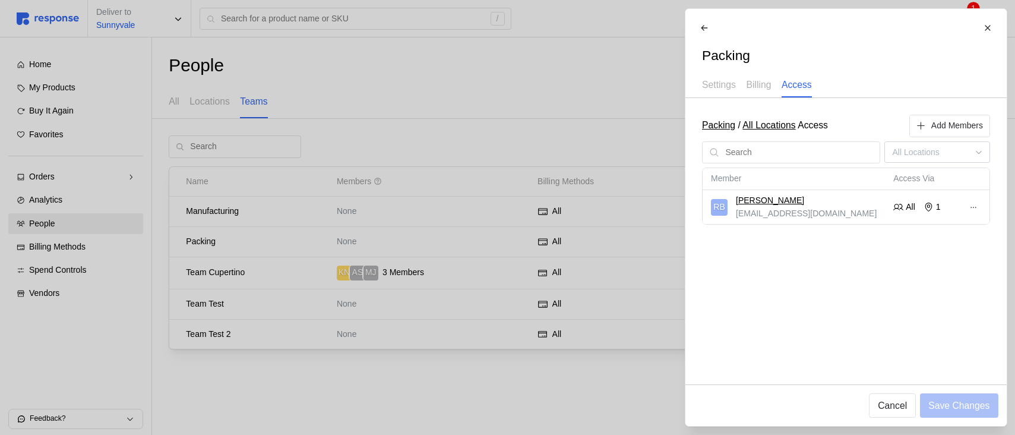
click at [789, 125] on link "All Locations" at bounding box center [768, 125] width 53 height 10
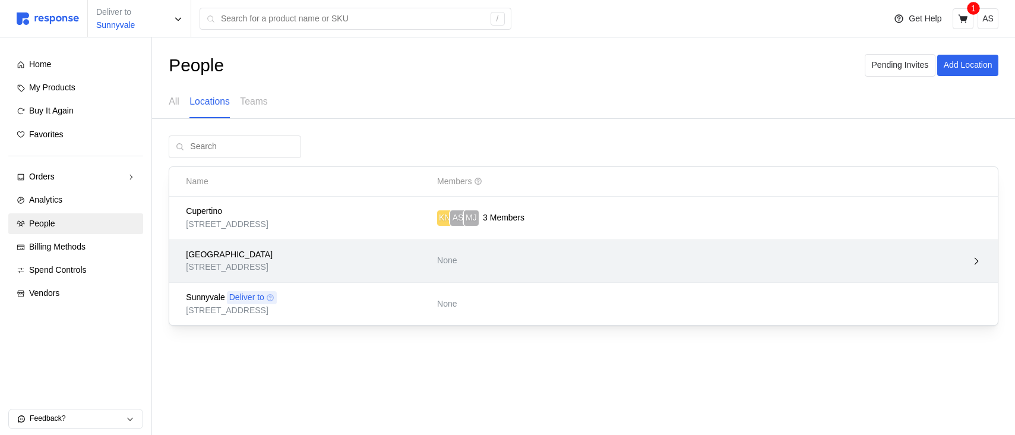
click at [358, 257] on div "[GEOGRAPHIC_DATA]" at bounding box center [307, 254] width 243 height 13
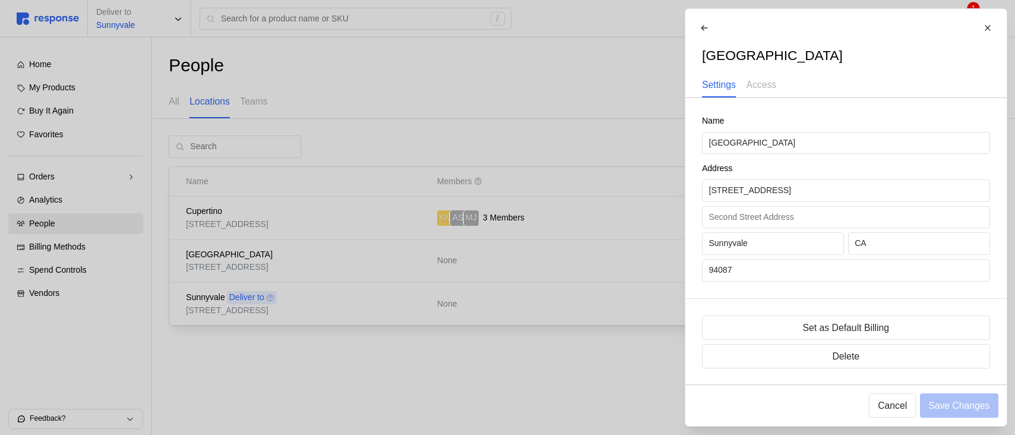
click at [356, 257] on div at bounding box center [507, 217] width 1015 height 435
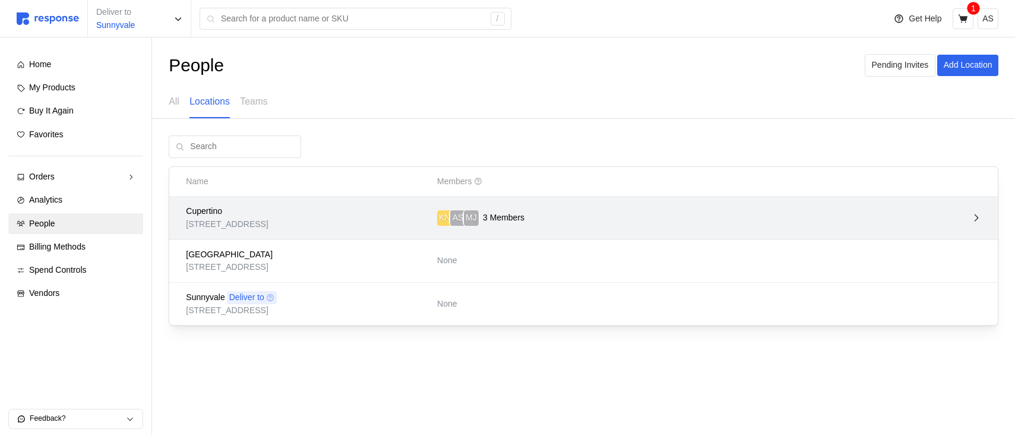
click at [365, 211] on div "Cupertino" at bounding box center [307, 211] width 243 height 13
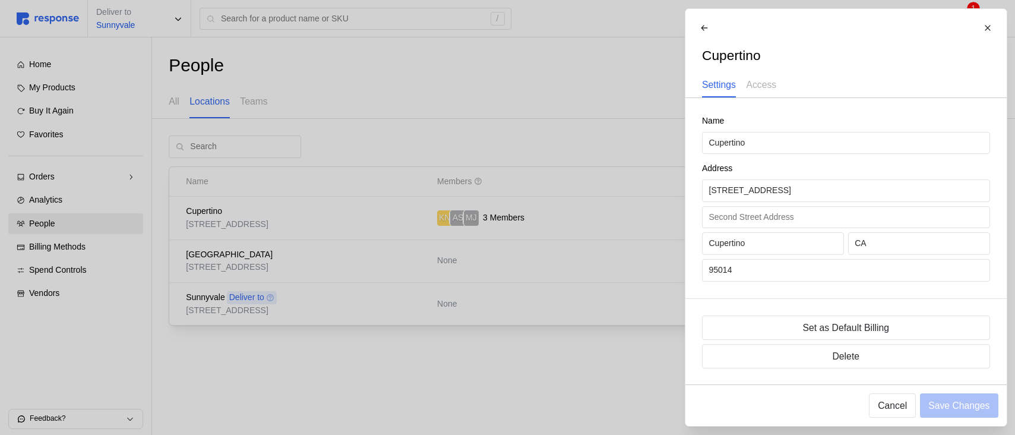
click at [364, 211] on div at bounding box center [507, 217] width 1015 height 435
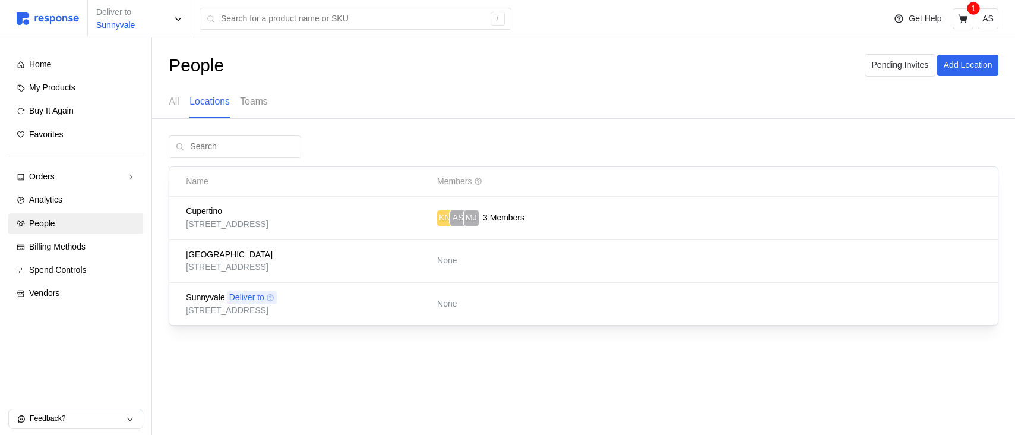
click at [256, 99] on p "Teams" at bounding box center [253, 101] width 27 height 15
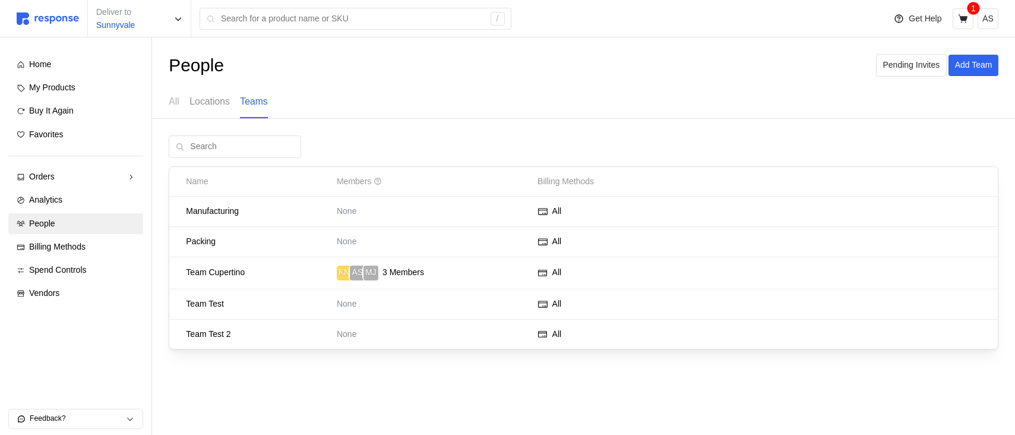
click at [218, 102] on p "Locations" at bounding box center [209, 101] width 40 height 15
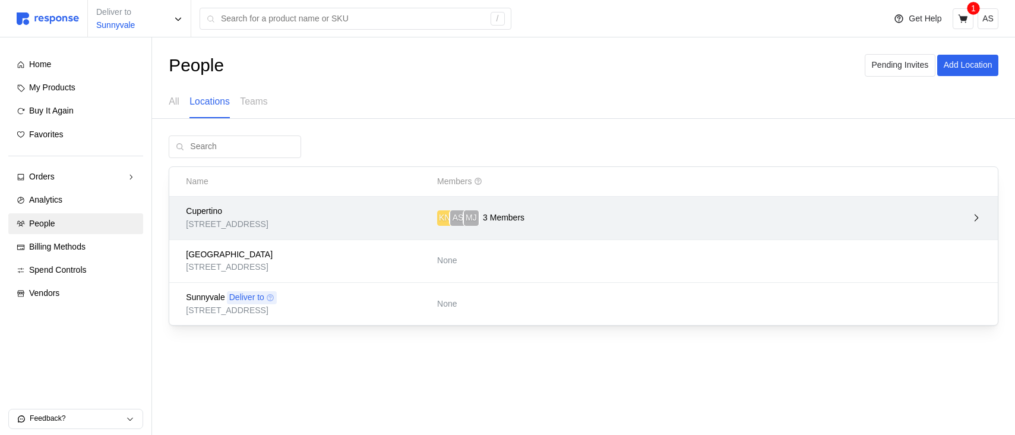
click at [375, 227] on p "[STREET_ADDRESS]" at bounding box center [307, 224] width 243 height 13
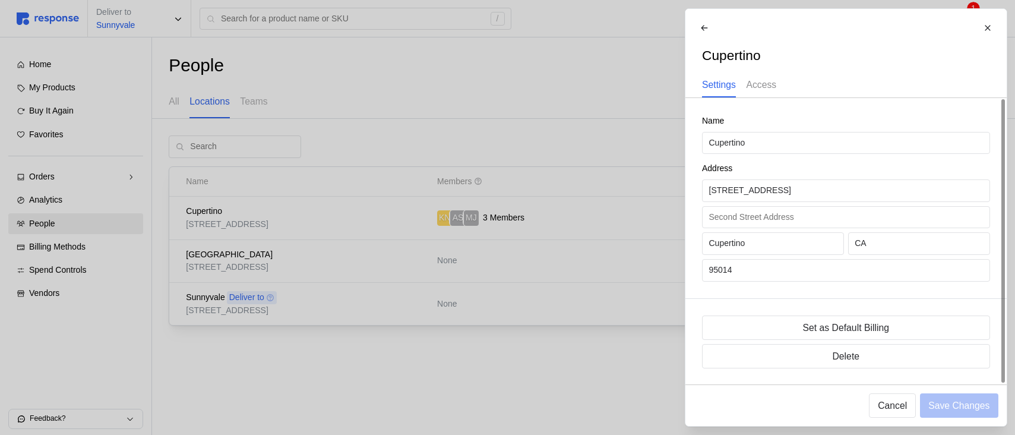
click at [757, 85] on p "Access" at bounding box center [761, 84] width 30 height 15
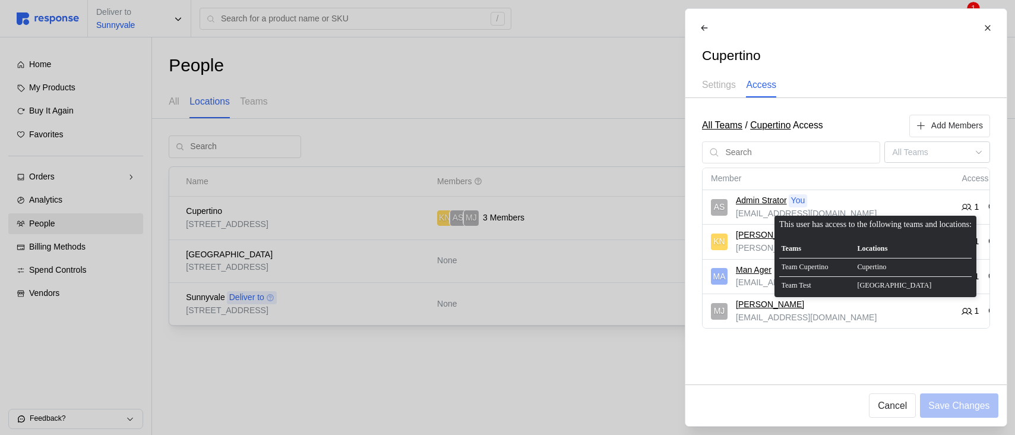
click at [295, 142] on div at bounding box center [507, 217] width 1015 height 435
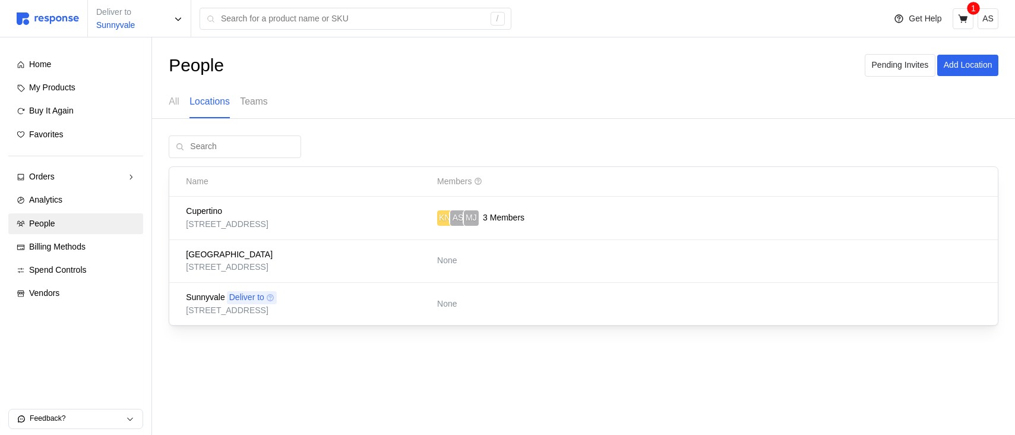
click at [263, 106] on p "Teams" at bounding box center [253, 101] width 27 height 15
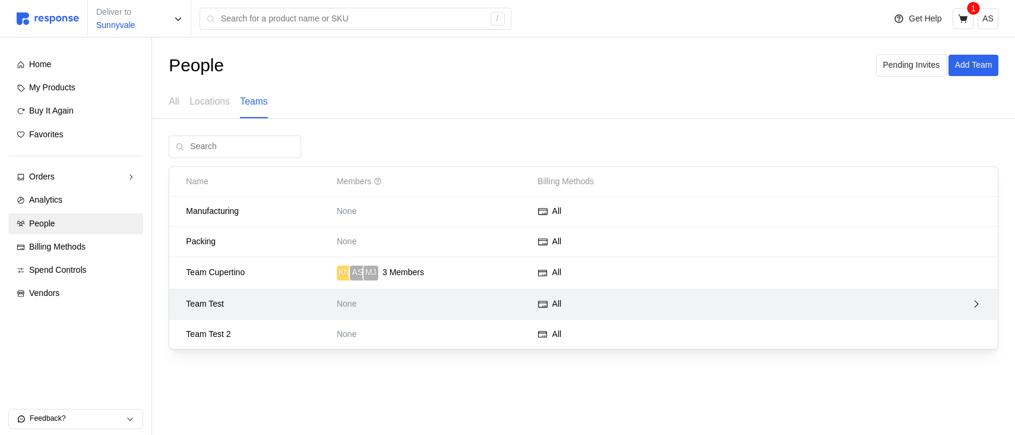
click at [309, 308] on p "Team Test" at bounding box center [257, 304] width 143 height 13
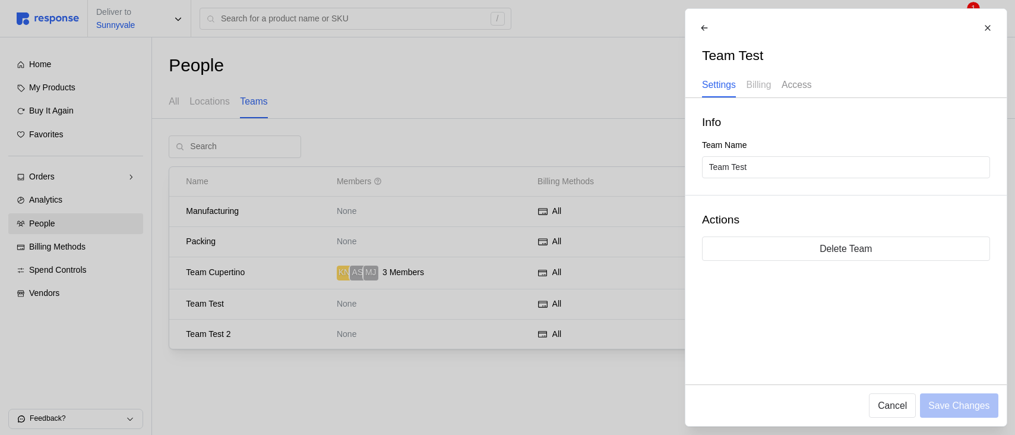
click at [796, 90] on p "Access" at bounding box center [796, 84] width 30 height 15
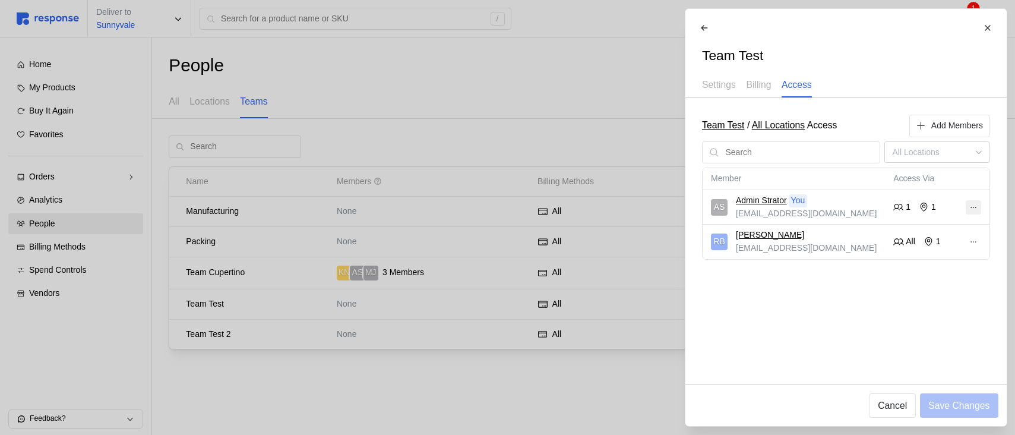
click at [976, 206] on icon at bounding box center [973, 207] width 8 height 8
click at [330, 272] on div at bounding box center [507, 217] width 1015 height 435
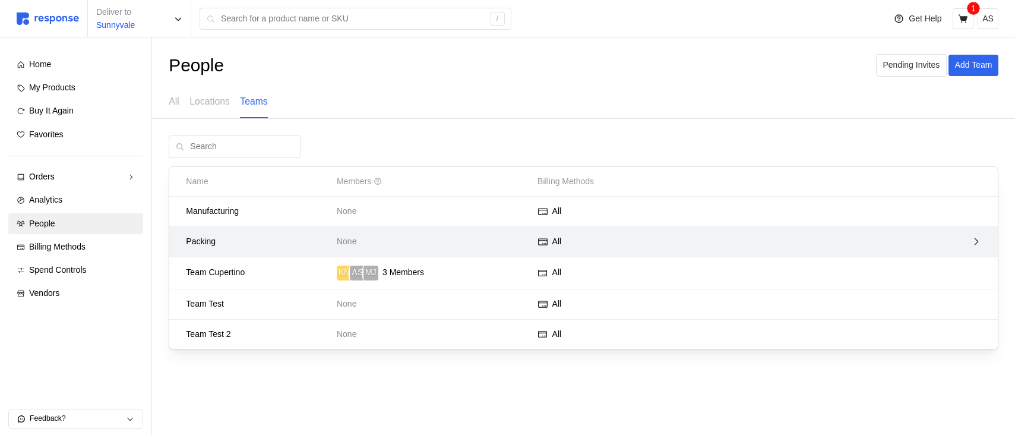
click at [340, 232] on div "None" at bounding box center [433, 241] width 201 height 21
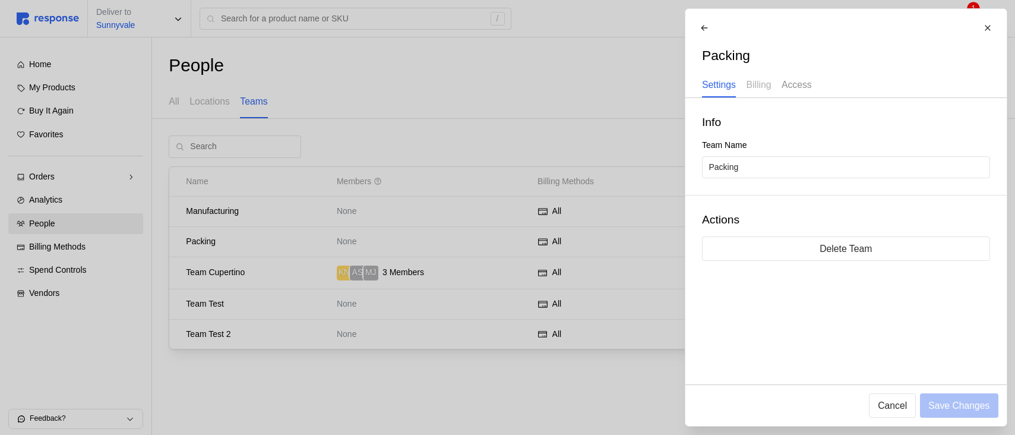
click at [793, 88] on p "Access" at bounding box center [796, 84] width 30 height 15
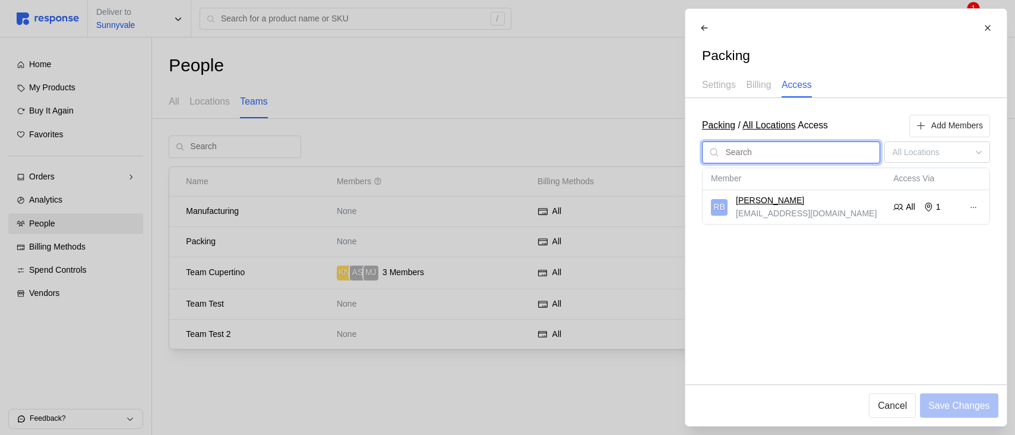
click at [775, 151] on input "text" at bounding box center [799, 152] width 148 height 21
click at [925, 208] on icon at bounding box center [928, 207] width 11 height 11
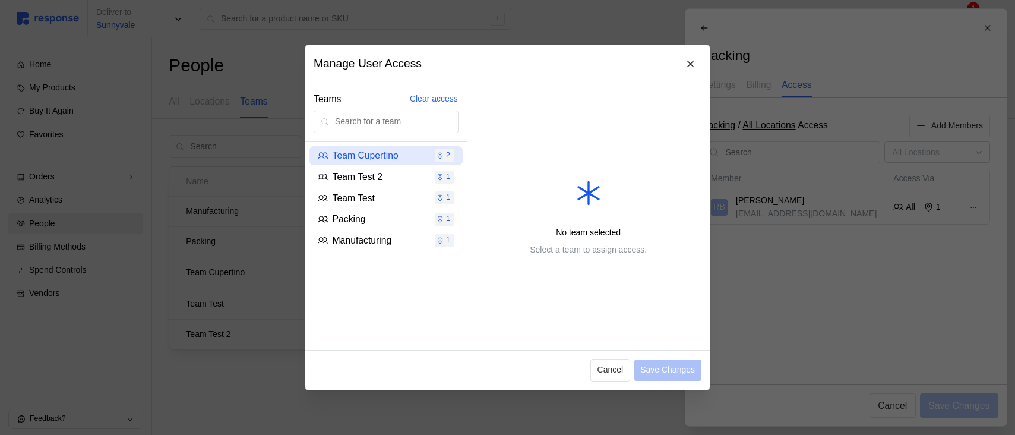
click at [398, 154] on p "Team Cupertino" at bounding box center [366, 155] width 66 height 15
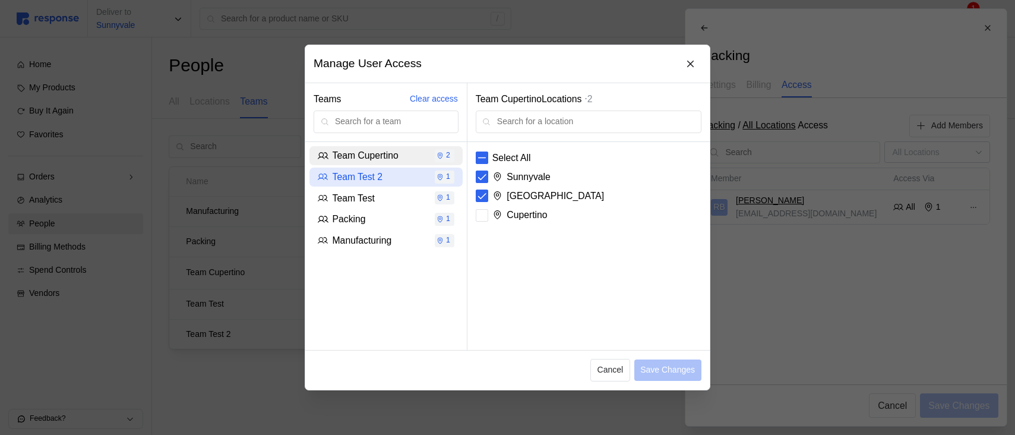
click at [400, 173] on div "Team Test 2" at bounding box center [368, 176] width 100 height 15
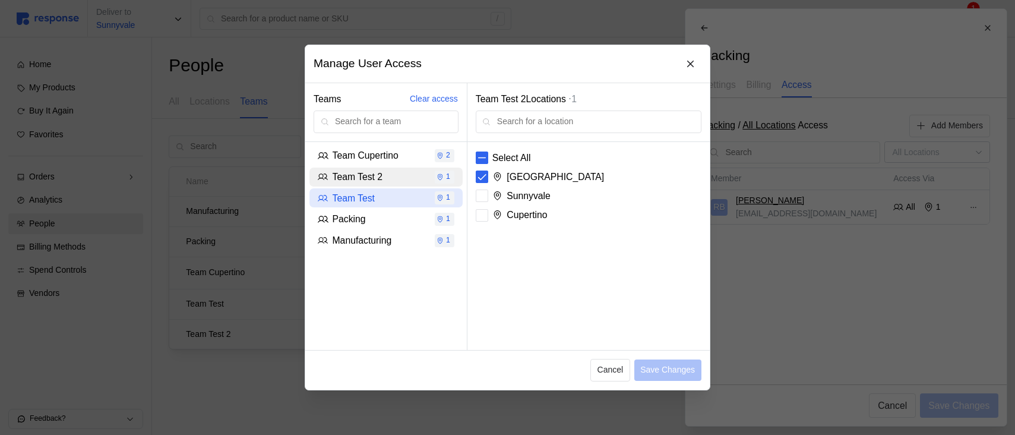
click at [400, 191] on div "Team Test" at bounding box center [368, 198] width 100 height 15
click at [400, 207] on div "Team Test" at bounding box center [368, 197] width 109 height 23
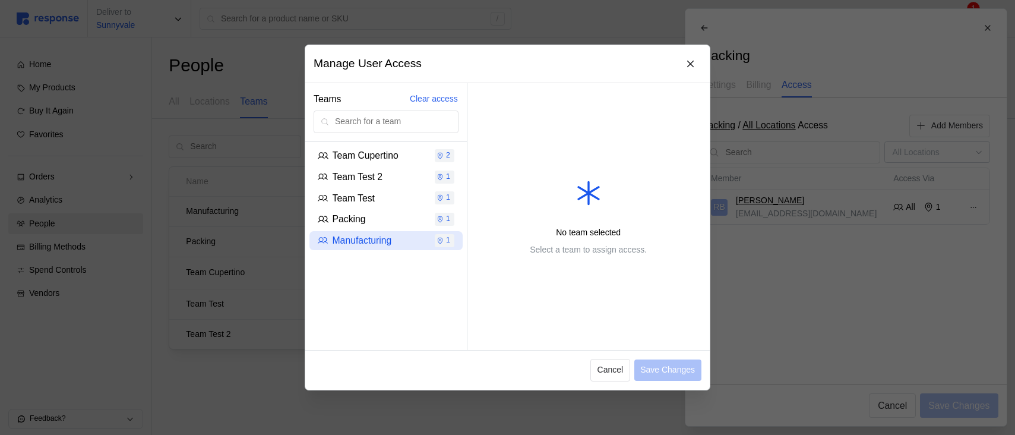
click at [398, 231] on div "Manufacturing" at bounding box center [368, 240] width 109 height 23
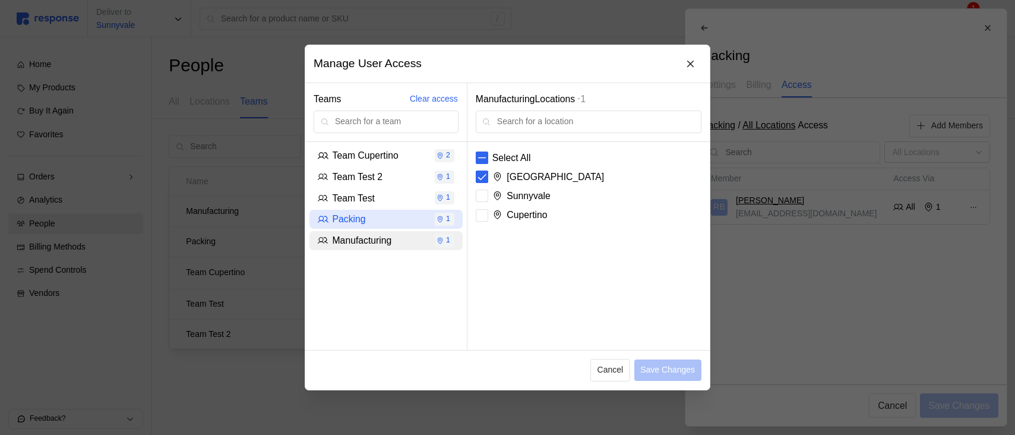
click at [397, 224] on div "Packing" at bounding box center [368, 219] width 100 height 15
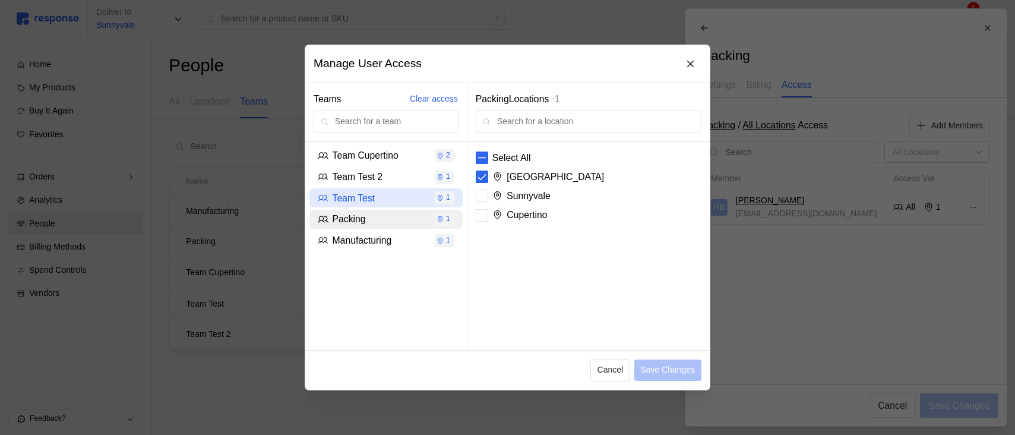
click at [400, 200] on div "Team Test" at bounding box center [368, 198] width 100 height 15
click at [700, 56] on button at bounding box center [691, 63] width 21 height 21
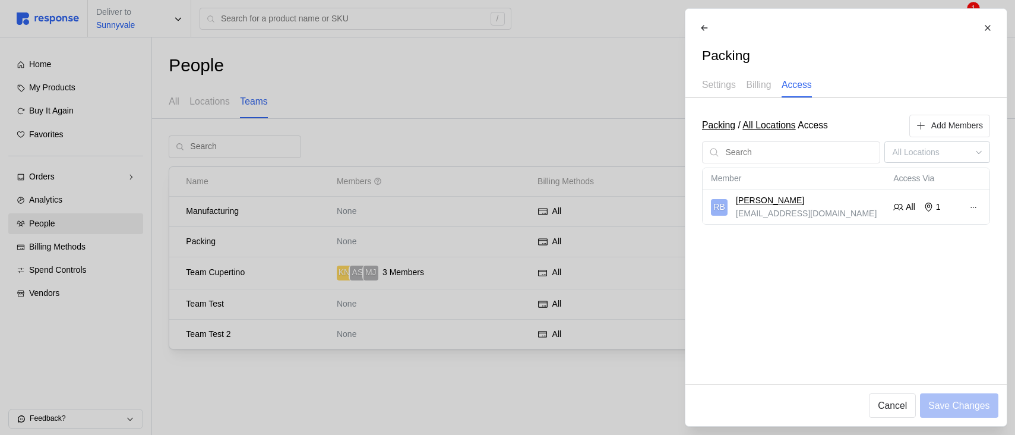
click at [500, 75] on div at bounding box center [507, 217] width 1015 height 435
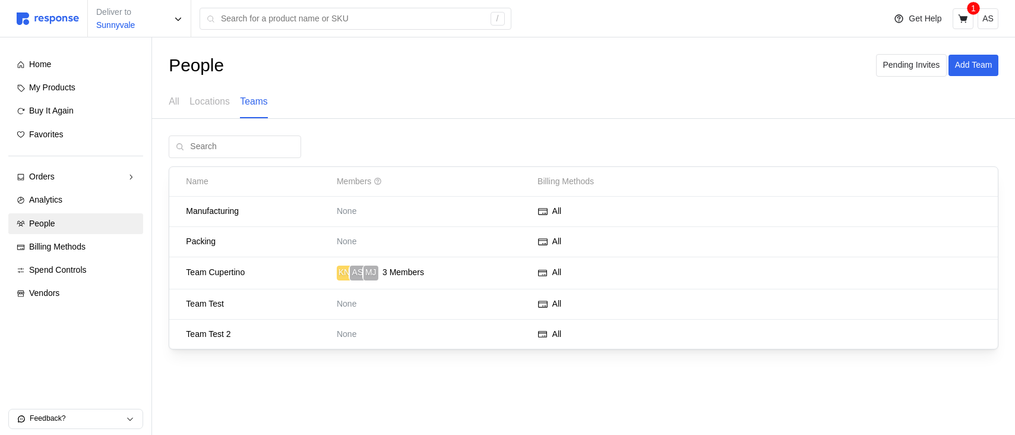
click at [165, 102] on div "People Pending Invites Add Team All Locations Teams" at bounding box center [583, 86] width 863 height 64
click at [172, 102] on p "All" at bounding box center [174, 101] width 11 height 15
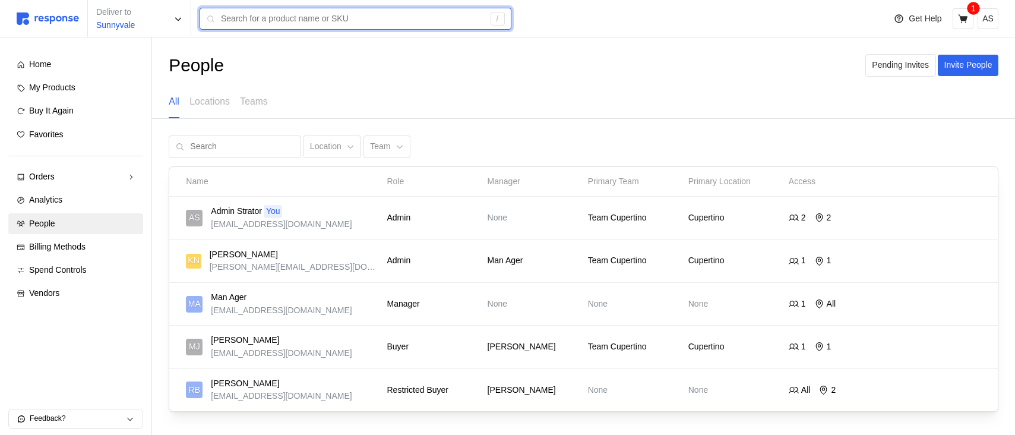
click at [341, 19] on input "text" at bounding box center [352, 18] width 263 height 21
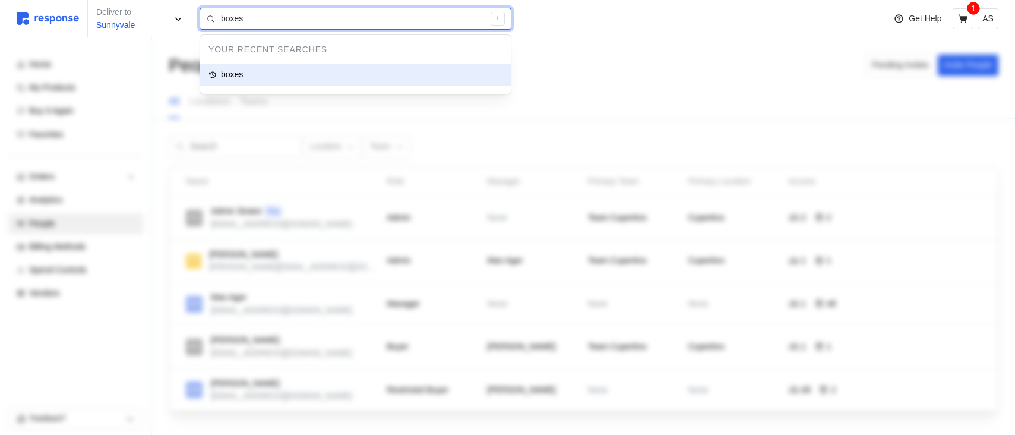
click at [281, 78] on div "boxes" at bounding box center [355, 74] width 311 height 21
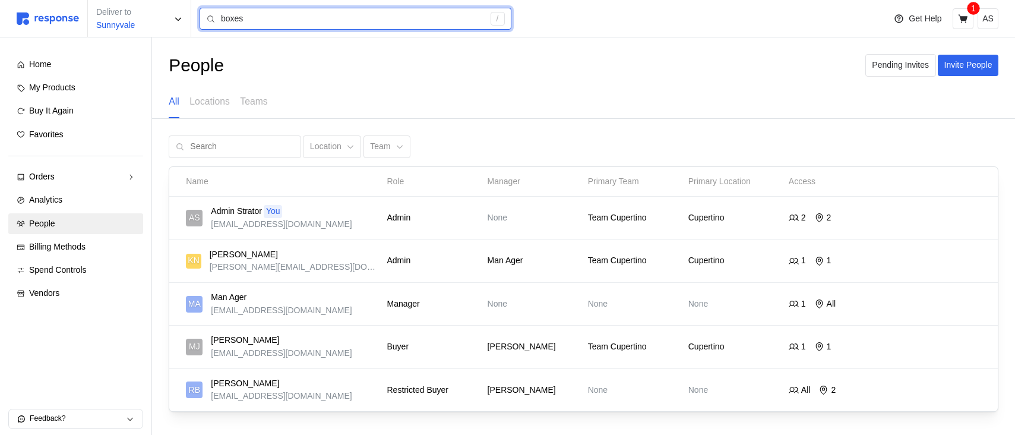
click at [297, 25] on input "boxes" at bounding box center [352, 18] width 263 height 21
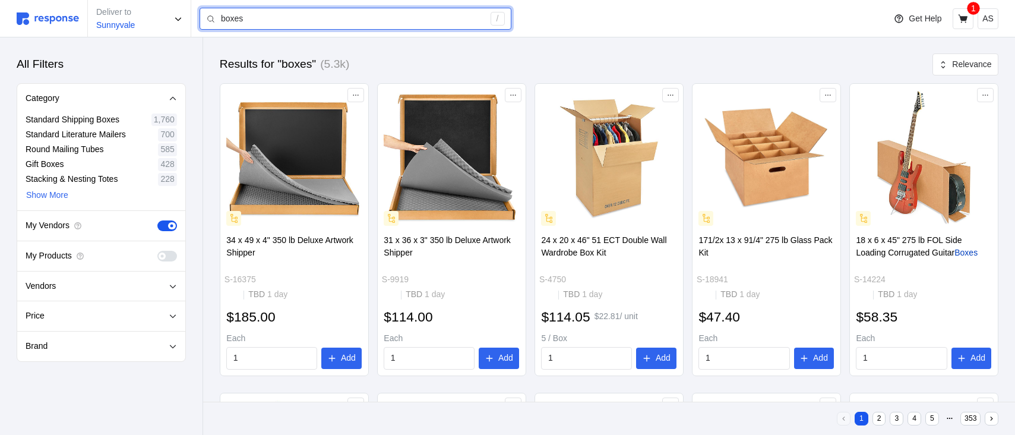
click at [281, 10] on input "boxes" at bounding box center [352, 18] width 263 height 21
click at [321, 18] on input "boxes" at bounding box center [352, 18] width 263 height 21
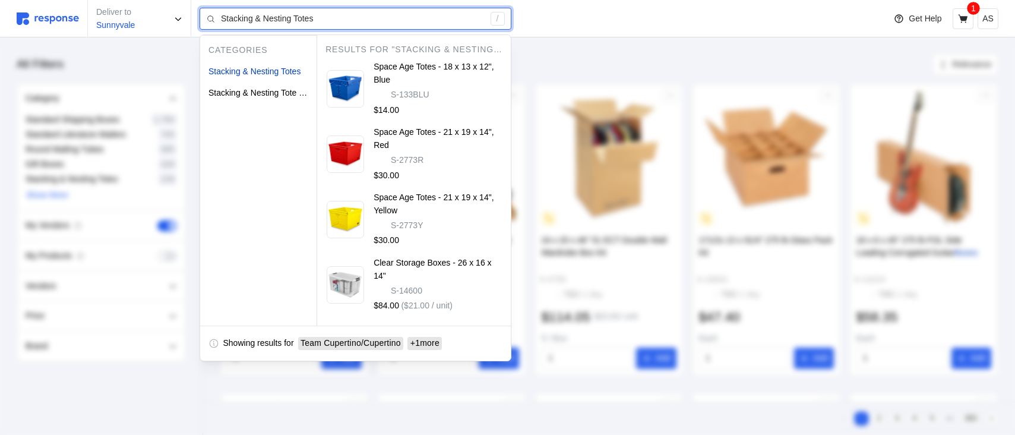
type input "boxes"
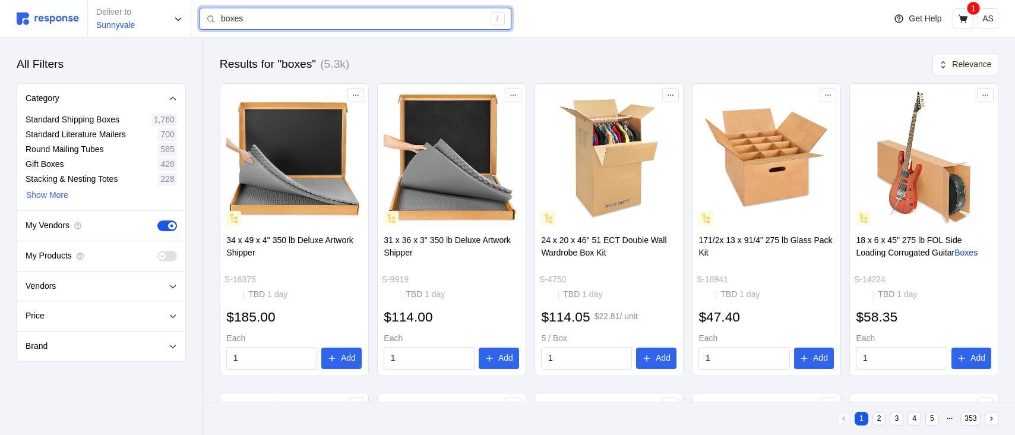
click at [440, 18] on input "boxes" at bounding box center [352, 18] width 263 height 21
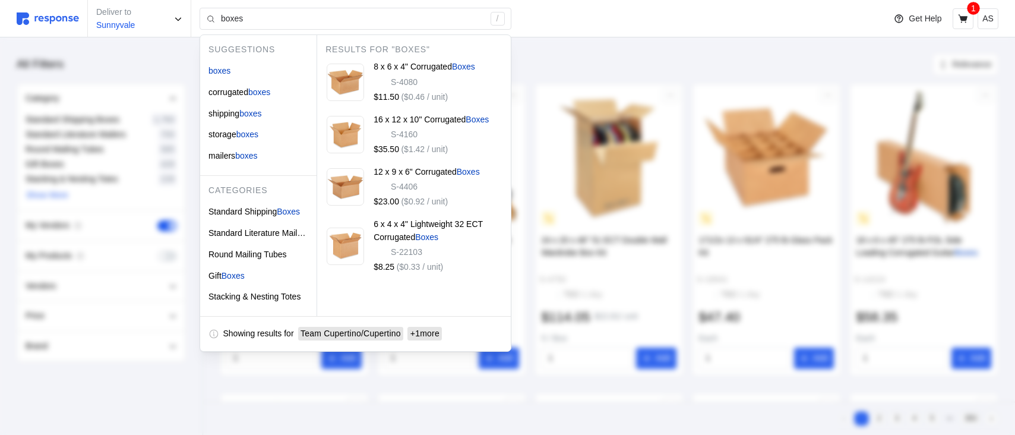
click at [669, 333] on p "5 / Box" at bounding box center [608, 338] width 135 height 13
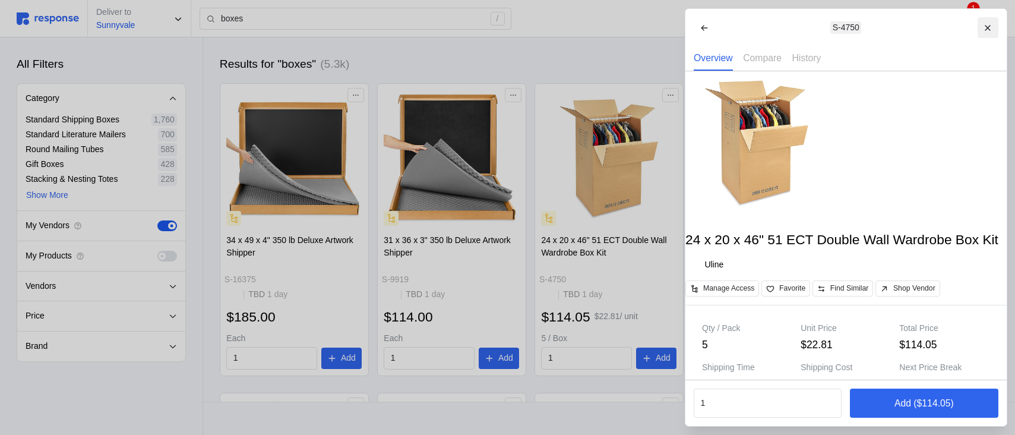
click at [985, 31] on icon at bounding box center [987, 28] width 8 height 8
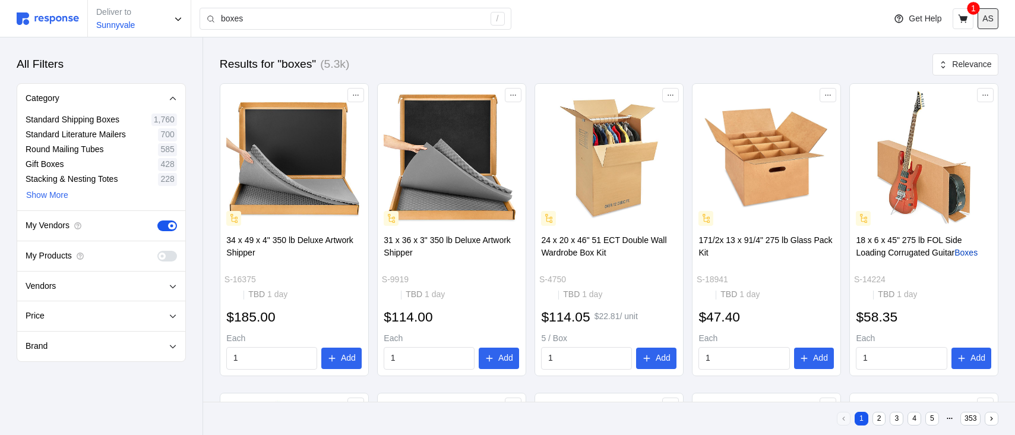
click at [986, 23] on p "AS" at bounding box center [987, 18] width 11 height 13
click at [954, 72] on p "Logout" at bounding box center [952, 68] width 76 height 13
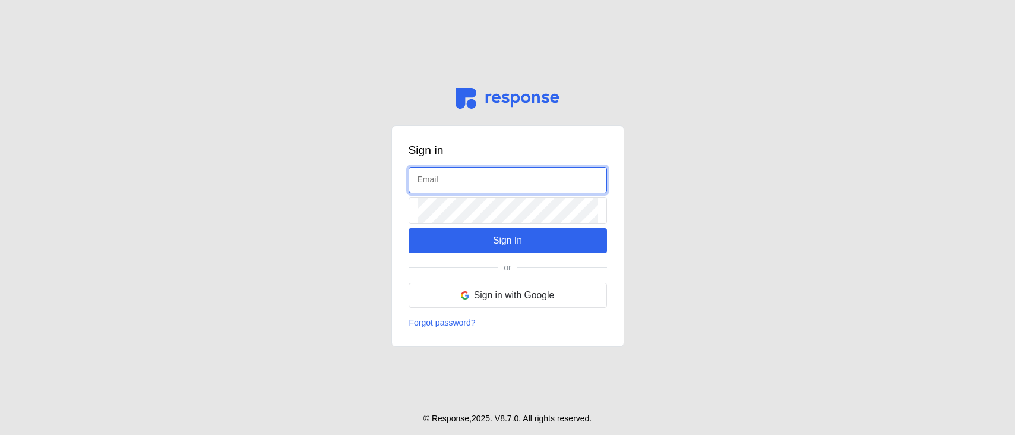
click at [460, 183] on input "text" at bounding box center [507, 180] width 181 height 26
type input "[EMAIL_ADDRESS][DOMAIN_NAME]"
